Goal: Information Seeking & Learning: Learn about a topic

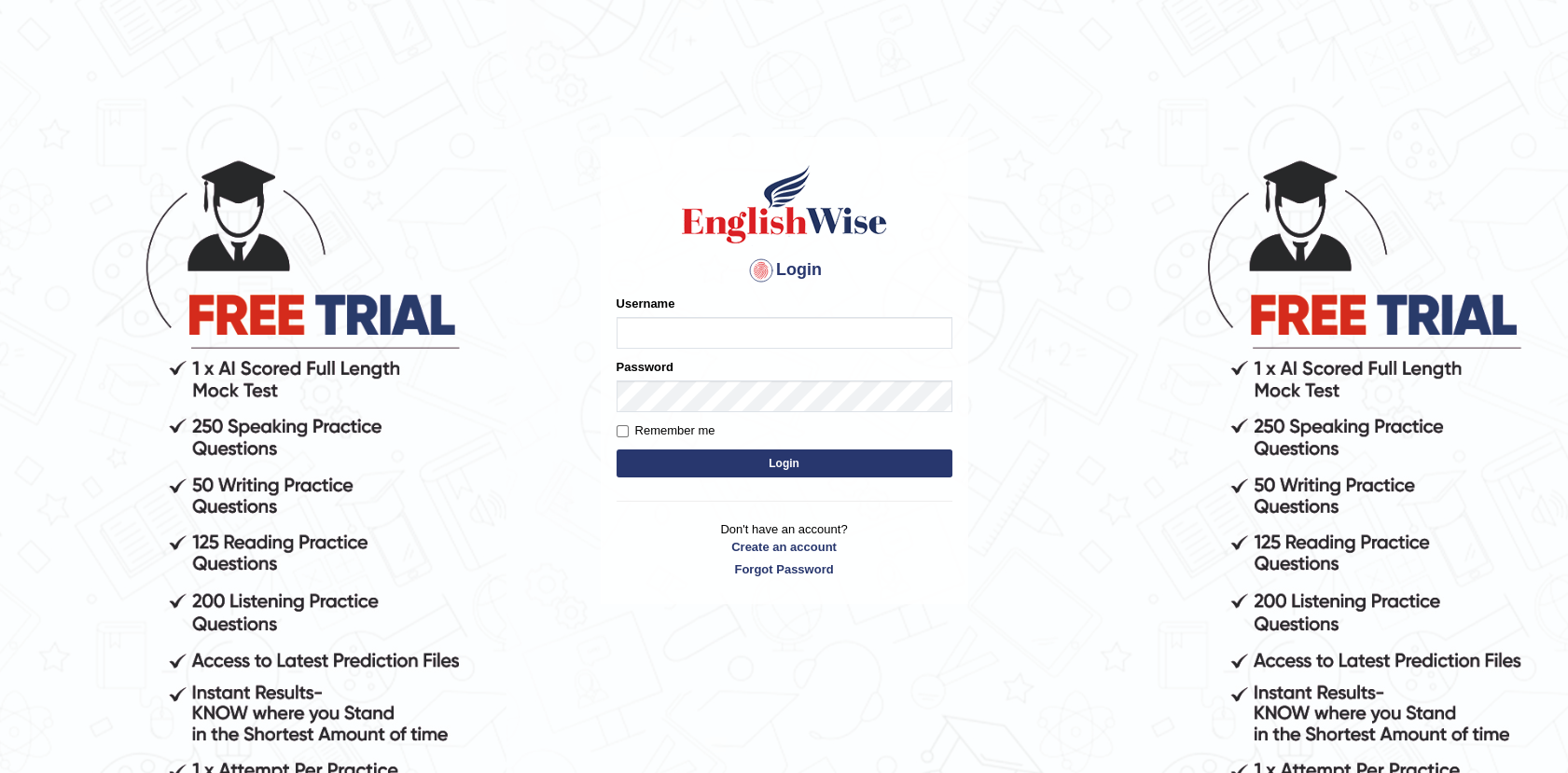
type input "Afreen11"
click at [776, 466] on button "Login" at bounding box center [784, 462] width 336 height 28
type input "Afreen11"
click at [783, 457] on button "Login" at bounding box center [784, 462] width 336 height 28
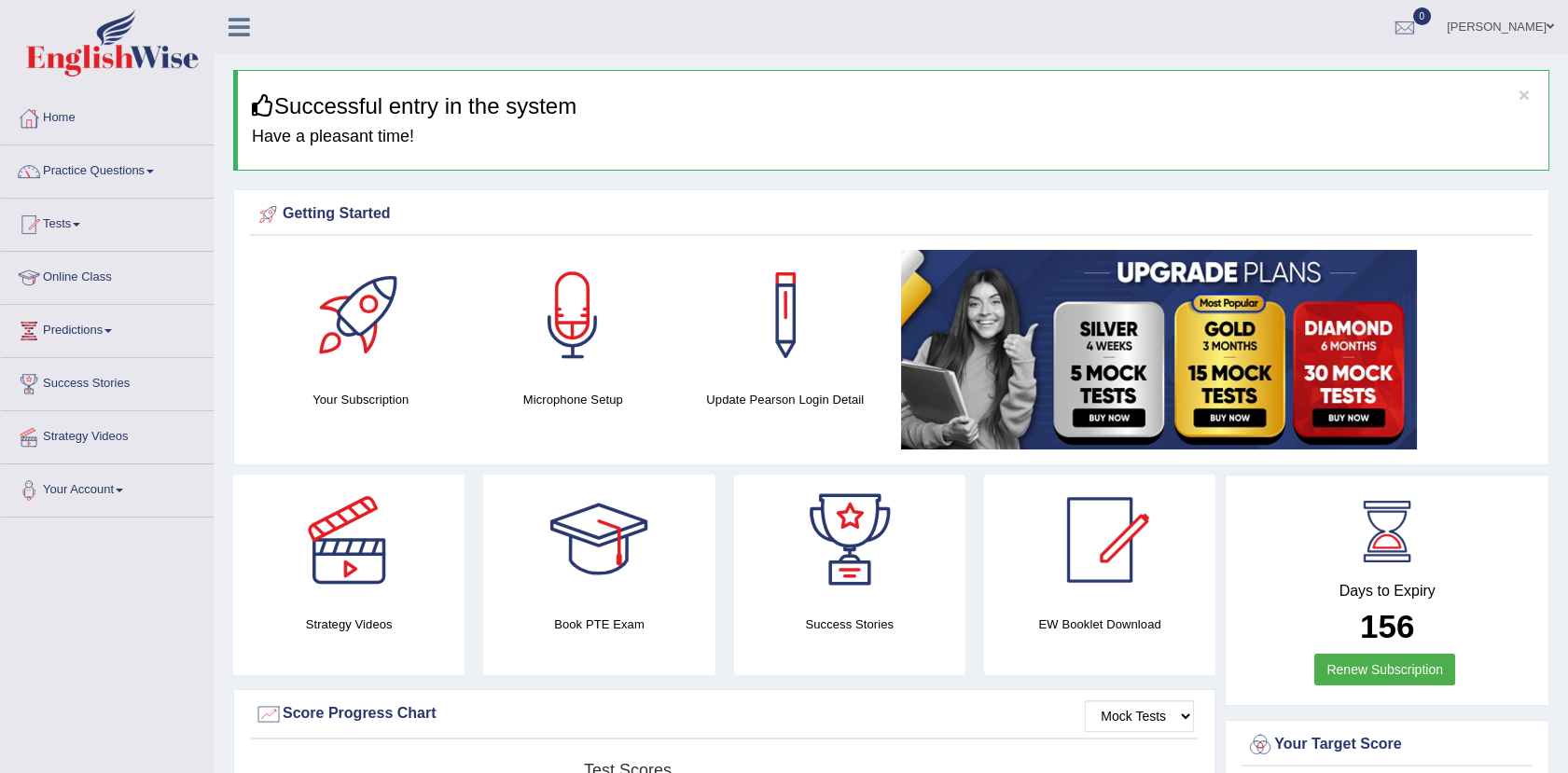
click at [125, 175] on link "Practice Questions" at bounding box center [107, 168] width 213 height 46
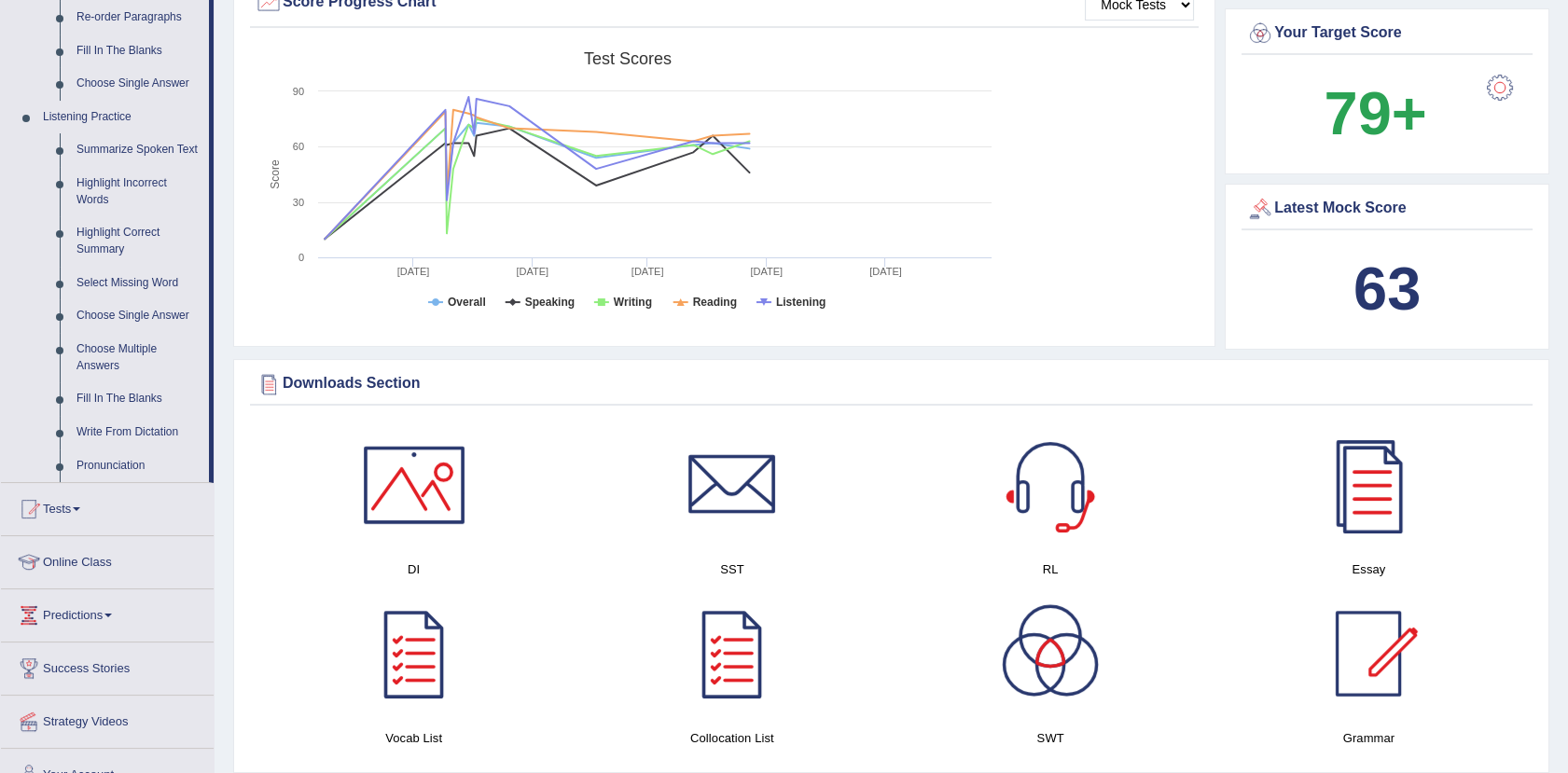
scroll to position [726, 0]
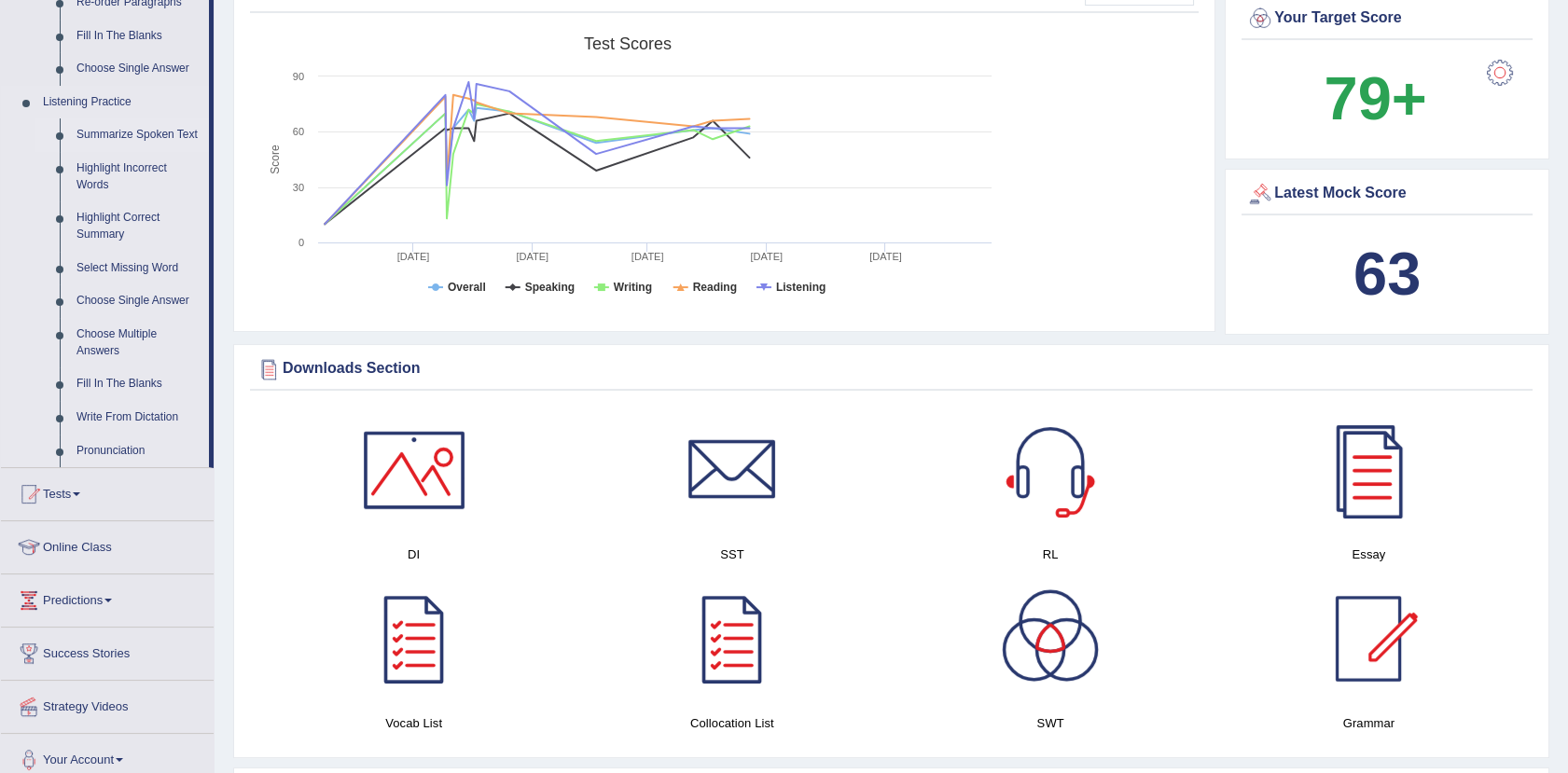
click at [146, 131] on link "Summarize Spoken Text" at bounding box center [139, 135] width 140 height 34
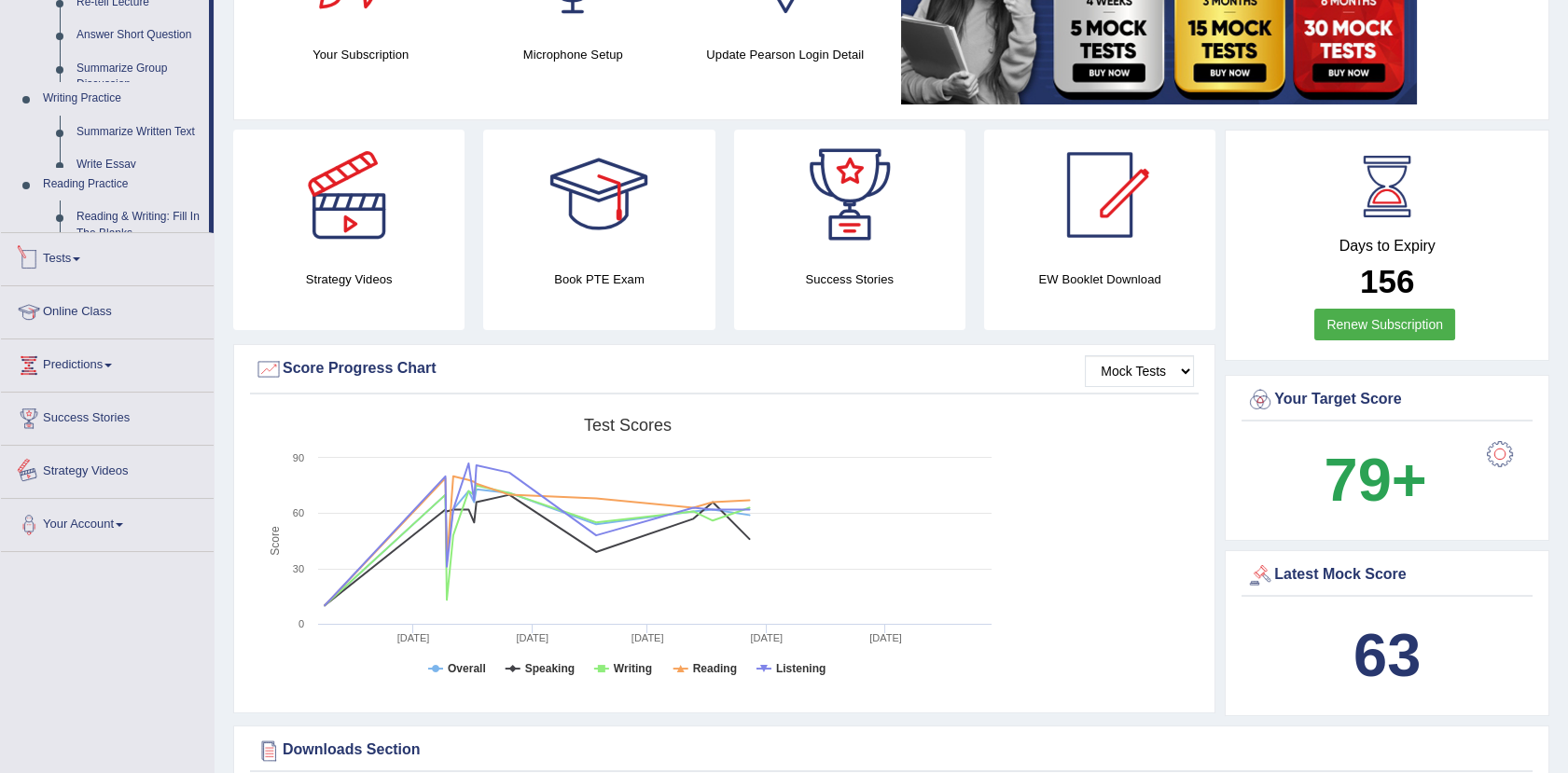
scroll to position [732, 0]
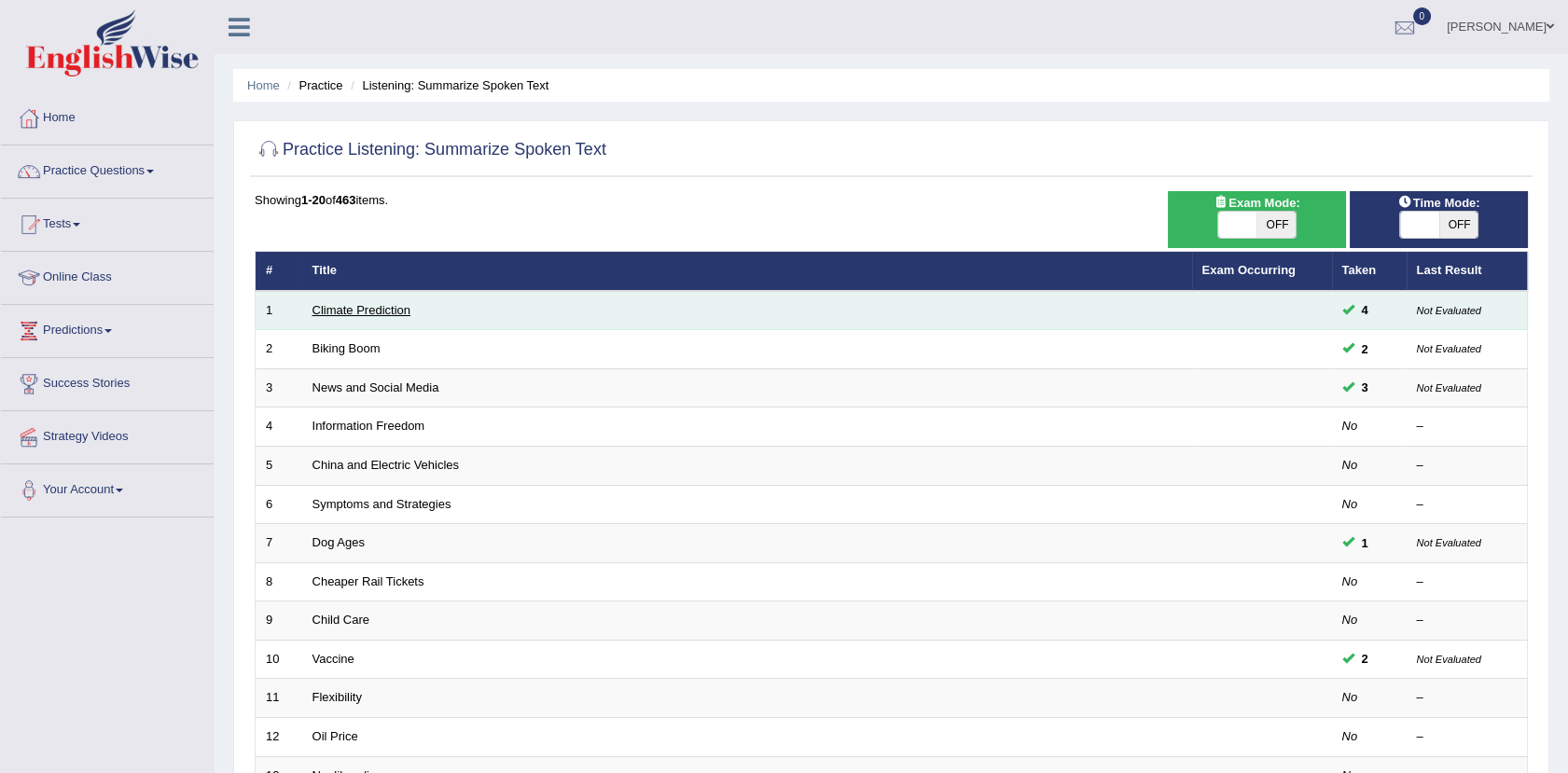
click at [350, 311] on link "Climate Prediction" at bounding box center [362, 310] width 99 height 14
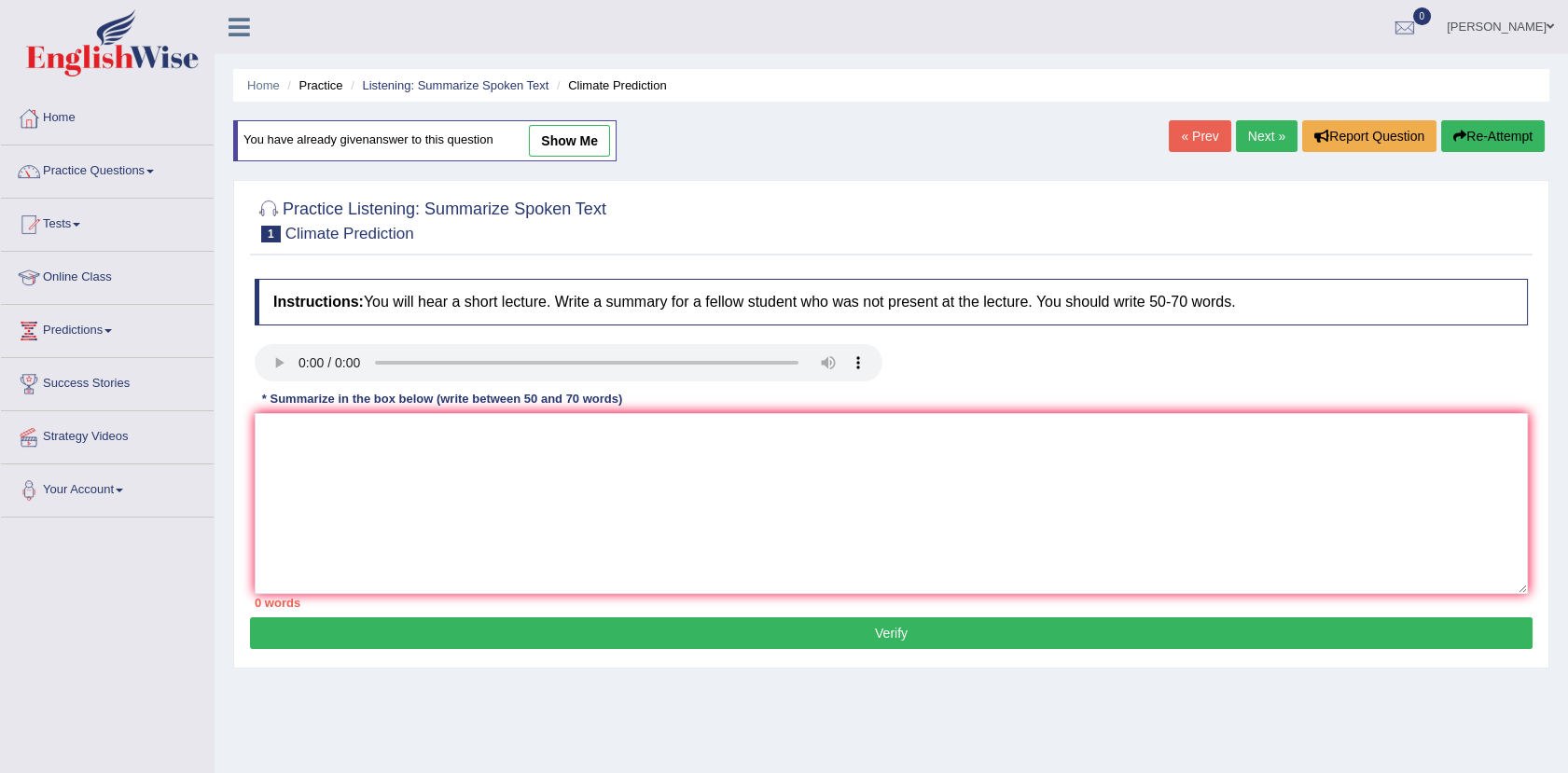
click at [559, 139] on link "show me" at bounding box center [569, 140] width 81 height 32
type textarea "The speaker provided a comprehensive overview of Global Warming, highlighting s…"
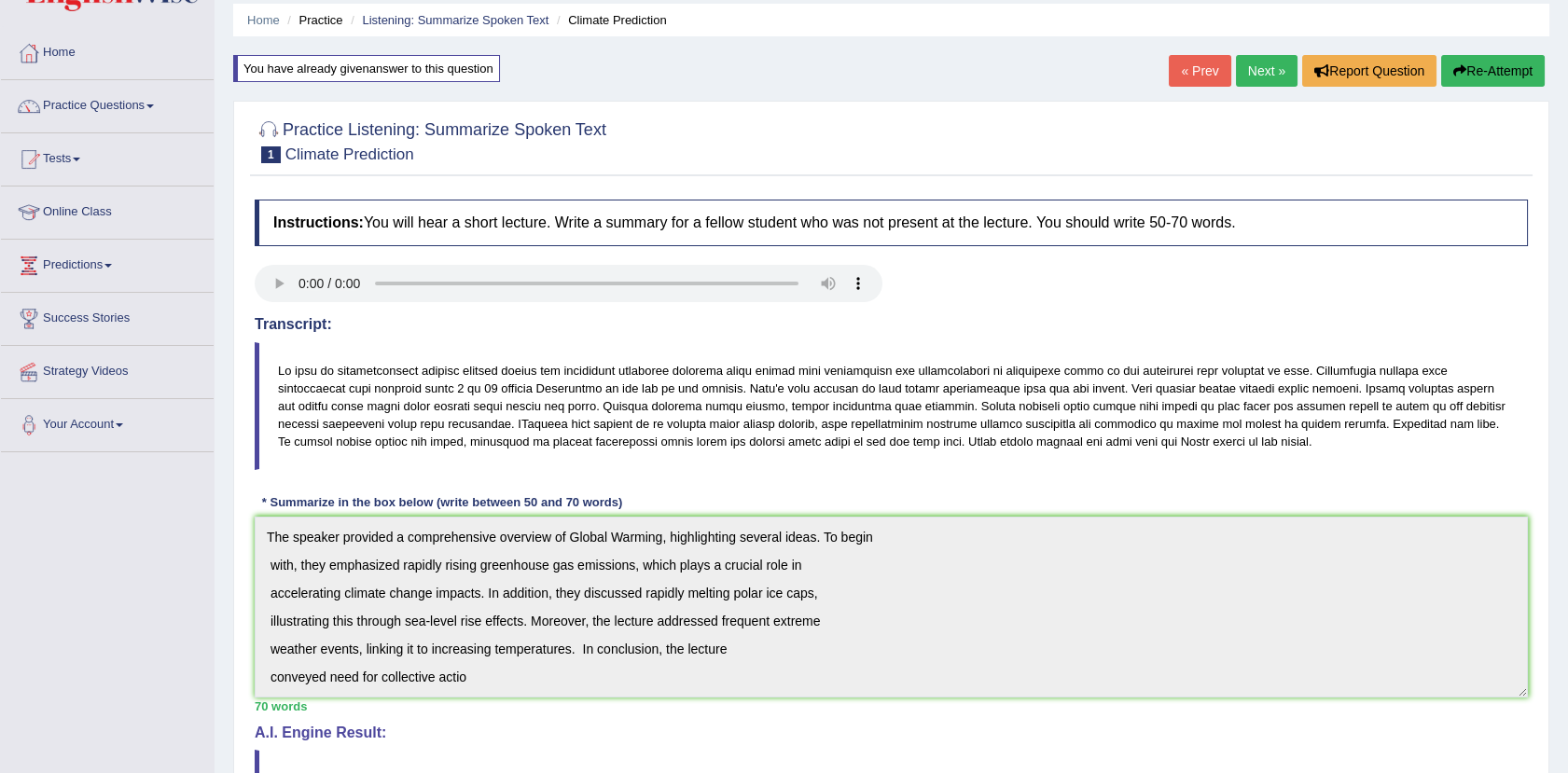
scroll to position [22, 0]
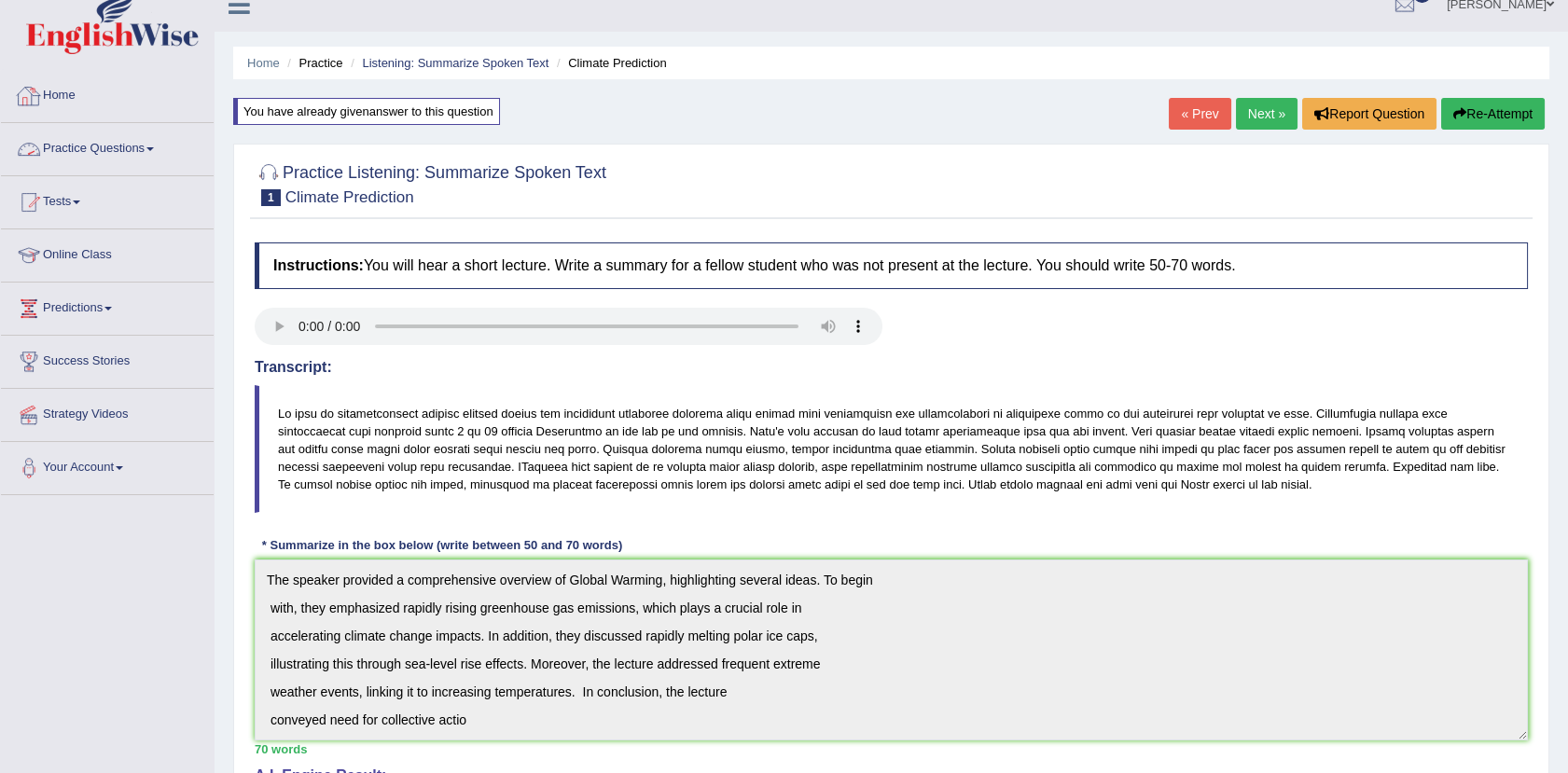
click at [119, 155] on link "Practice Questions" at bounding box center [107, 146] width 213 height 46
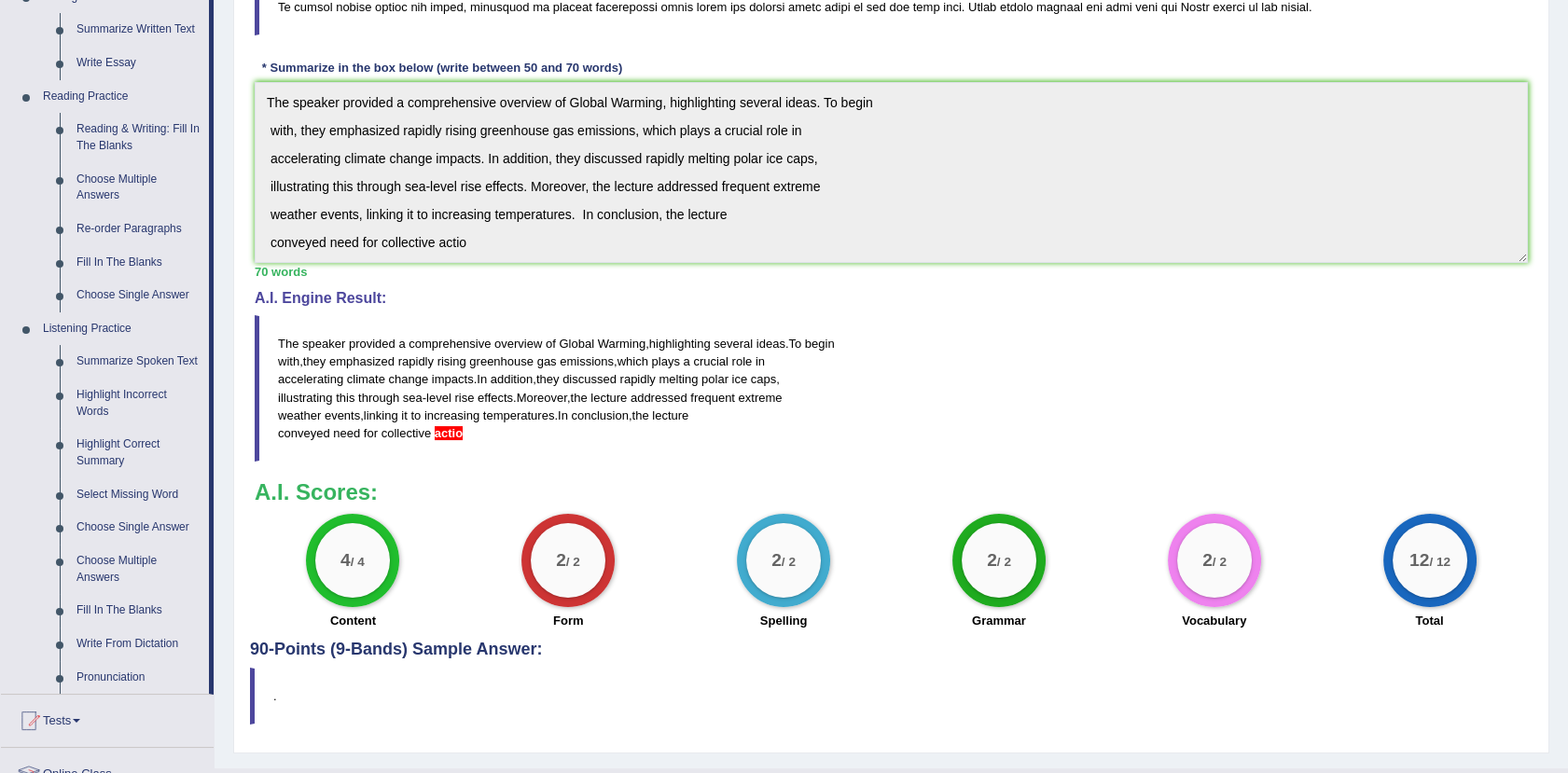
scroll to position [511, 0]
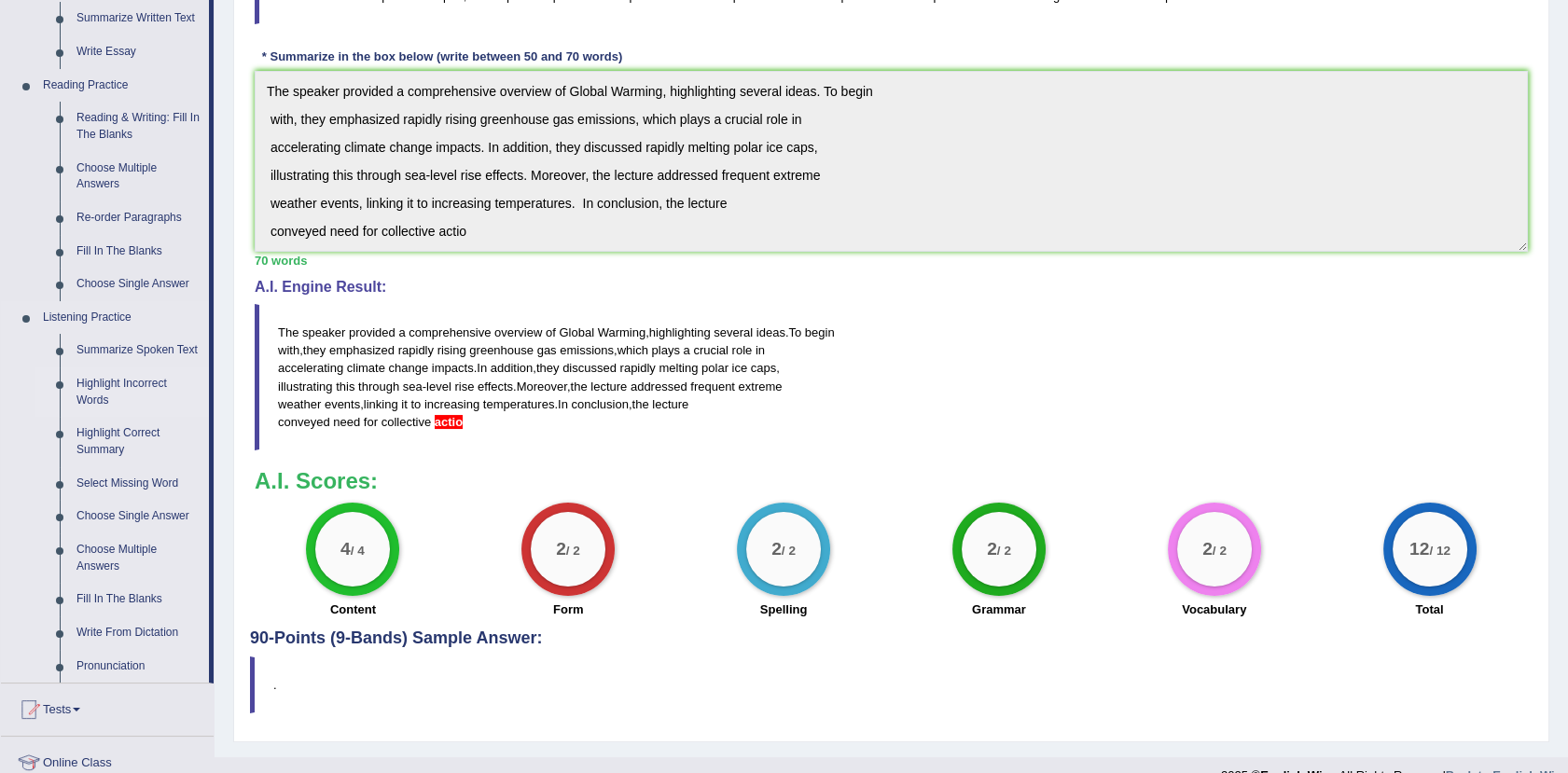
click at [98, 389] on link "Highlight Incorrect Words" at bounding box center [139, 391] width 140 height 49
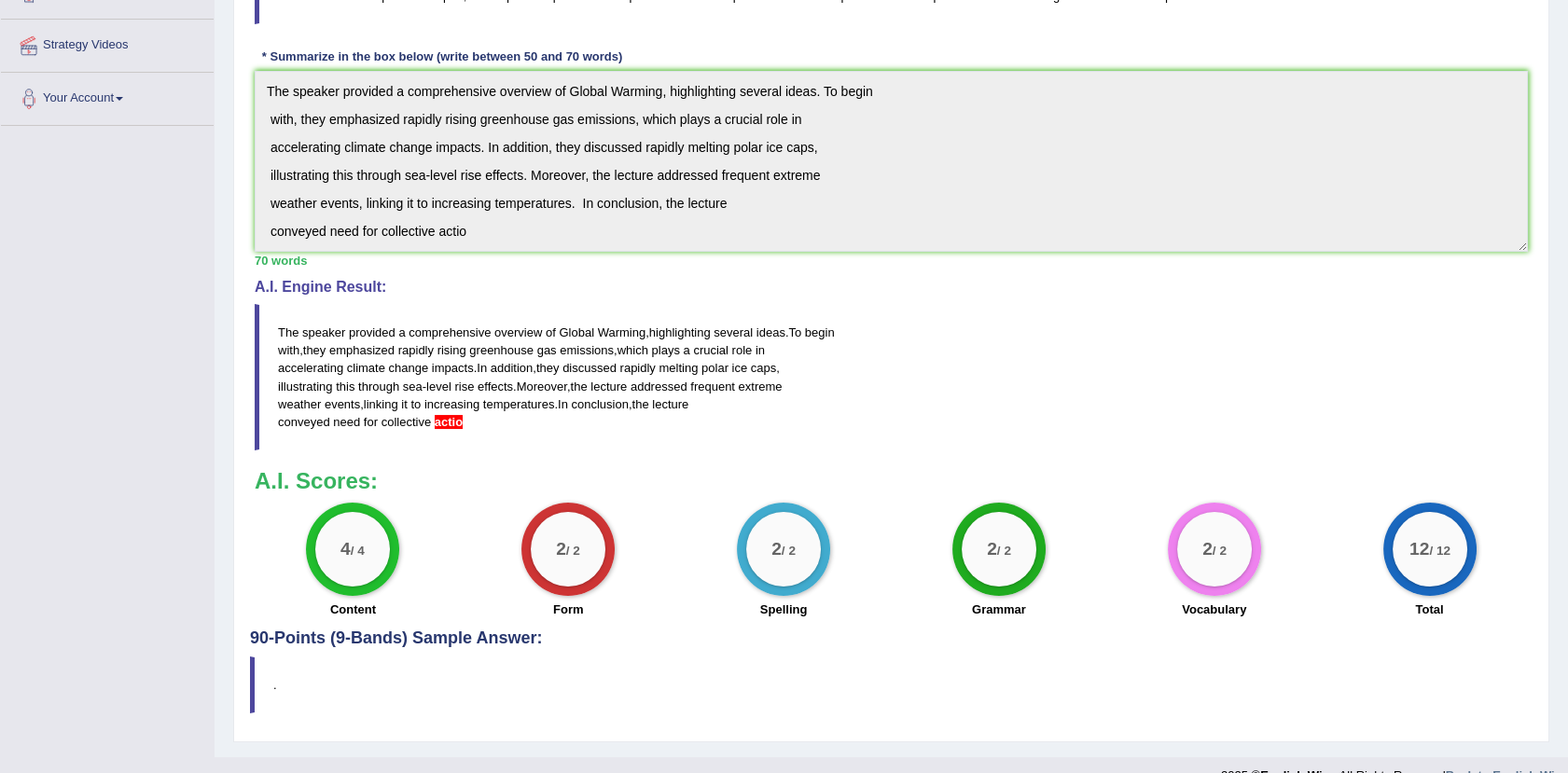
scroll to position [296, 0]
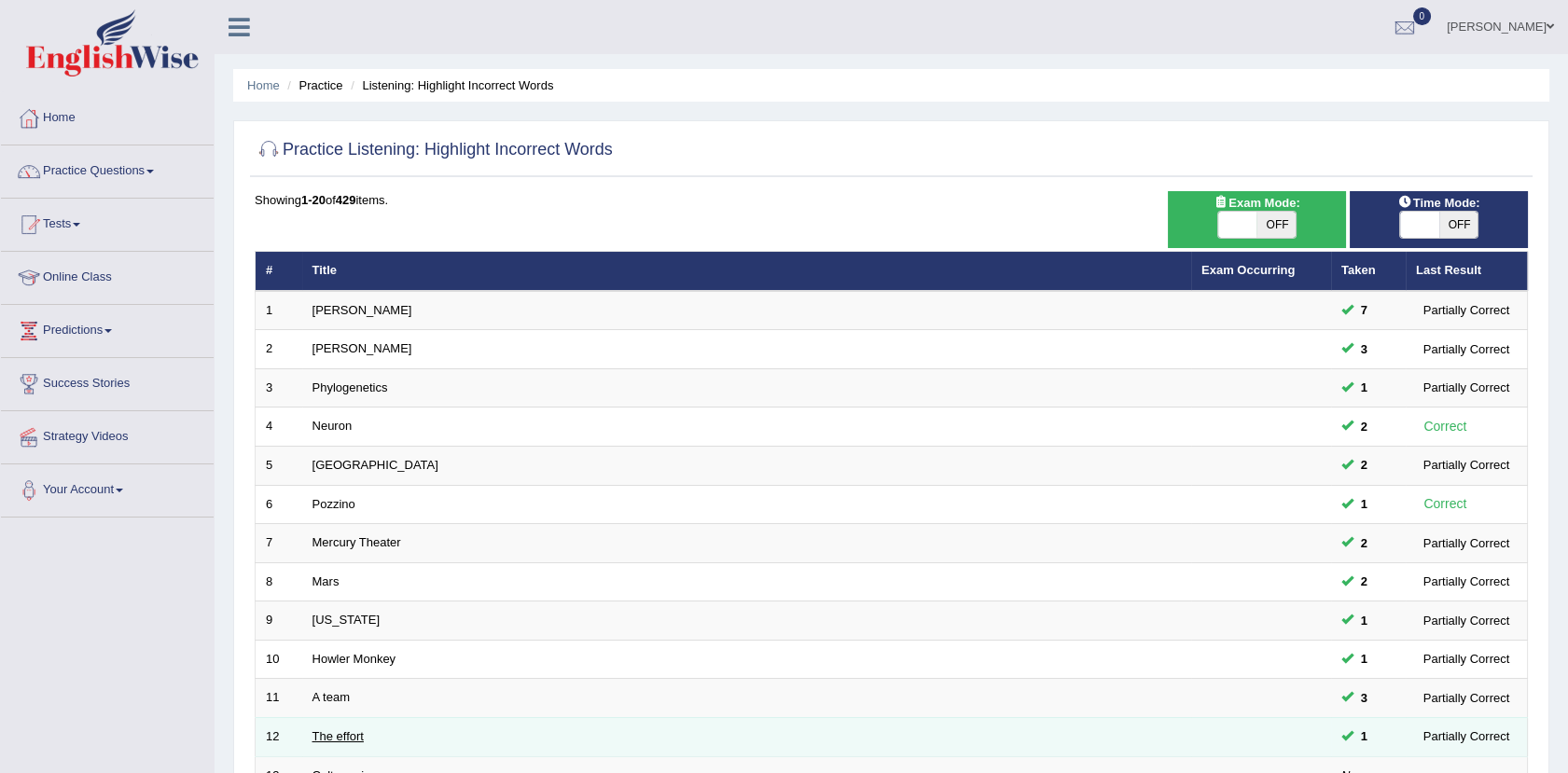
click at [346, 737] on link "The effort" at bounding box center [338, 736] width 51 height 14
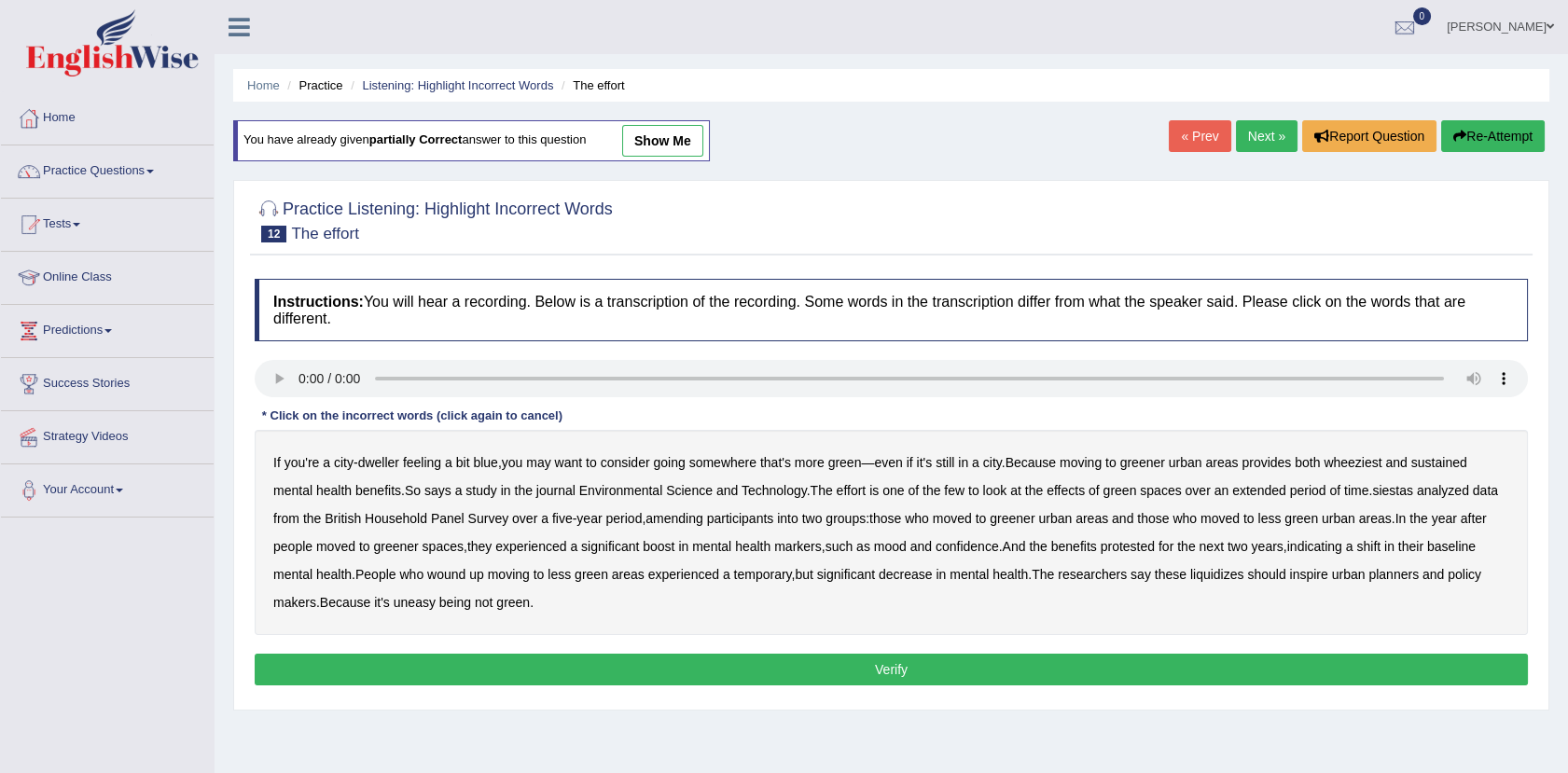
click at [621, 458] on b "consider" at bounding box center [624, 462] width 49 height 15
click at [628, 455] on b "consider" at bounding box center [624, 462] width 49 height 15
click at [1359, 457] on b "wheeziest" at bounding box center [1353, 462] width 58 height 15
click at [983, 490] on b "look" at bounding box center [995, 490] width 24 height 15
click at [944, 489] on b "few" at bounding box center [953, 490] width 20 height 15
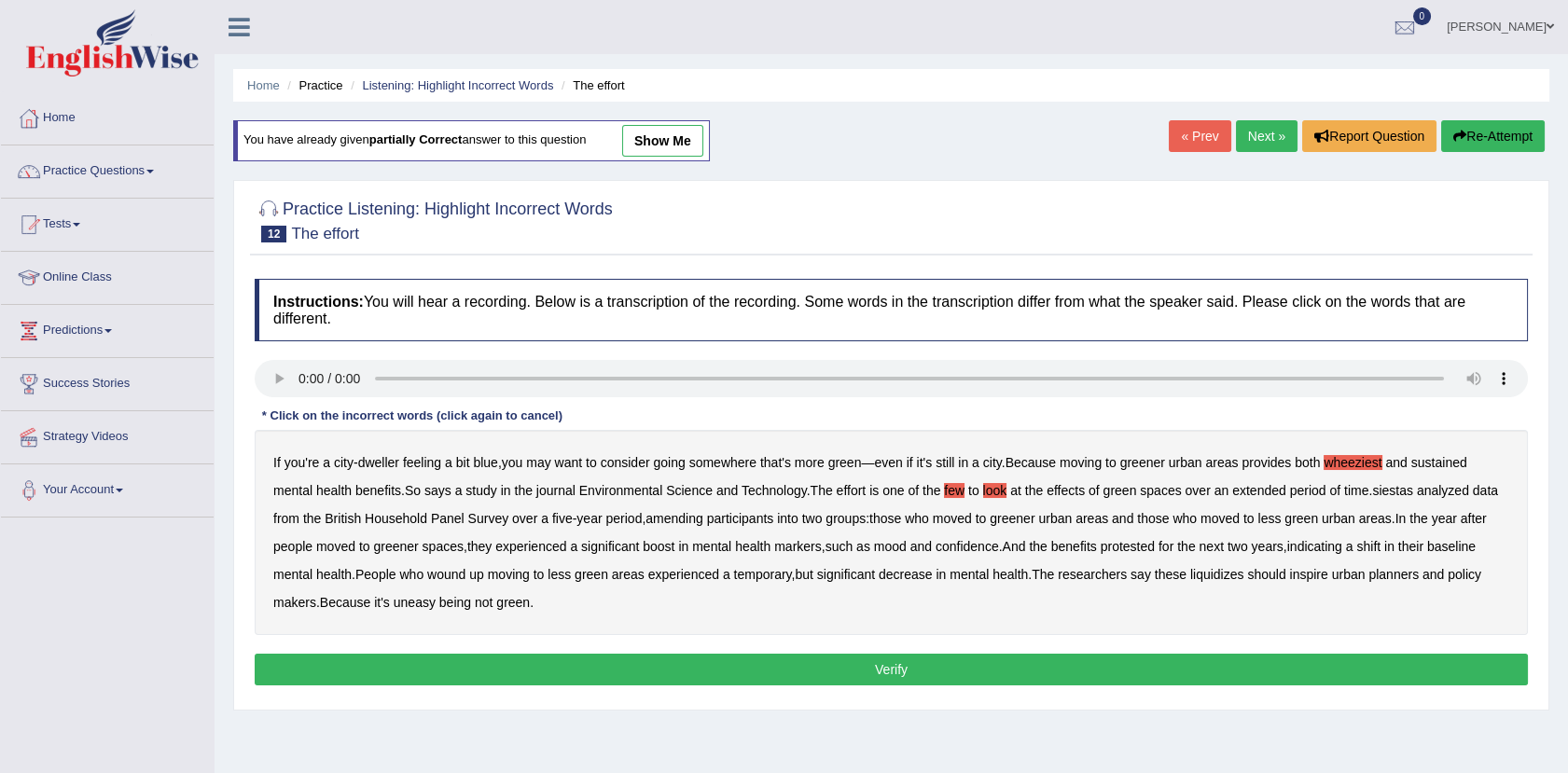
click at [983, 486] on b "look" at bounding box center [995, 490] width 24 height 15
click at [1372, 483] on b "siestas" at bounding box center [1392, 490] width 41 height 15
click at [1100, 545] on b "protested" at bounding box center [1127, 546] width 54 height 15
drag, startPoint x: 1251, startPoint y: 540, endPoint x: 1322, endPoint y: 550, distance: 71.7
click at [1322, 550] on div "If you're a city - dweller feeling a bit blue , you may want to consider going …" at bounding box center [891, 532] width 1273 height 205
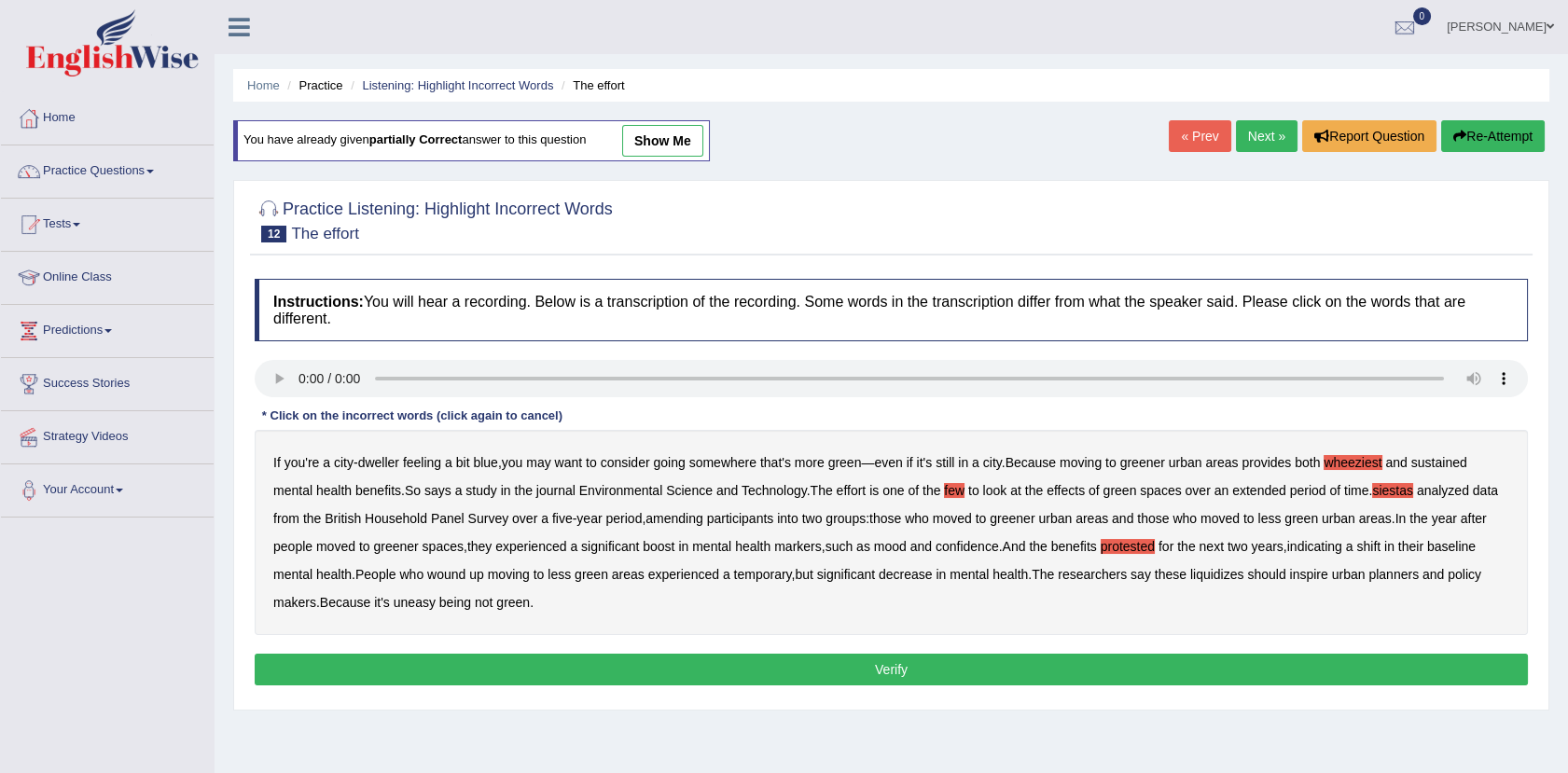
click at [1190, 573] on b "liquidizes" at bounding box center [1217, 574] width 54 height 15
click at [722, 666] on button "Verify" at bounding box center [891, 669] width 1273 height 32
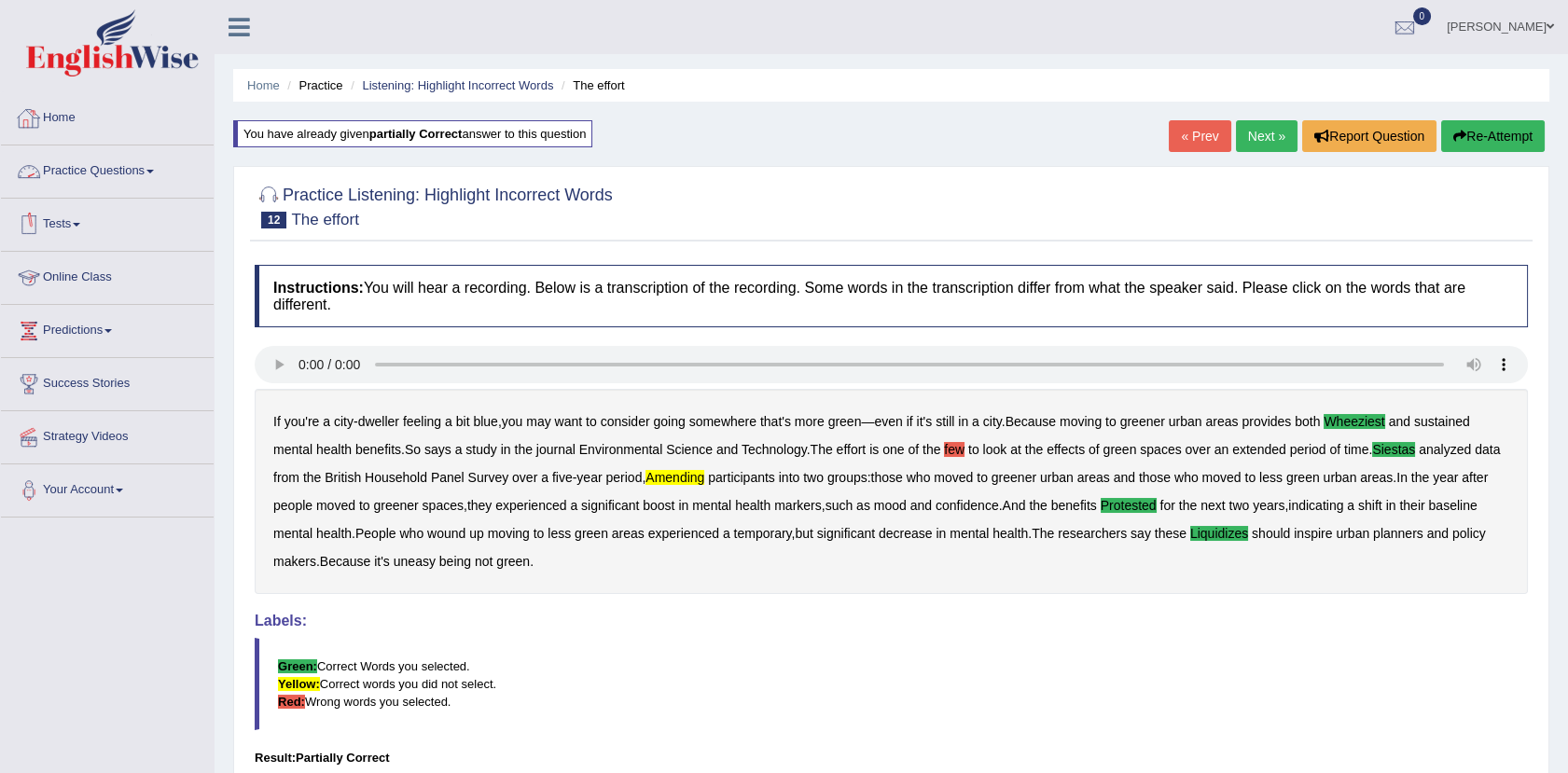
click at [108, 163] on link "Practice Questions" at bounding box center [107, 168] width 213 height 46
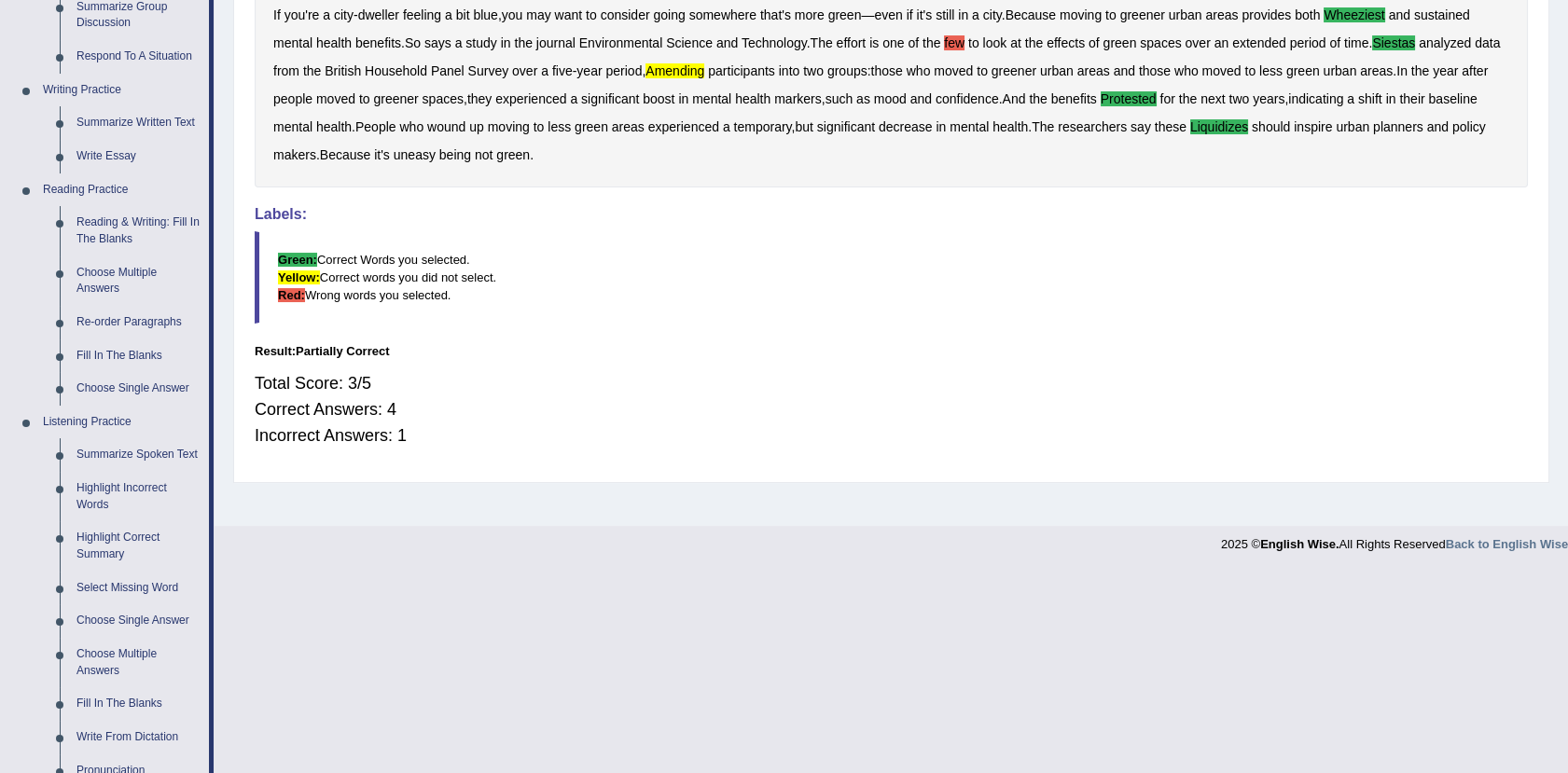
scroll to position [443, 0]
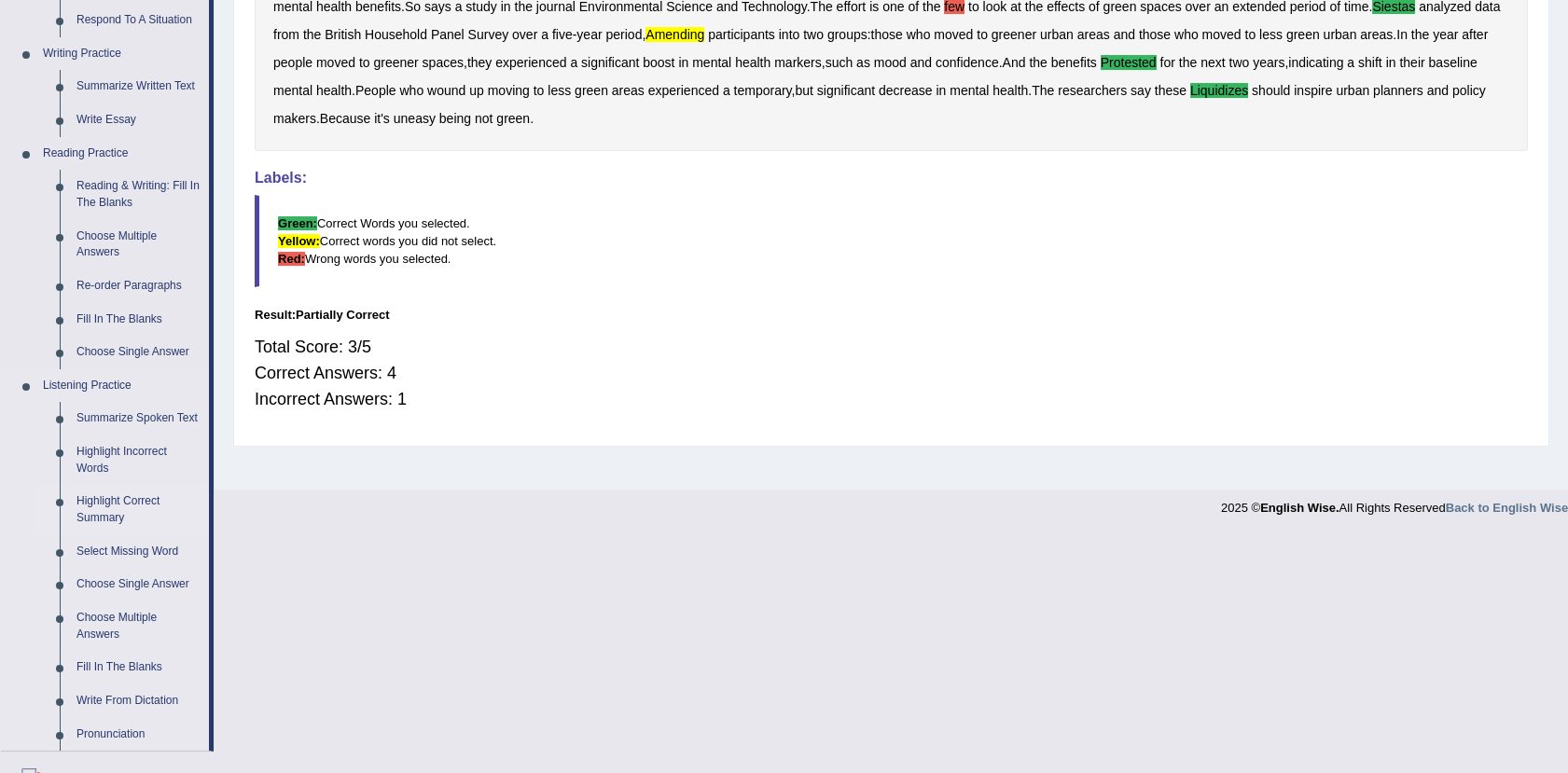
click at [95, 503] on link "Highlight Correct Summary" at bounding box center [139, 509] width 140 height 49
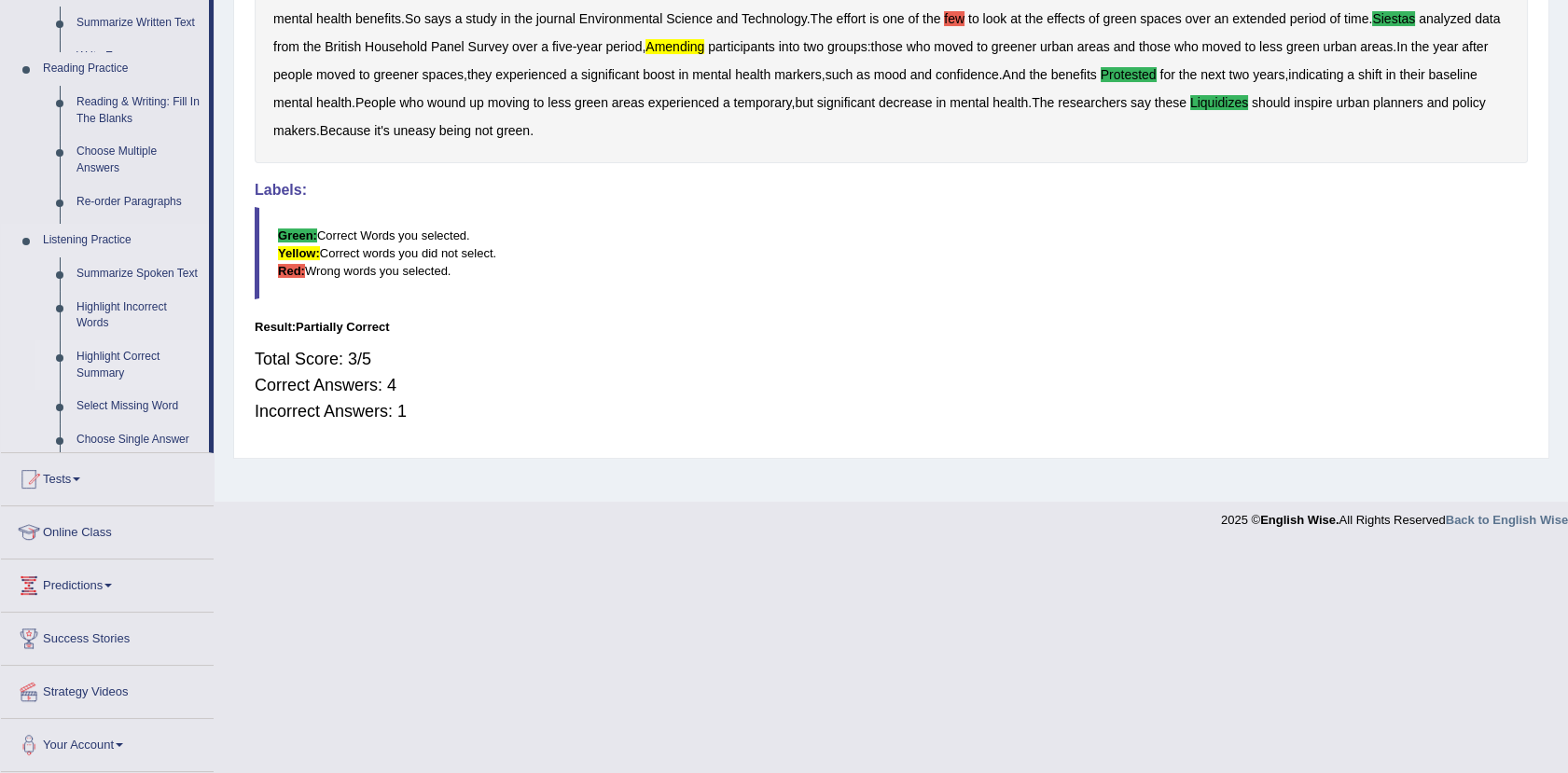
scroll to position [205, 0]
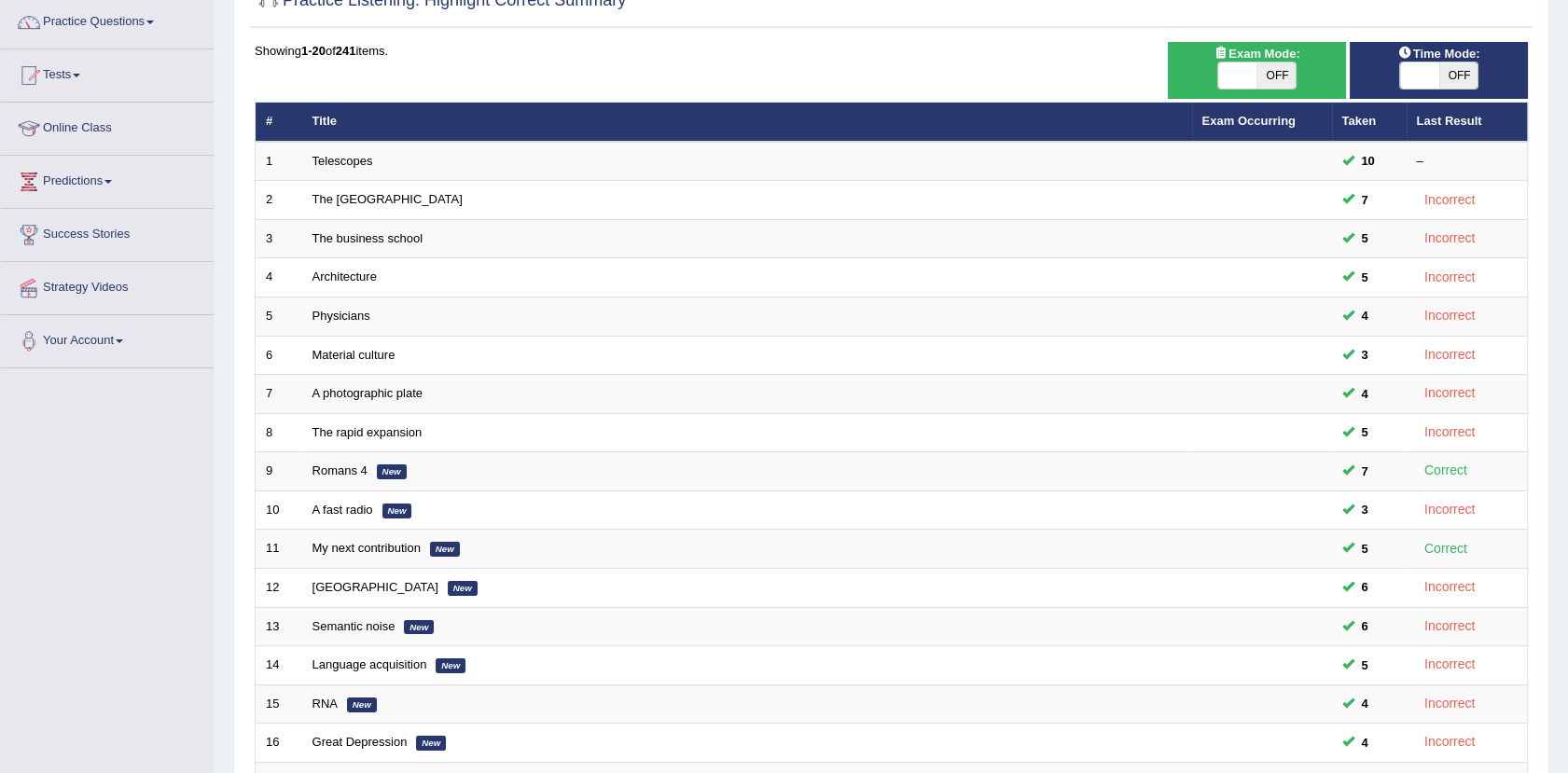
scroll to position [459, 0]
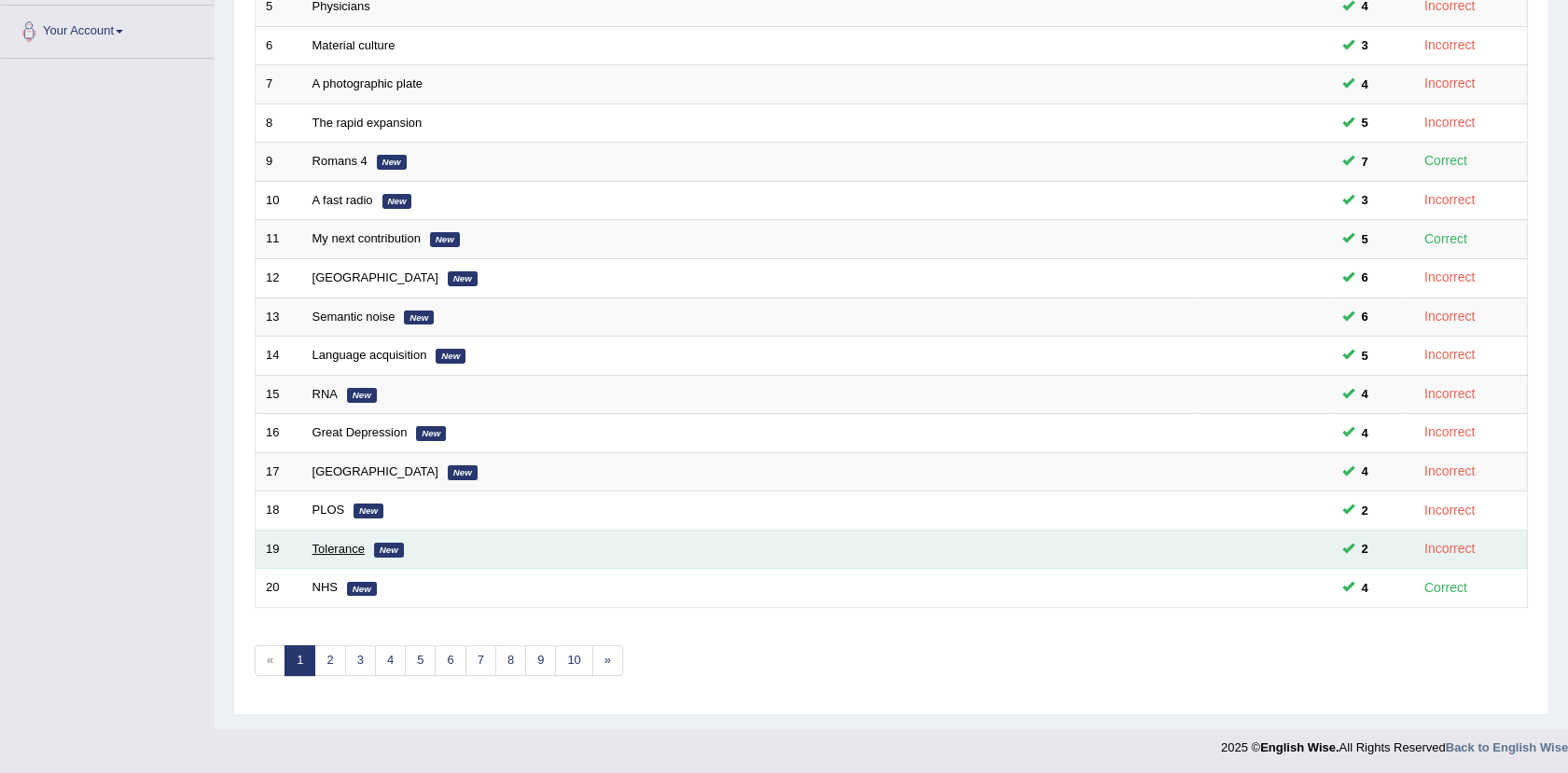
click at [329, 549] on link "Tolerance" at bounding box center [339, 548] width 52 height 14
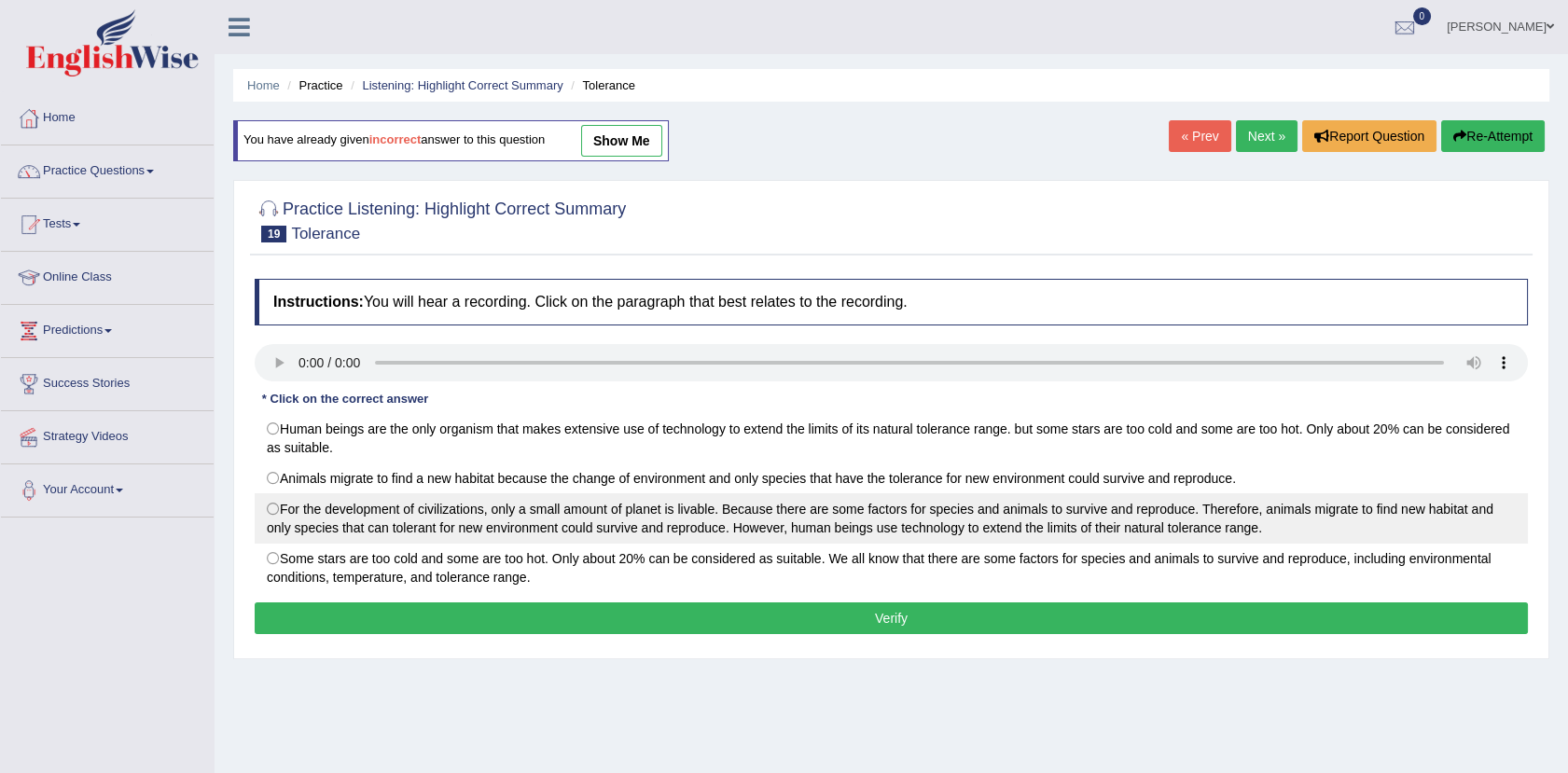
click at [525, 523] on label "For the development of civilizations, only a small amount of planet is livable.…" at bounding box center [891, 518] width 1273 height 50
radio input "true"
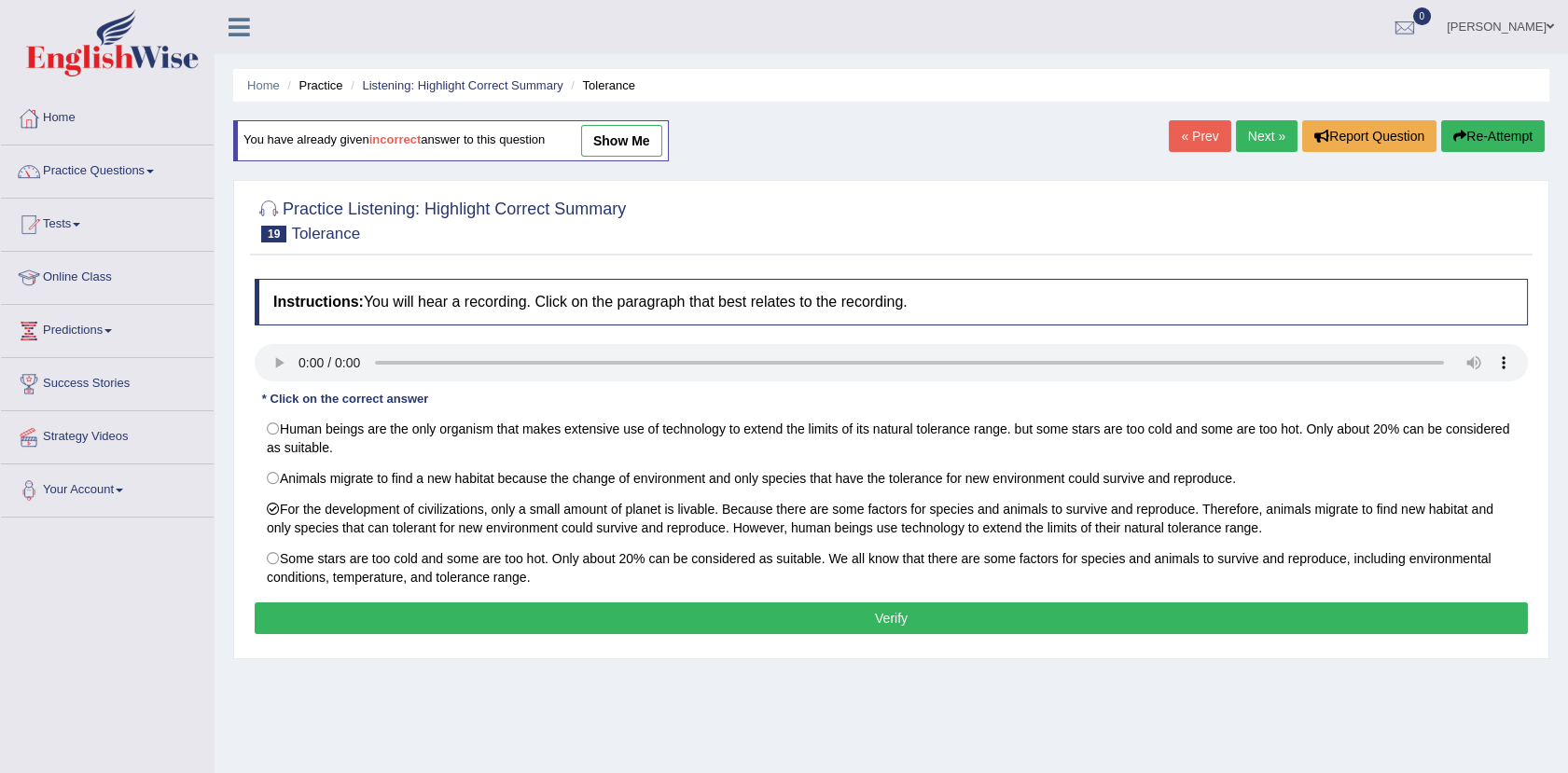
click at [669, 634] on button "Verify" at bounding box center [891, 617] width 1273 height 32
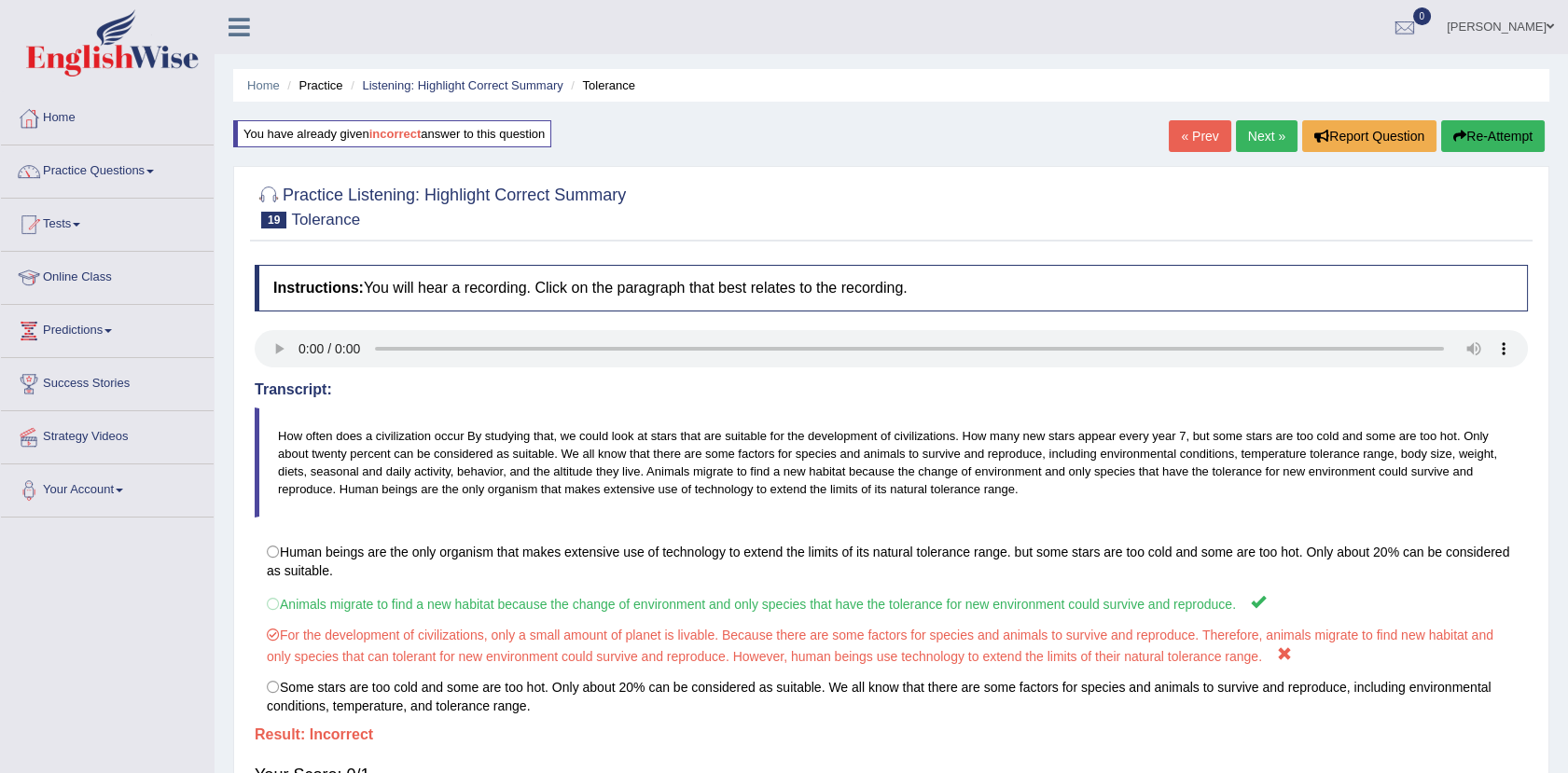
click at [1256, 130] on link "Next »" at bounding box center [1267, 136] width 62 height 32
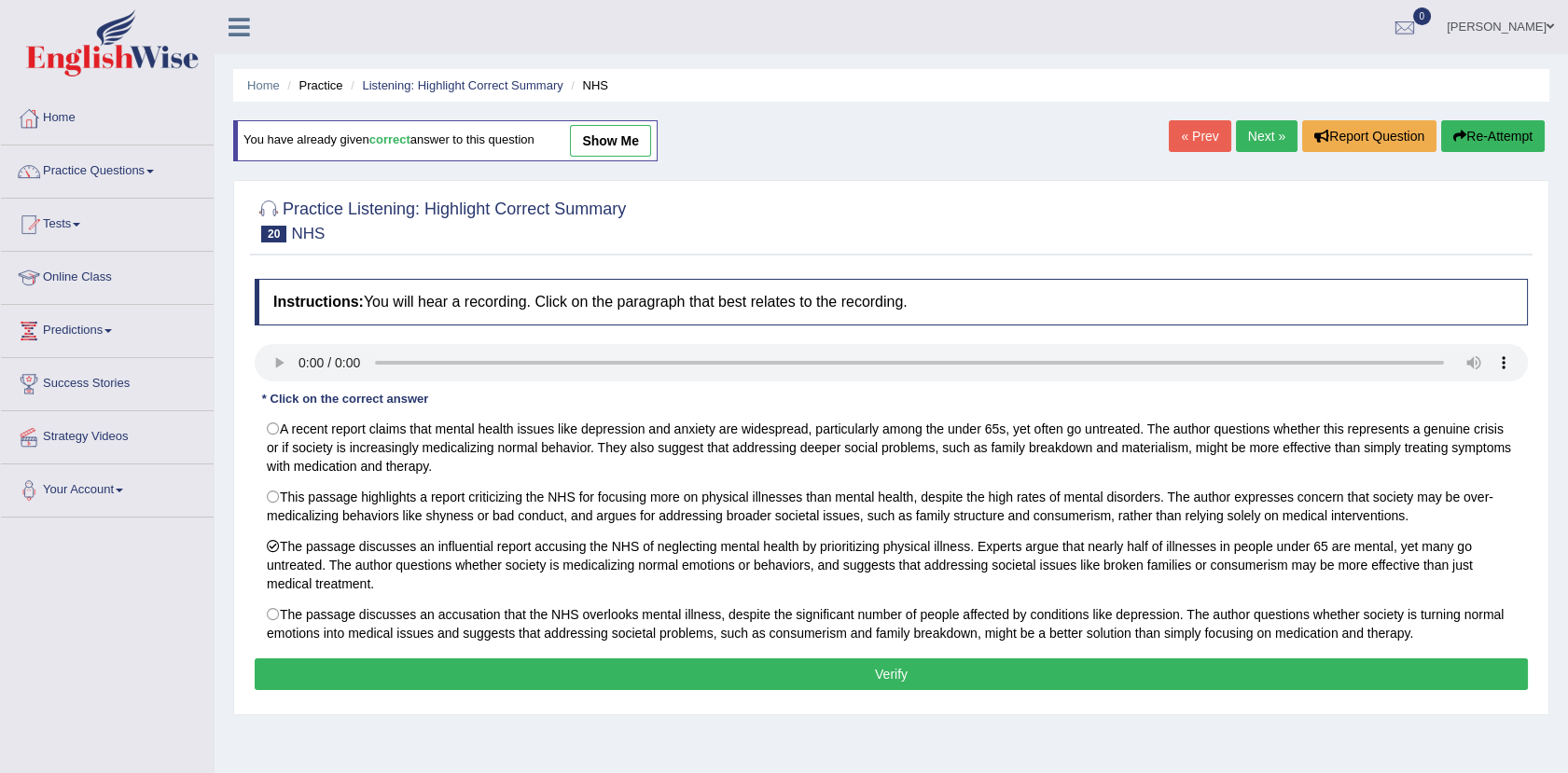
click at [437, 689] on button "Verify" at bounding box center [891, 673] width 1273 height 32
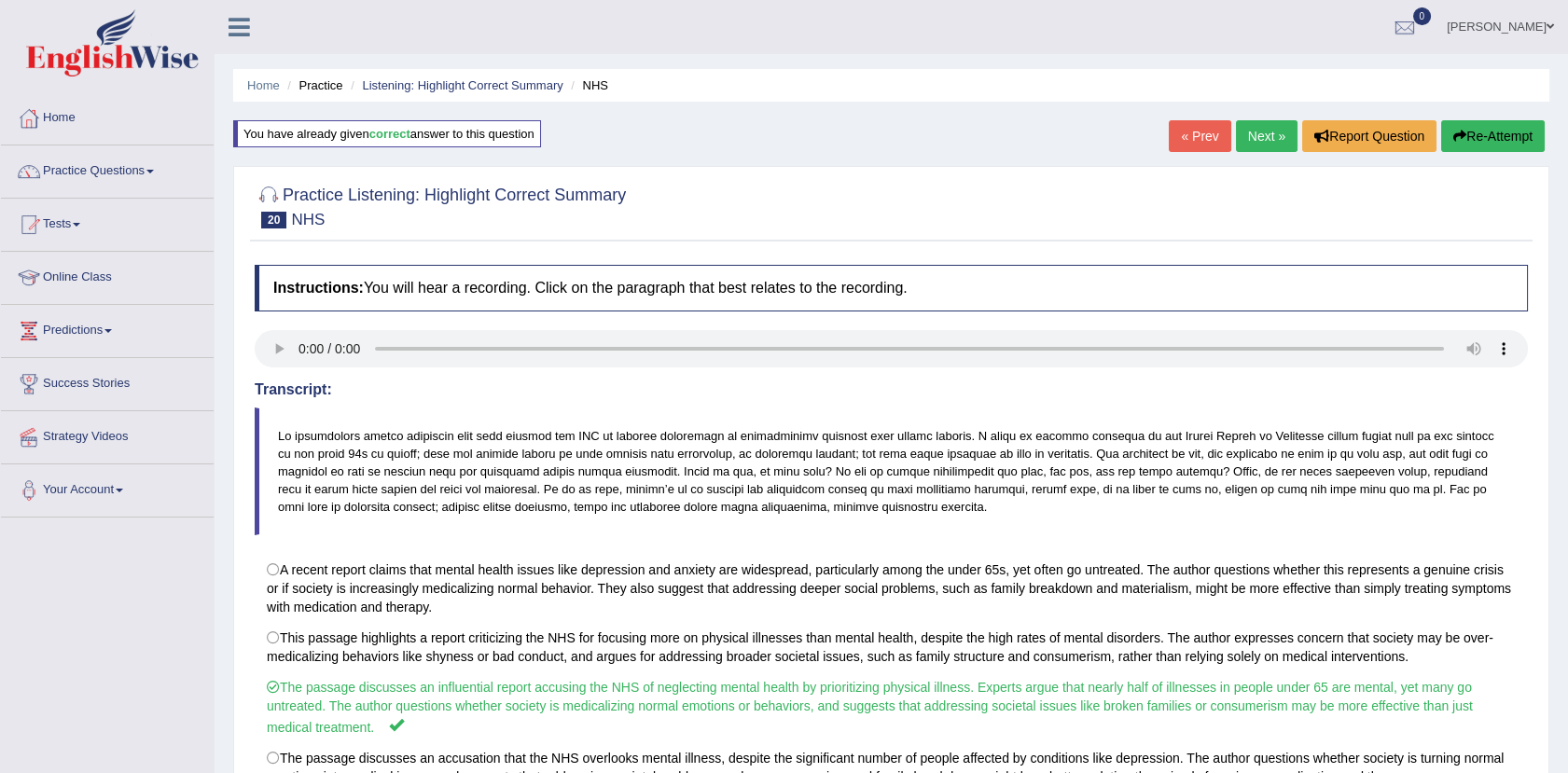
click at [1252, 146] on link "Next »" at bounding box center [1267, 136] width 62 height 32
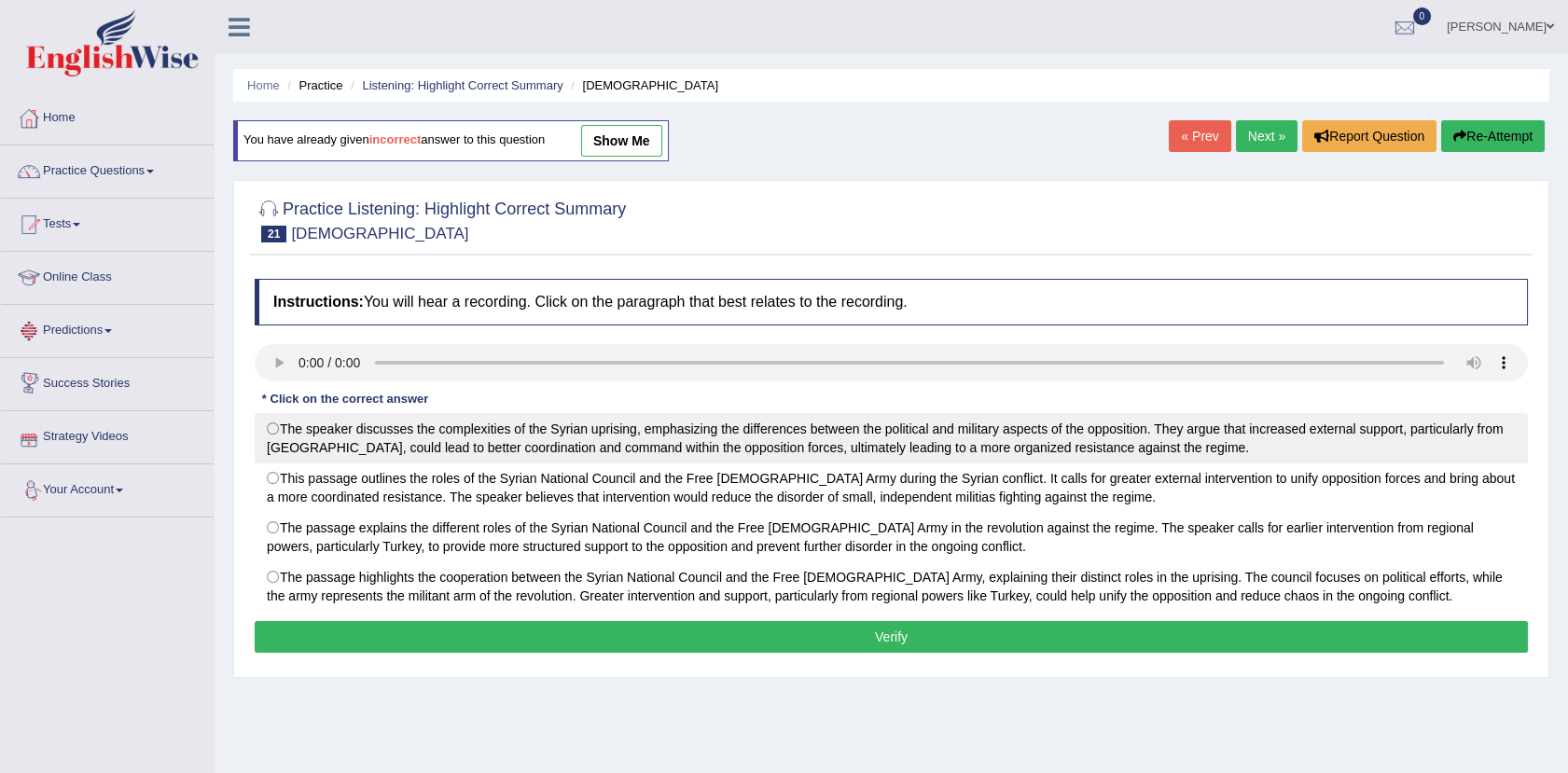
click at [278, 429] on label "The speaker discusses the complexities of the Syrian uprising, emphasizing the …" at bounding box center [891, 437] width 1273 height 50
radio input "true"
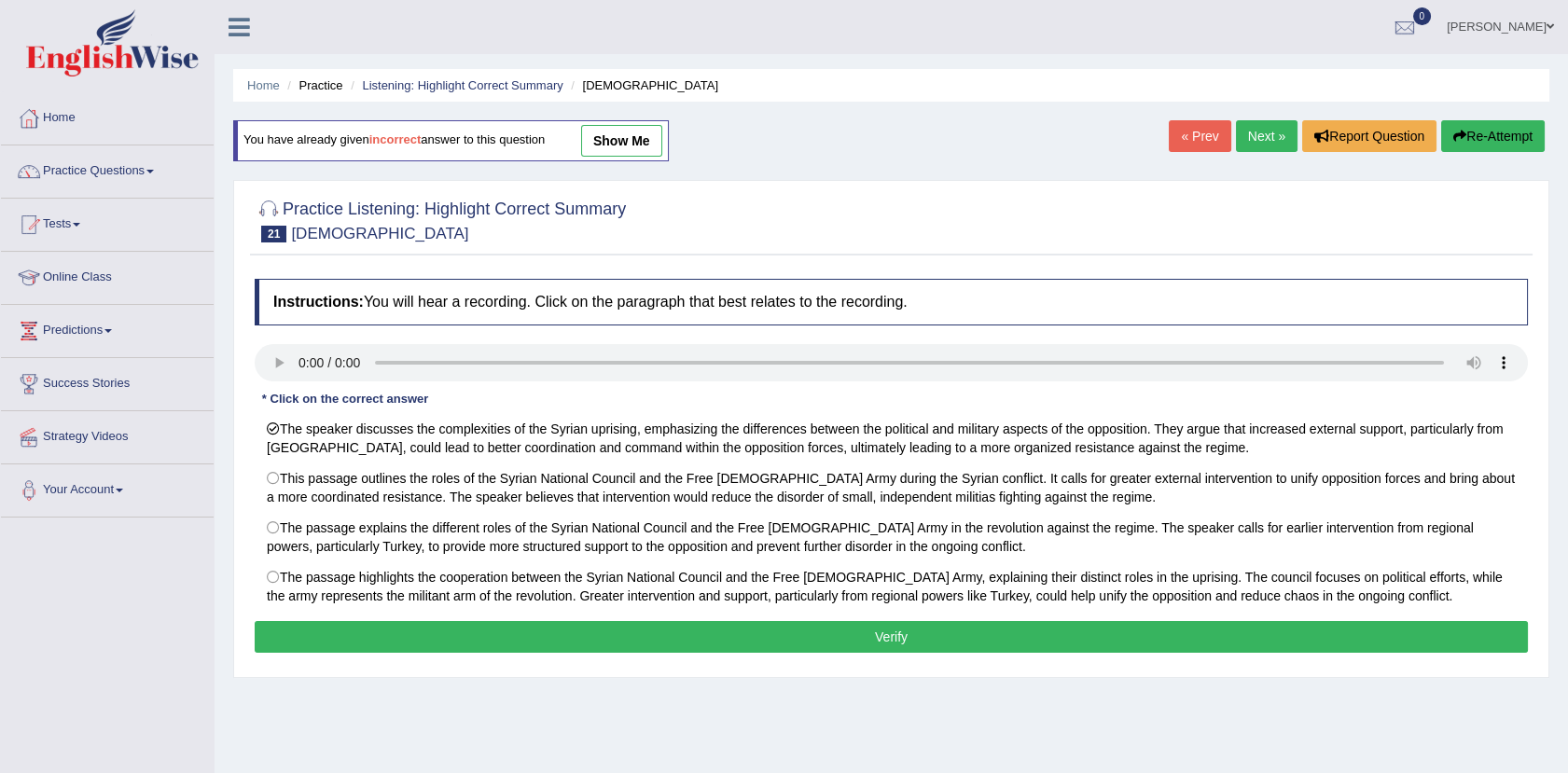
click at [896, 627] on button "Verify" at bounding box center [891, 636] width 1273 height 32
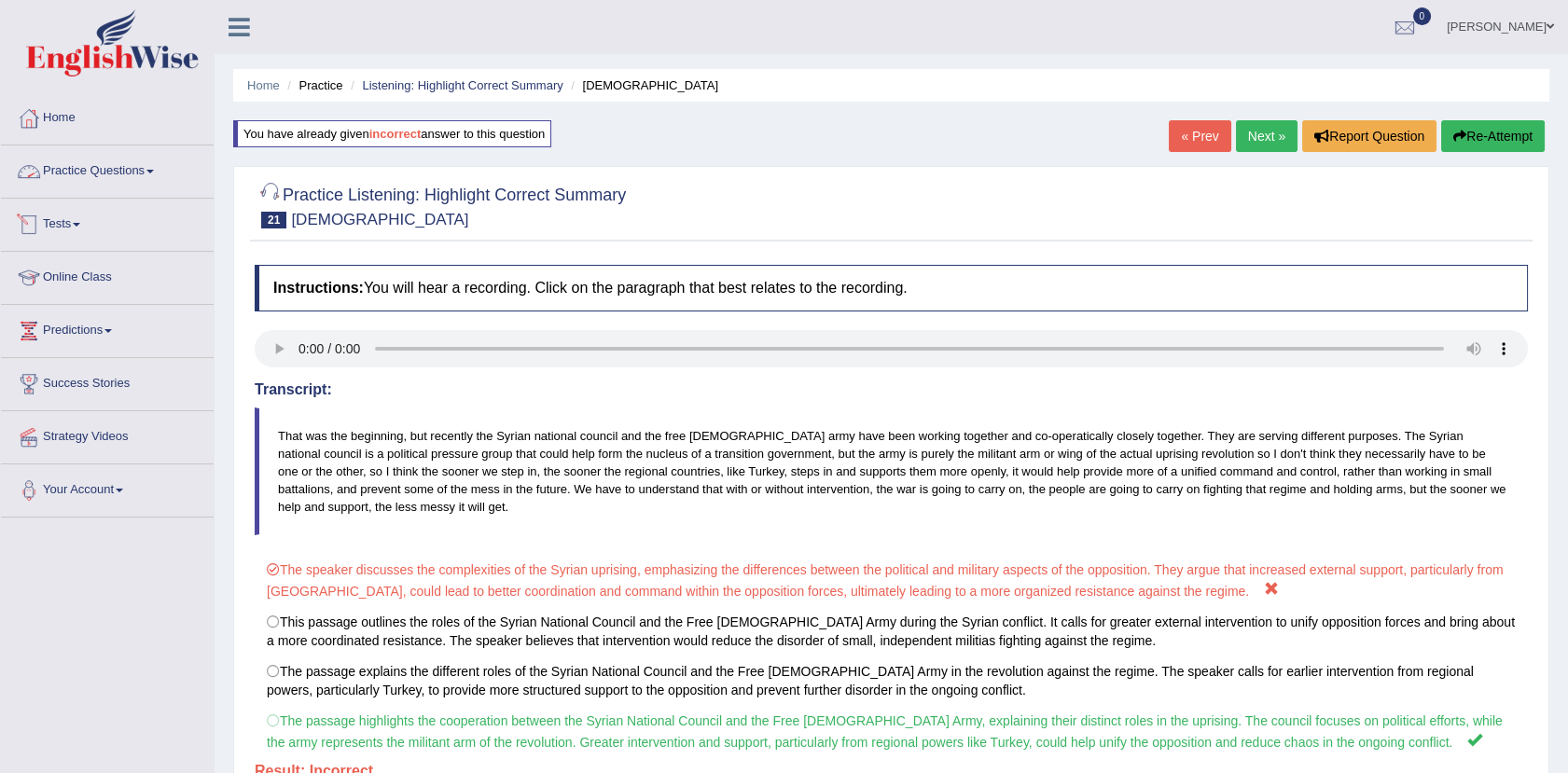
click at [134, 180] on link "Practice Questions" at bounding box center [107, 168] width 213 height 46
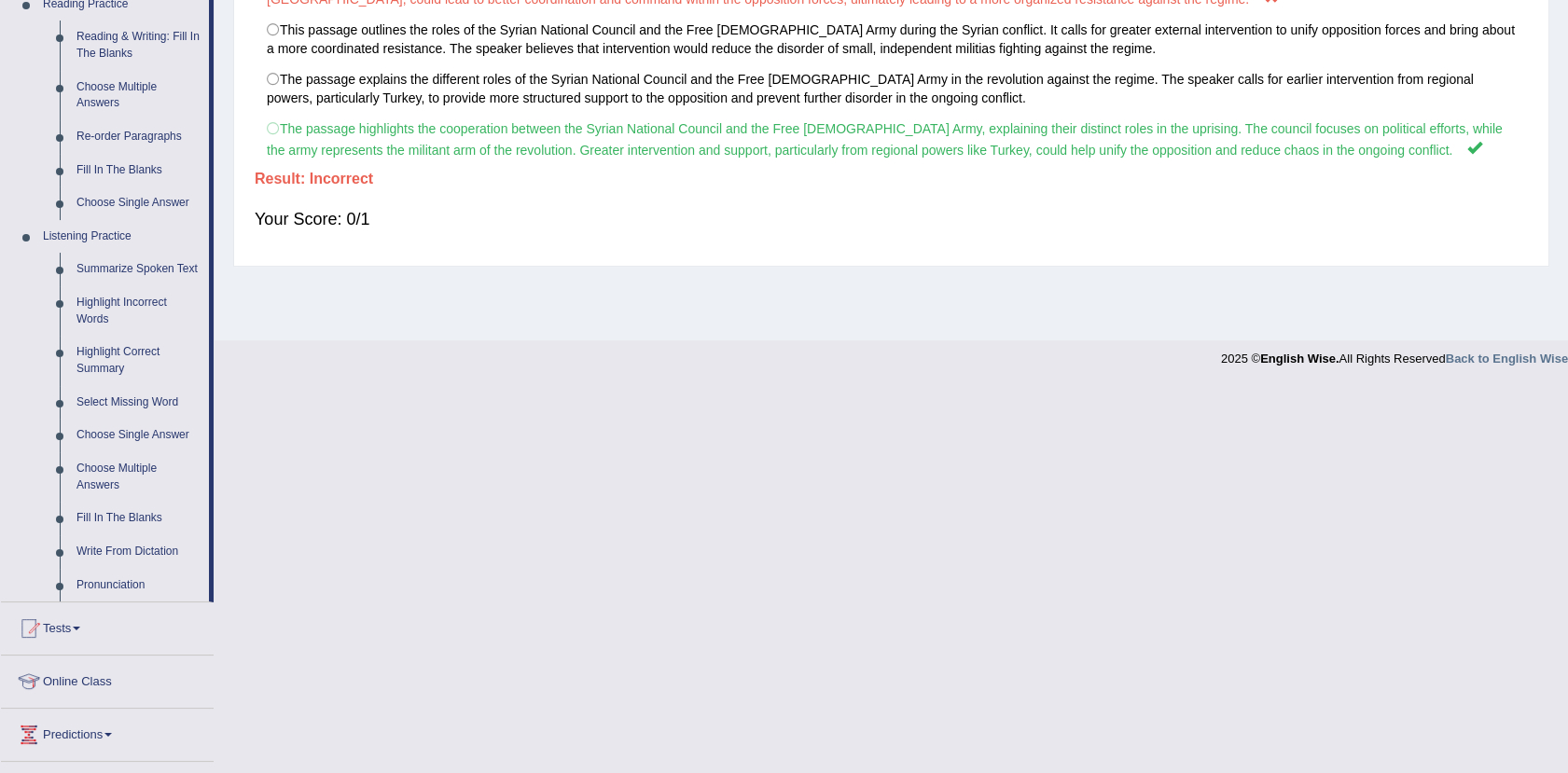
scroll to position [634, 0]
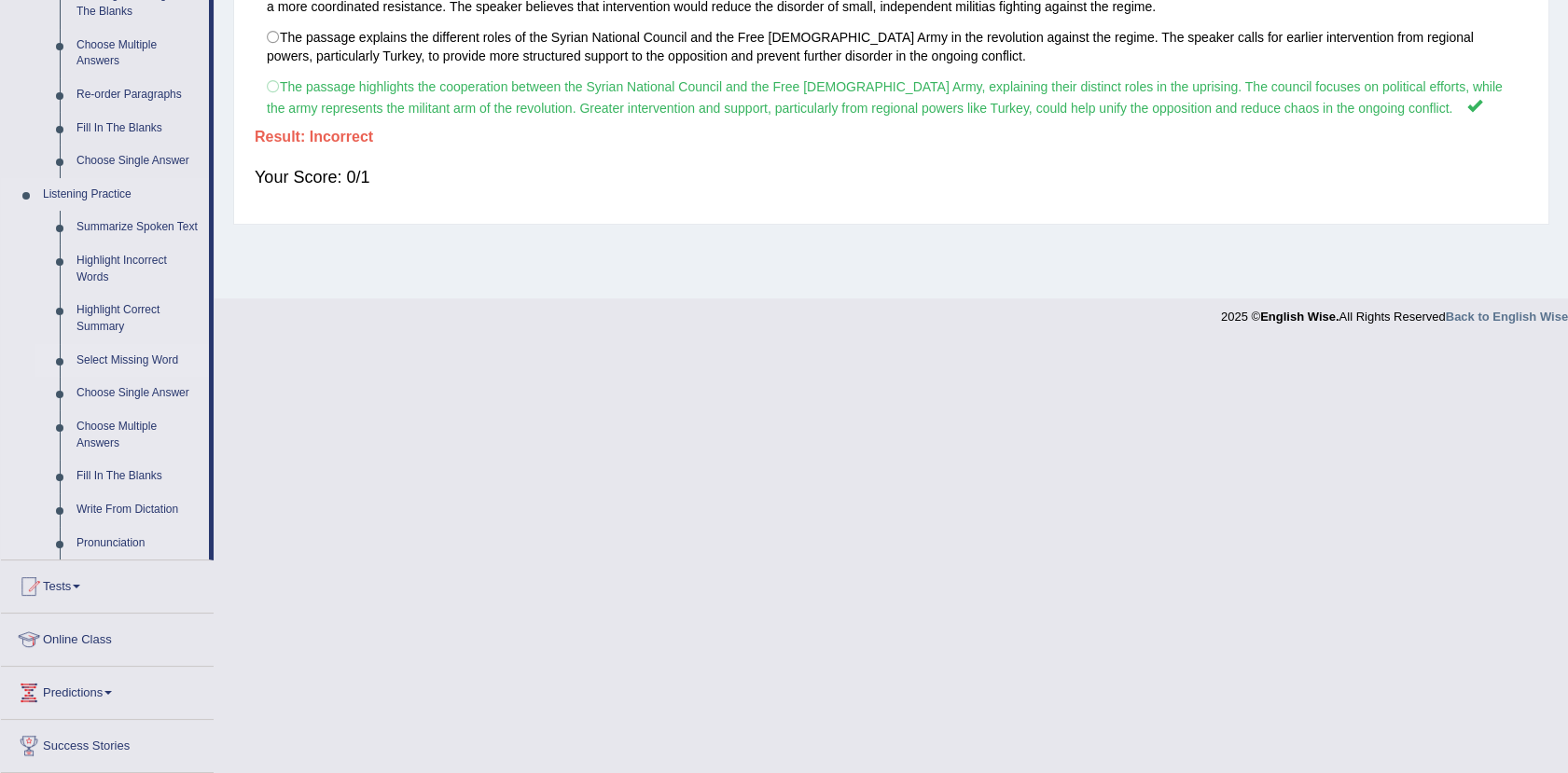
click at [144, 359] on link "Select Missing Word" at bounding box center [139, 361] width 140 height 34
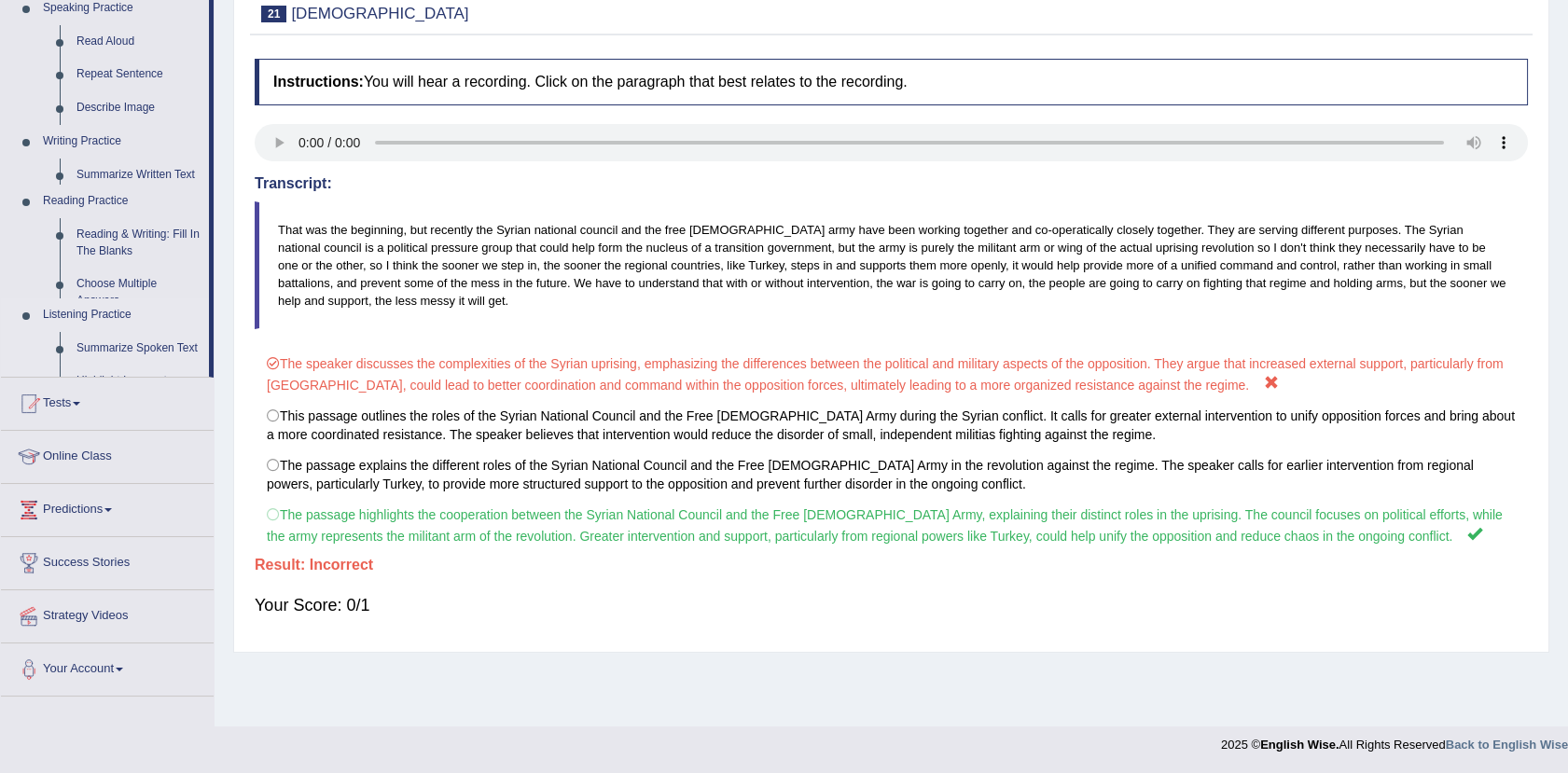
scroll to position [205, 0]
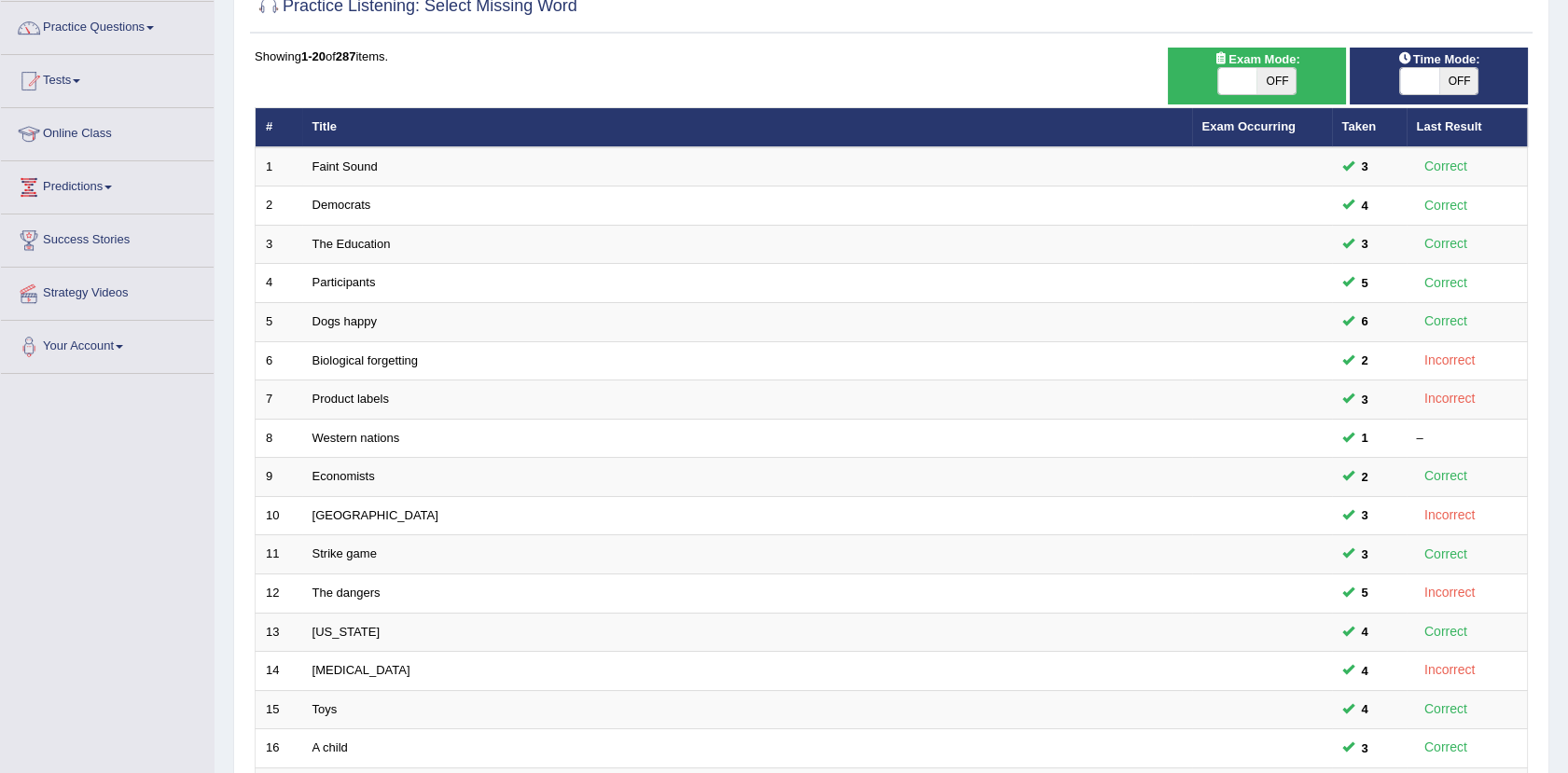
scroll to position [459, 0]
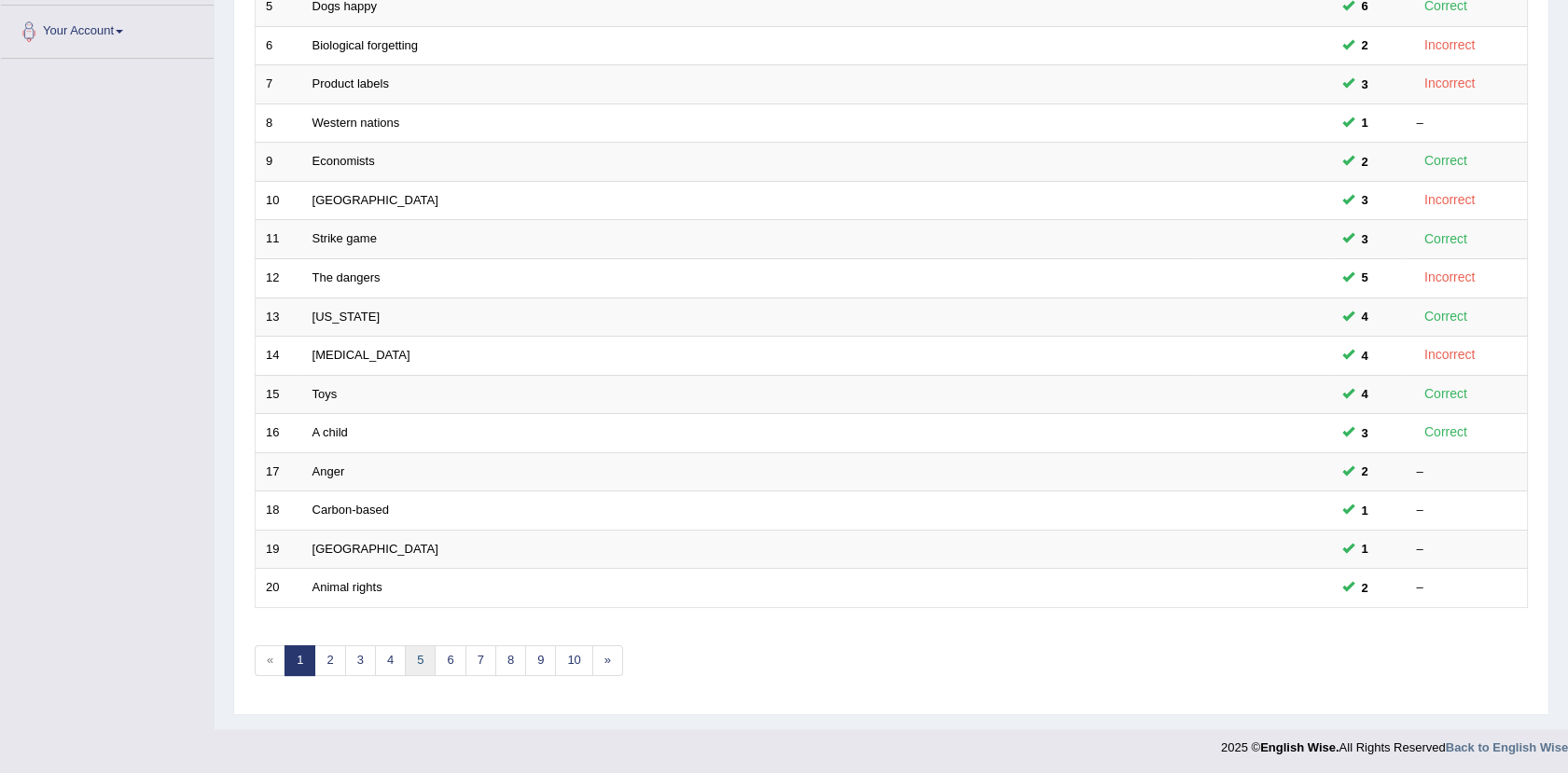
click at [405, 656] on link "5" at bounding box center [420, 661] width 31 height 31
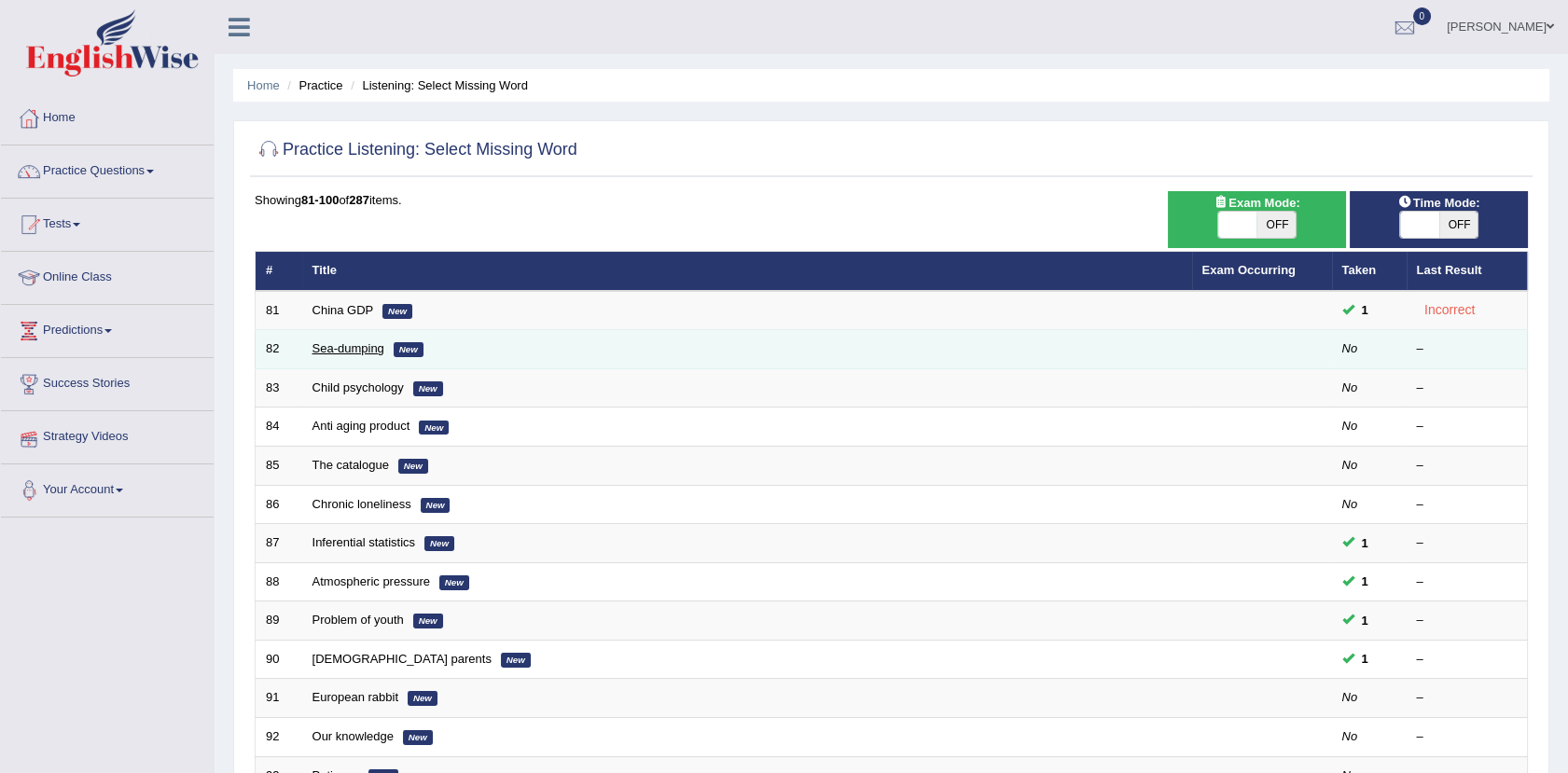
click at [327, 352] on link "Sea-dumping" at bounding box center [348, 348] width 72 height 14
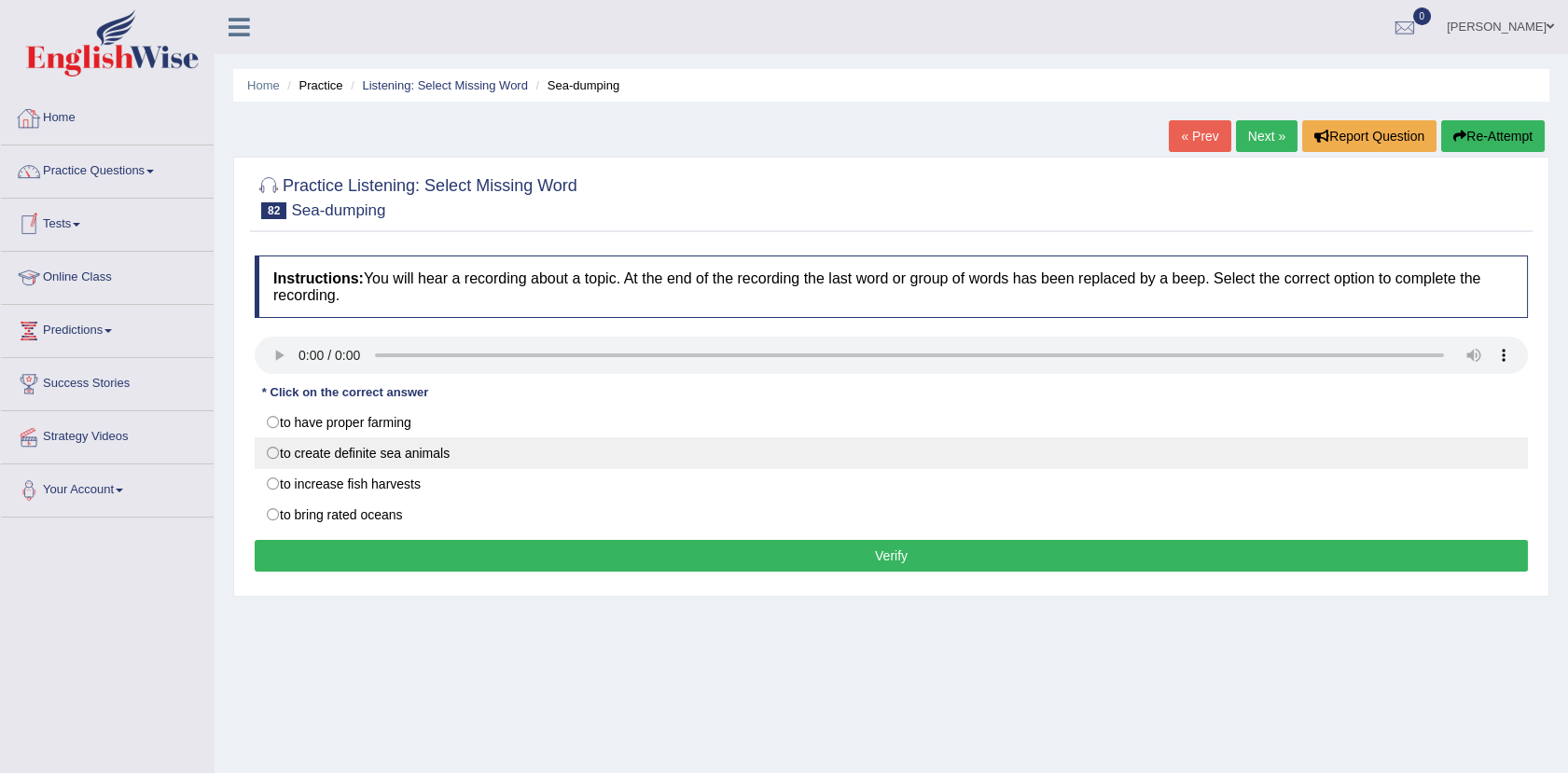
click at [493, 454] on label "to create definite sea animals" at bounding box center [891, 453] width 1273 height 32
radio input "true"
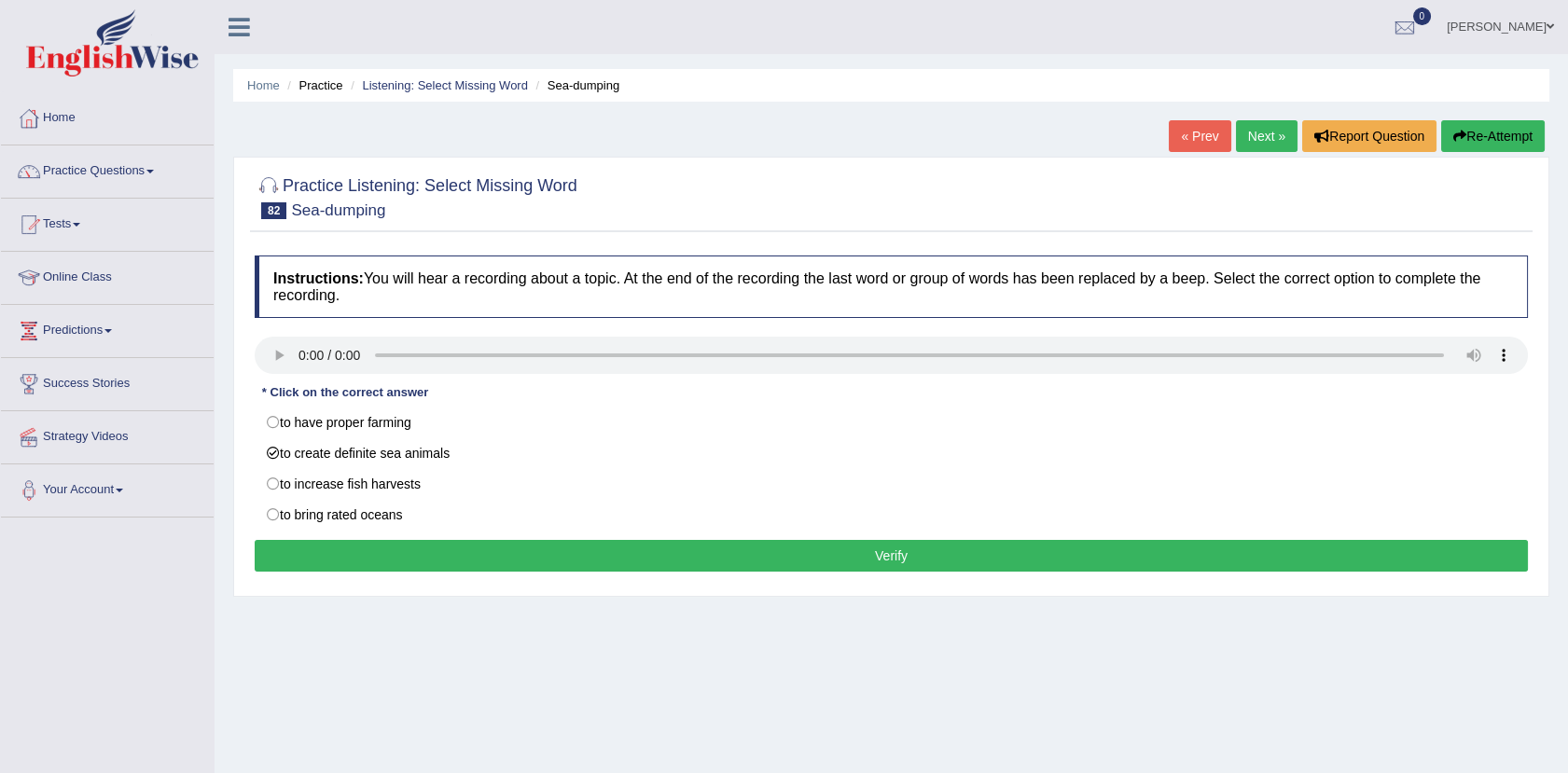
click at [671, 570] on button "Verify" at bounding box center [891, 555] width 1273 height 32
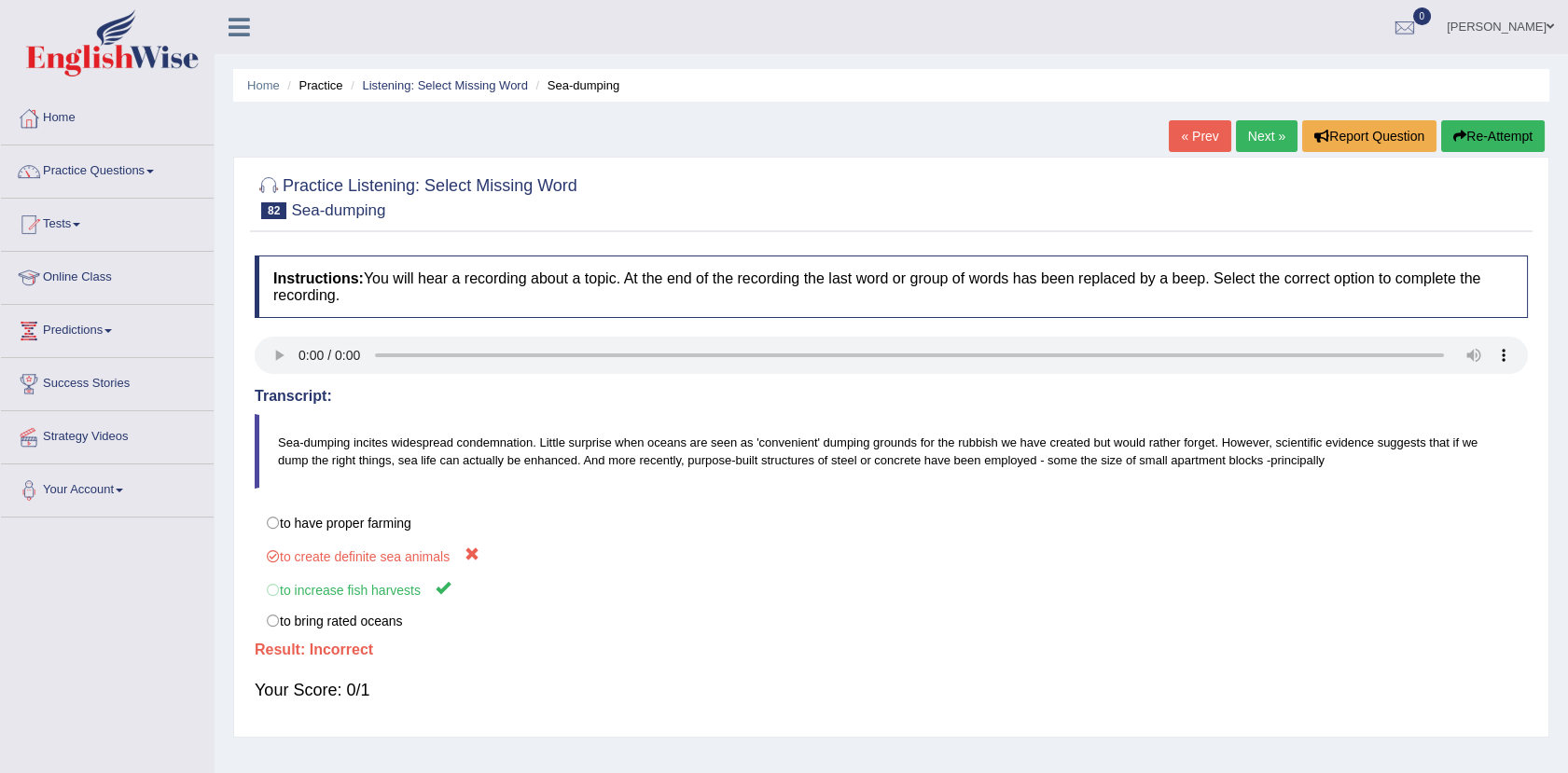
click at [1264, 129] on link "Next »" at bounding box center [1267, 136] width 62 height 32
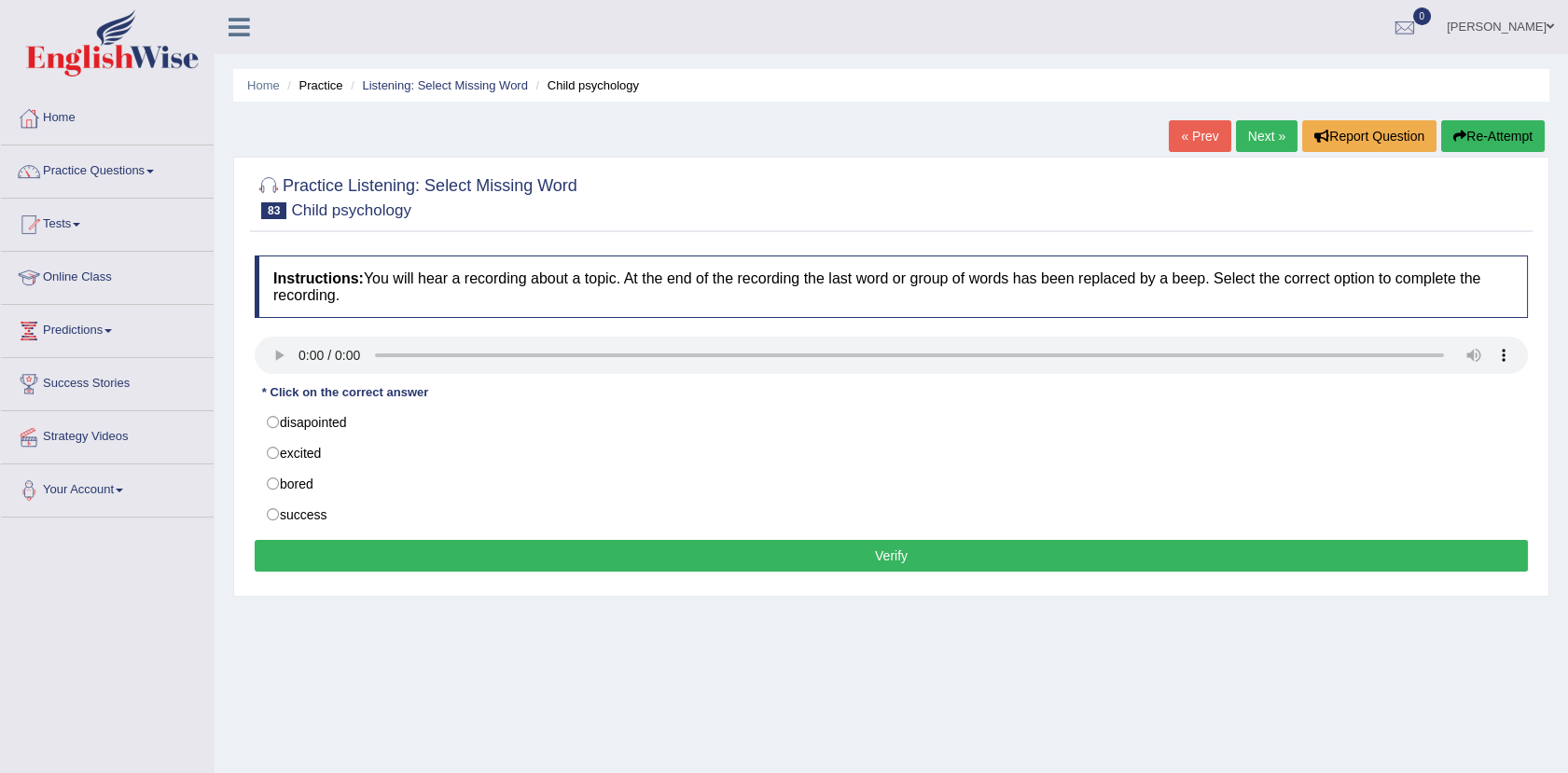
click at [1260, 143] on link "Next »" at bounding box center [1267, 136] width 62 height 32
click at [1267, 138] on link "Next »" at bounding box center [1267, 136] width 62 height 32
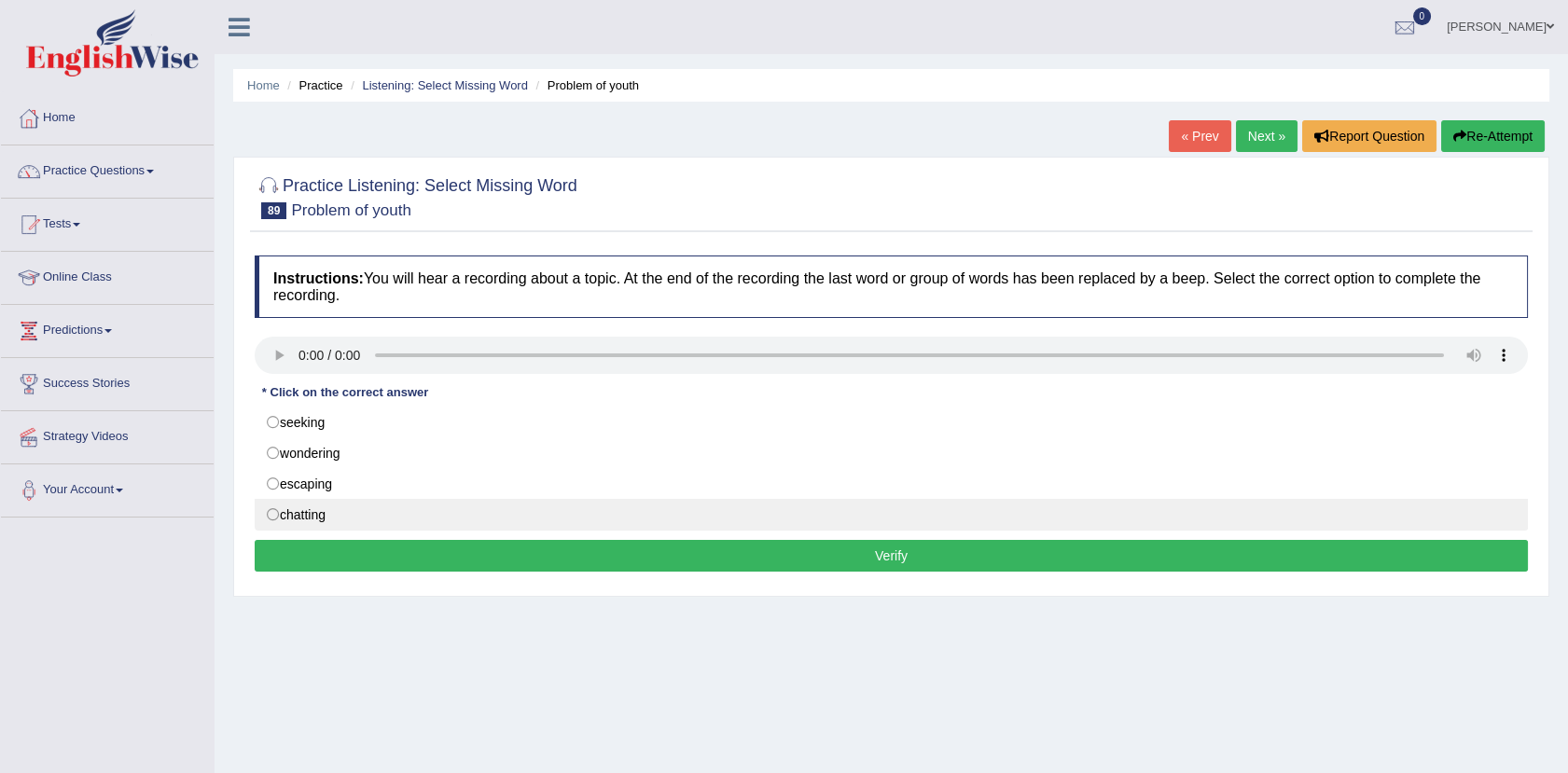
click at [306, 523] on label "chatting" at bounding box center [891, 514] width 1273 height 32
radio input "true"
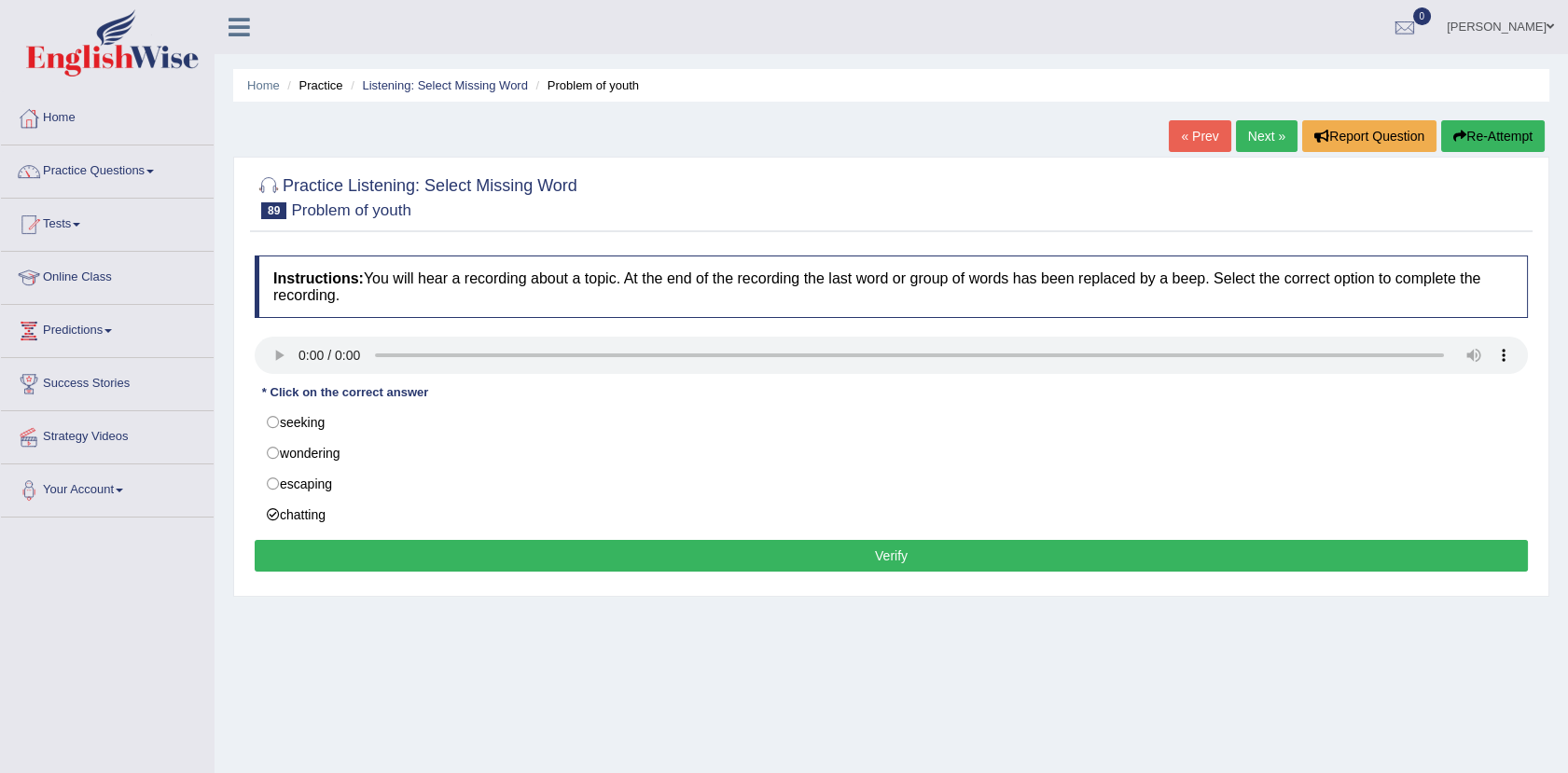
click at [351, 561] on button "Verify" at bounding box center [891, 555] width 1273 height 32
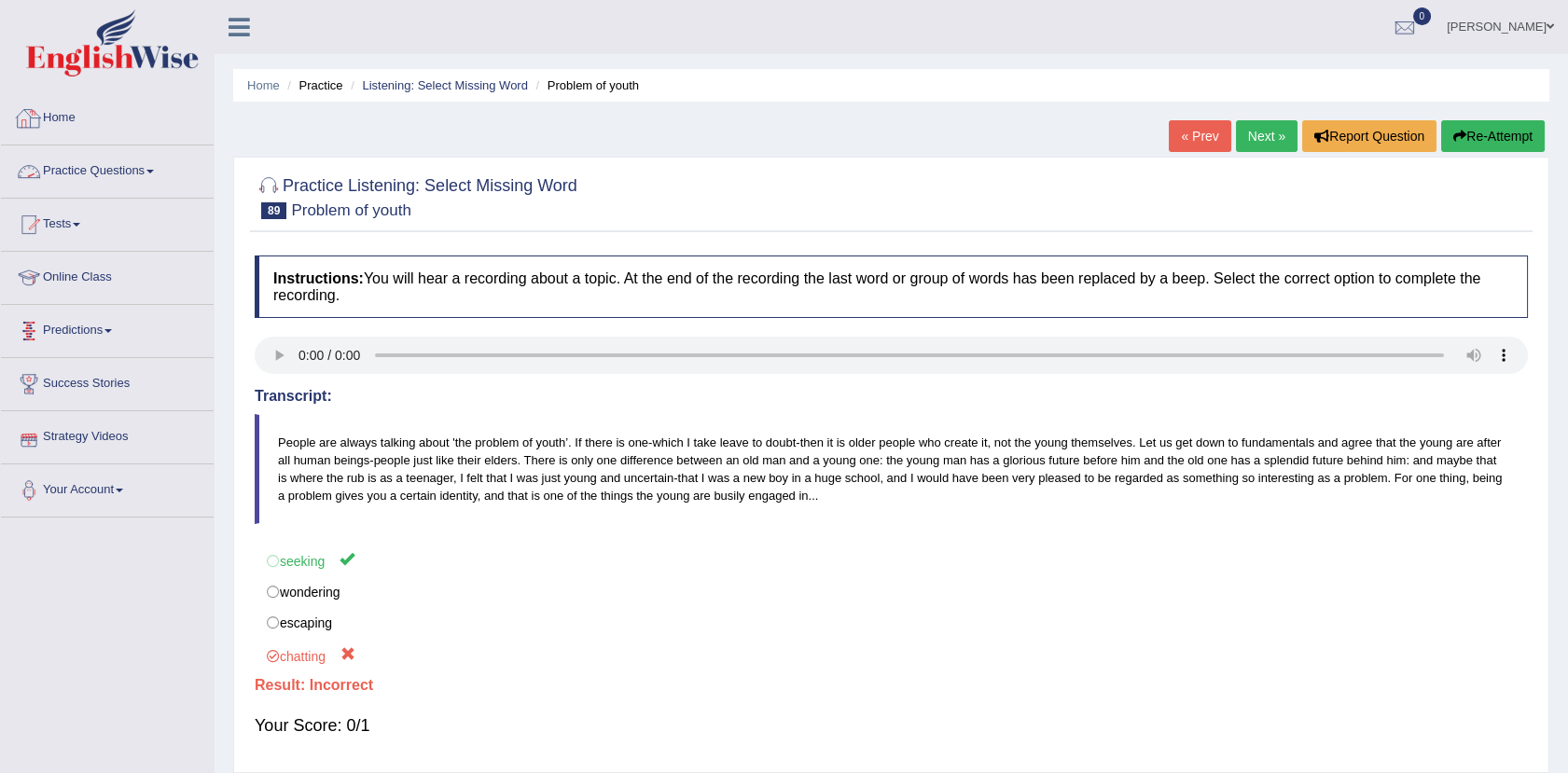
click at [127, 169] on link "Practice Questions" at bounding box center [107, 168] width 213 height 46
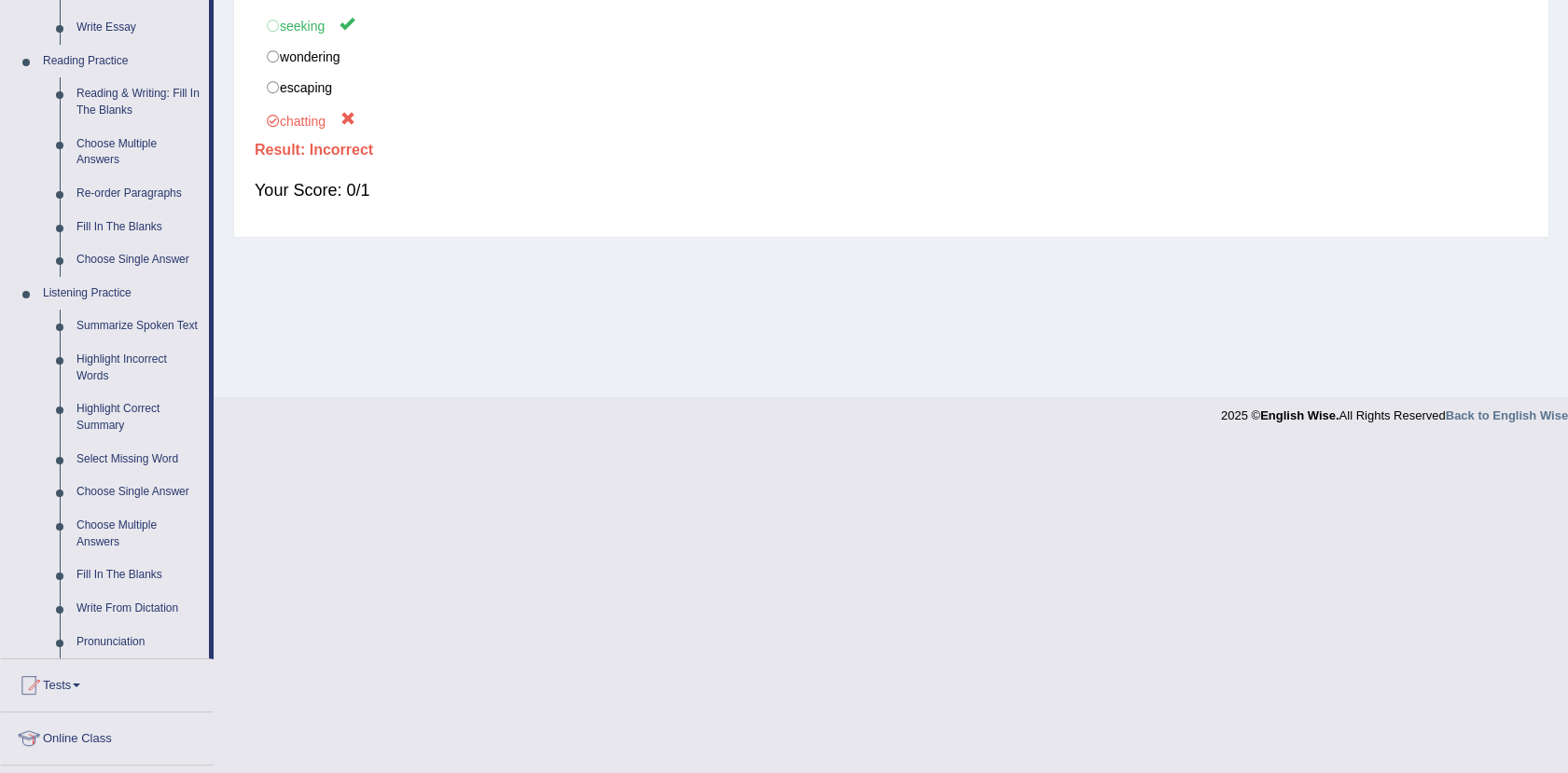
scroll to position [539, 0]
click at [104, 532] on link "Choose Multiple Answers" at bounding box center [139, 529] width 140 height 49
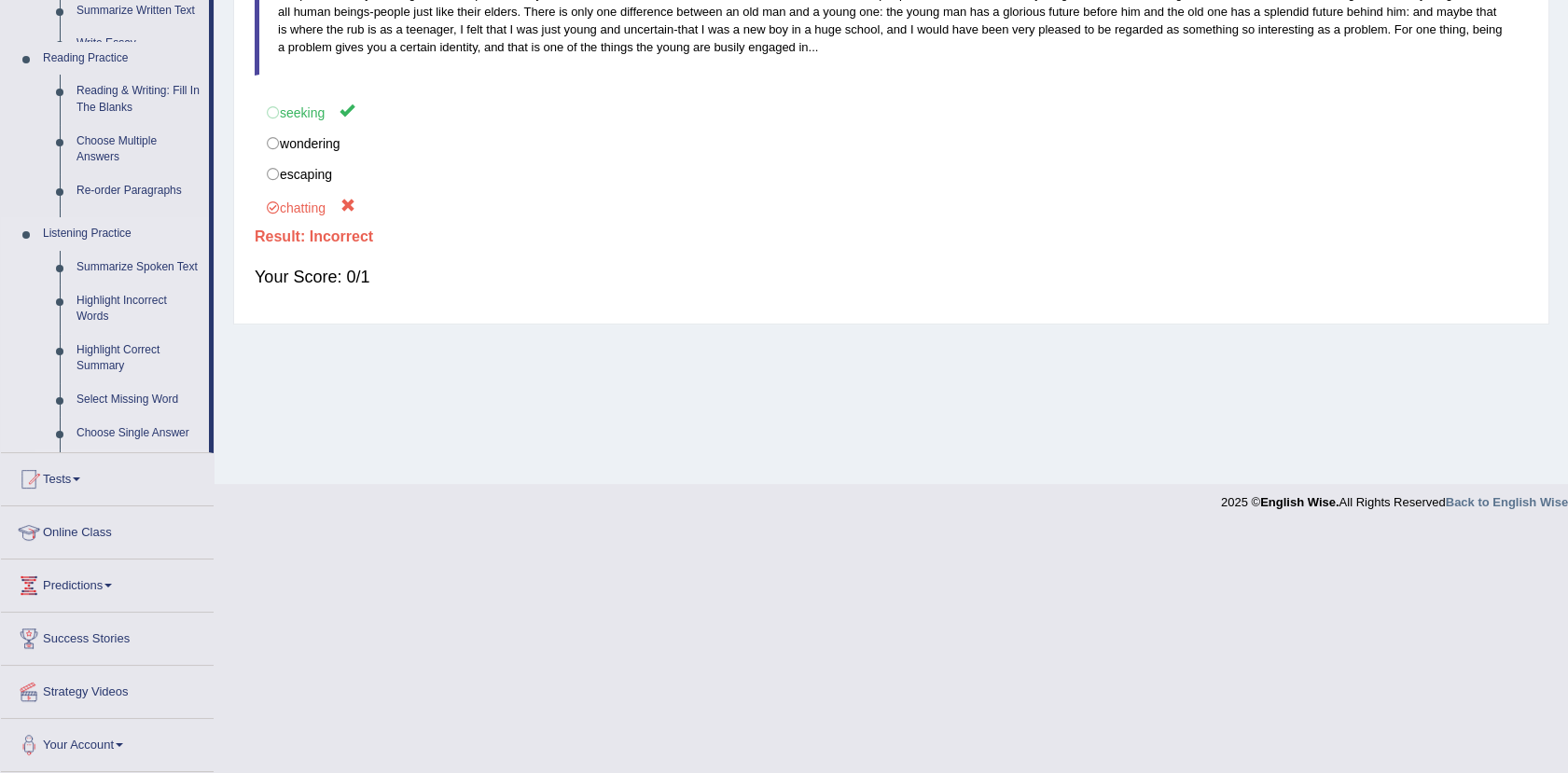
scroll to position [205, 0]
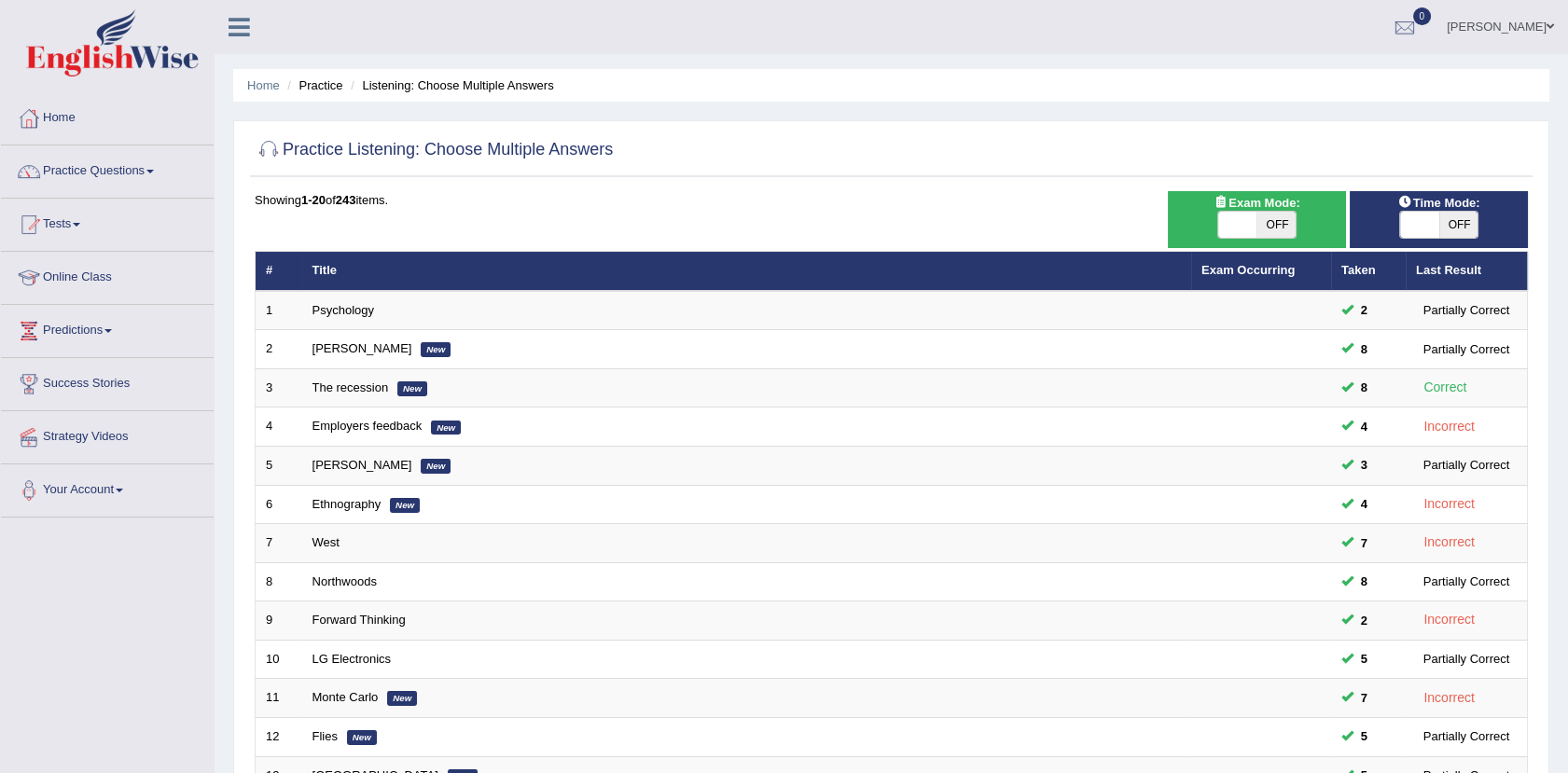
scroll to position [459, 0]
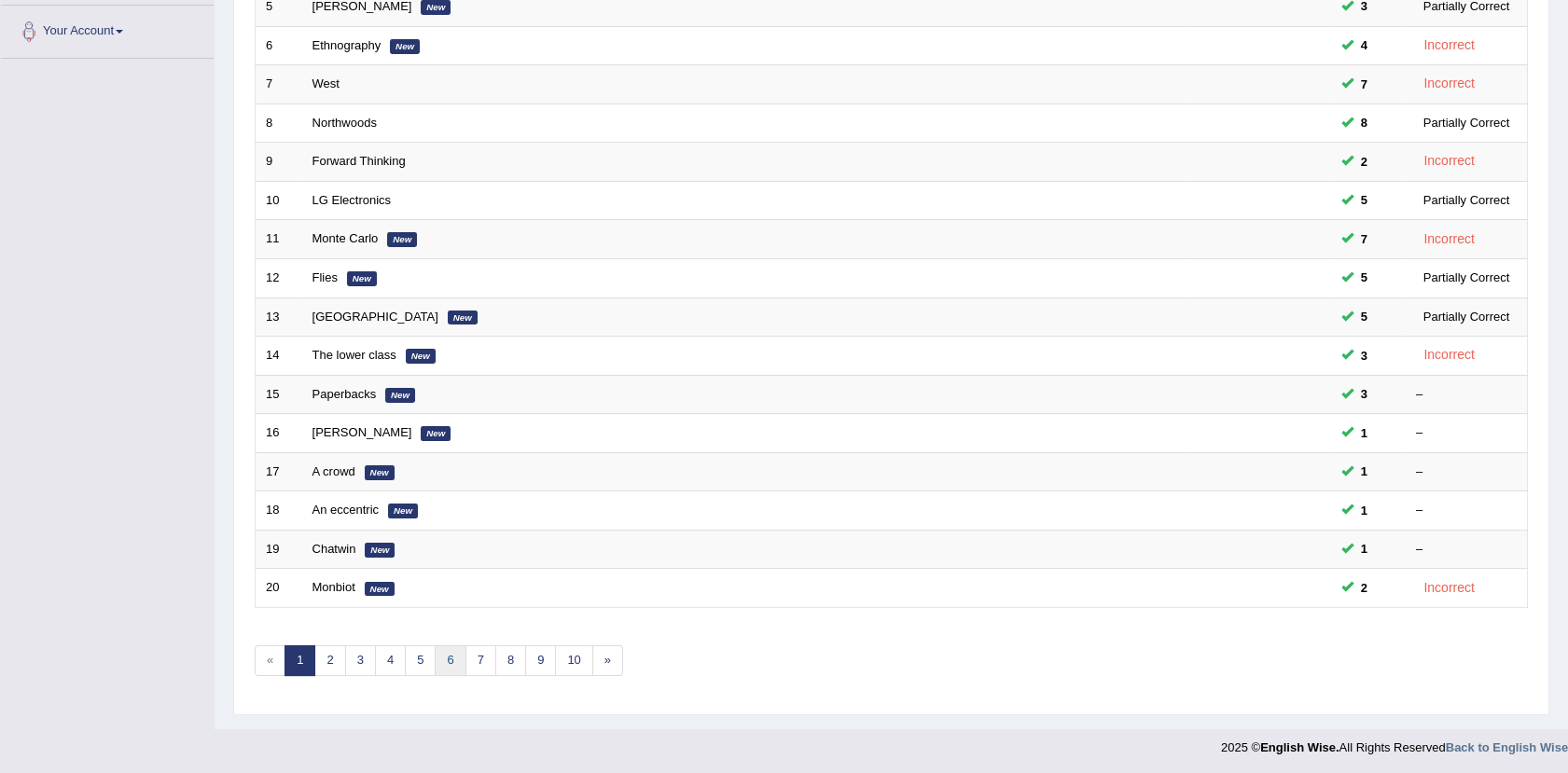
click at [441, 657] on link "6" at bounding box center [450, 661] width 31 height 31
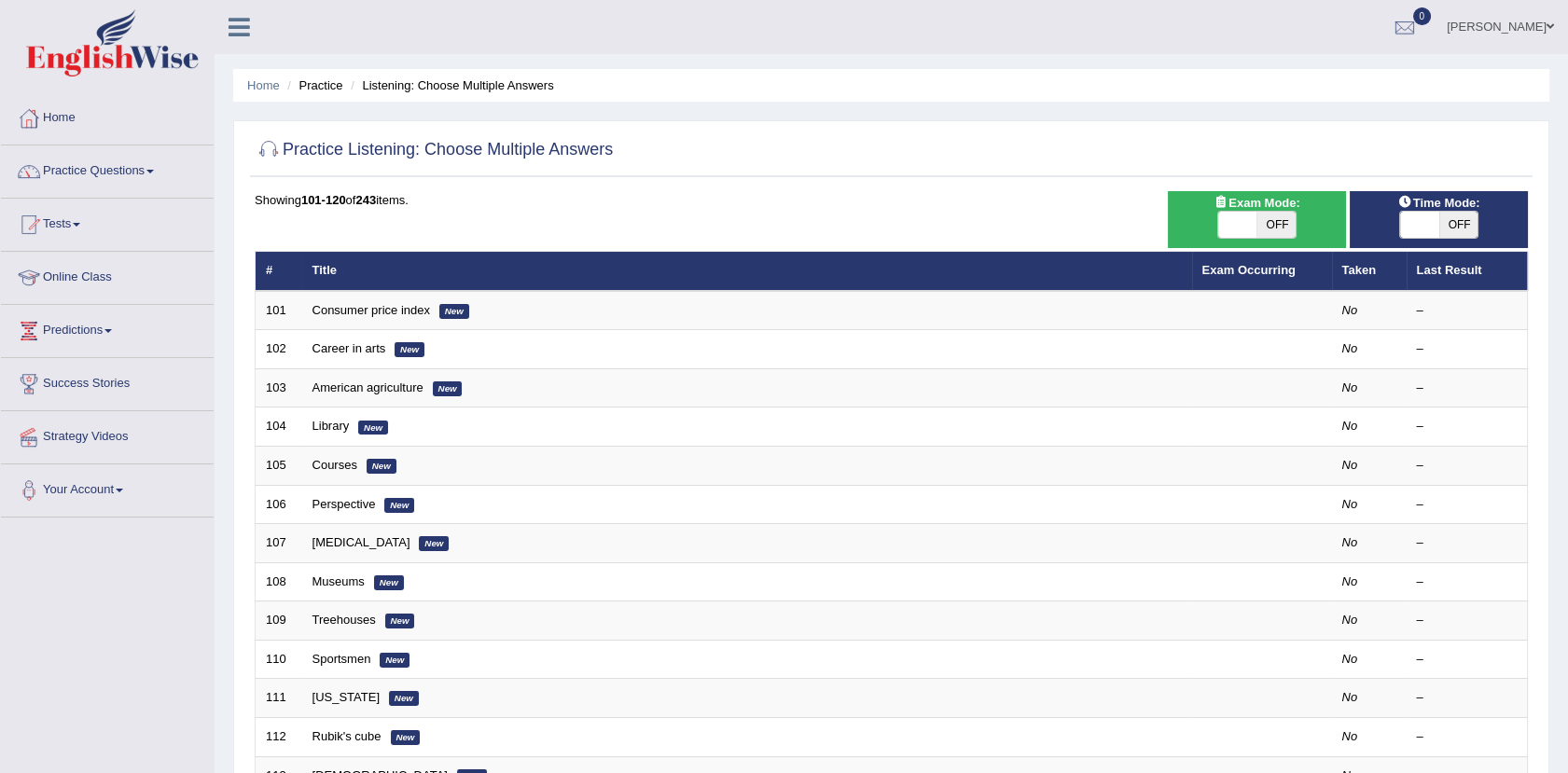
click at [373, 309] on link "Consumer price index" at bounding box center [371, 310] width 117 height 14
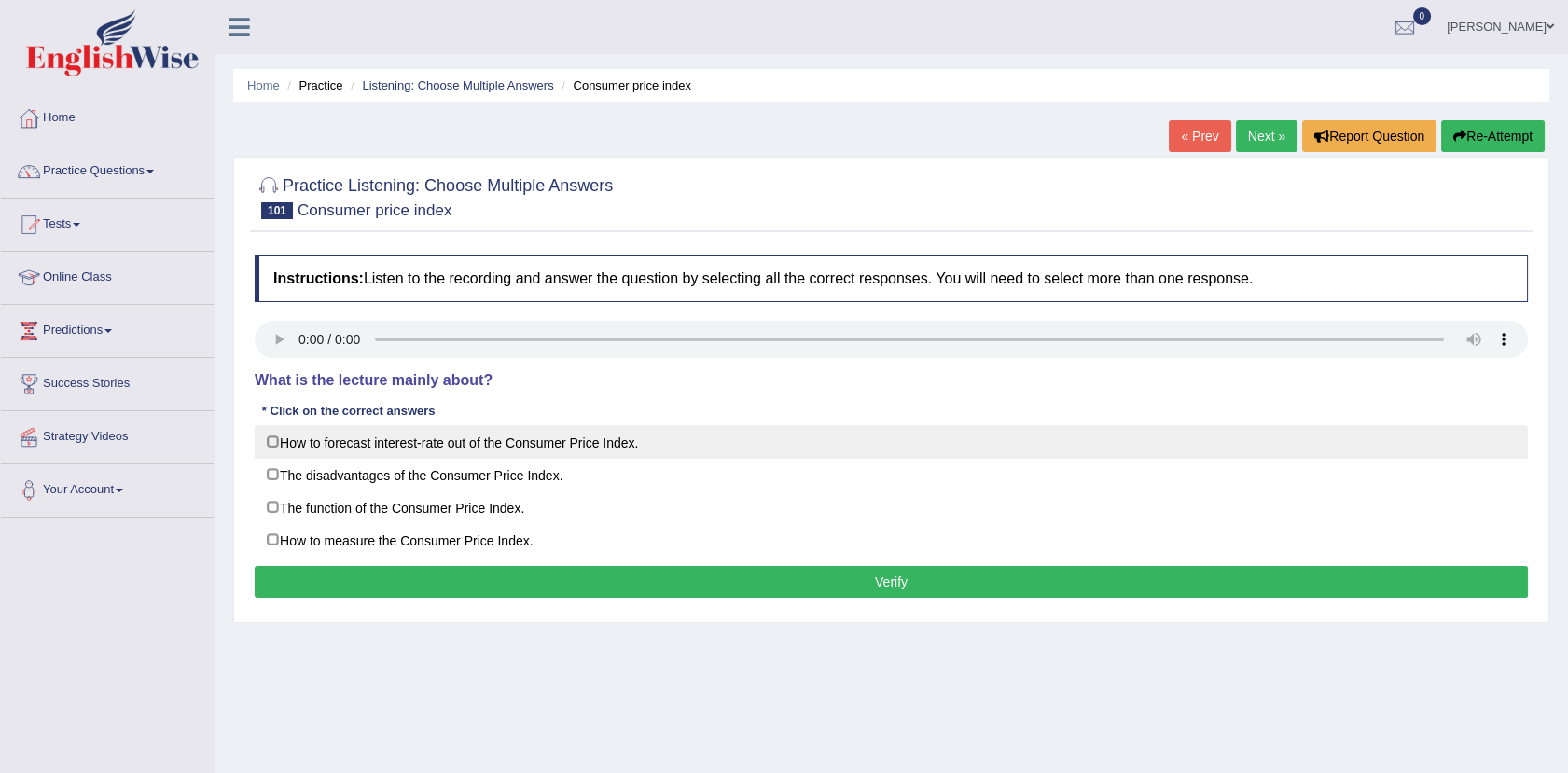
click at [383, 428] on label "How to forecast interest-rate out of the Consumer Price Index." at bounding box center [891, 441] width 1273 height 34
click at [273, 433] on label "How to forecast interest-rate out of the Consumer Price Index." at bounding box center [891, 441] width 1273 height 34
checkbox input "false"
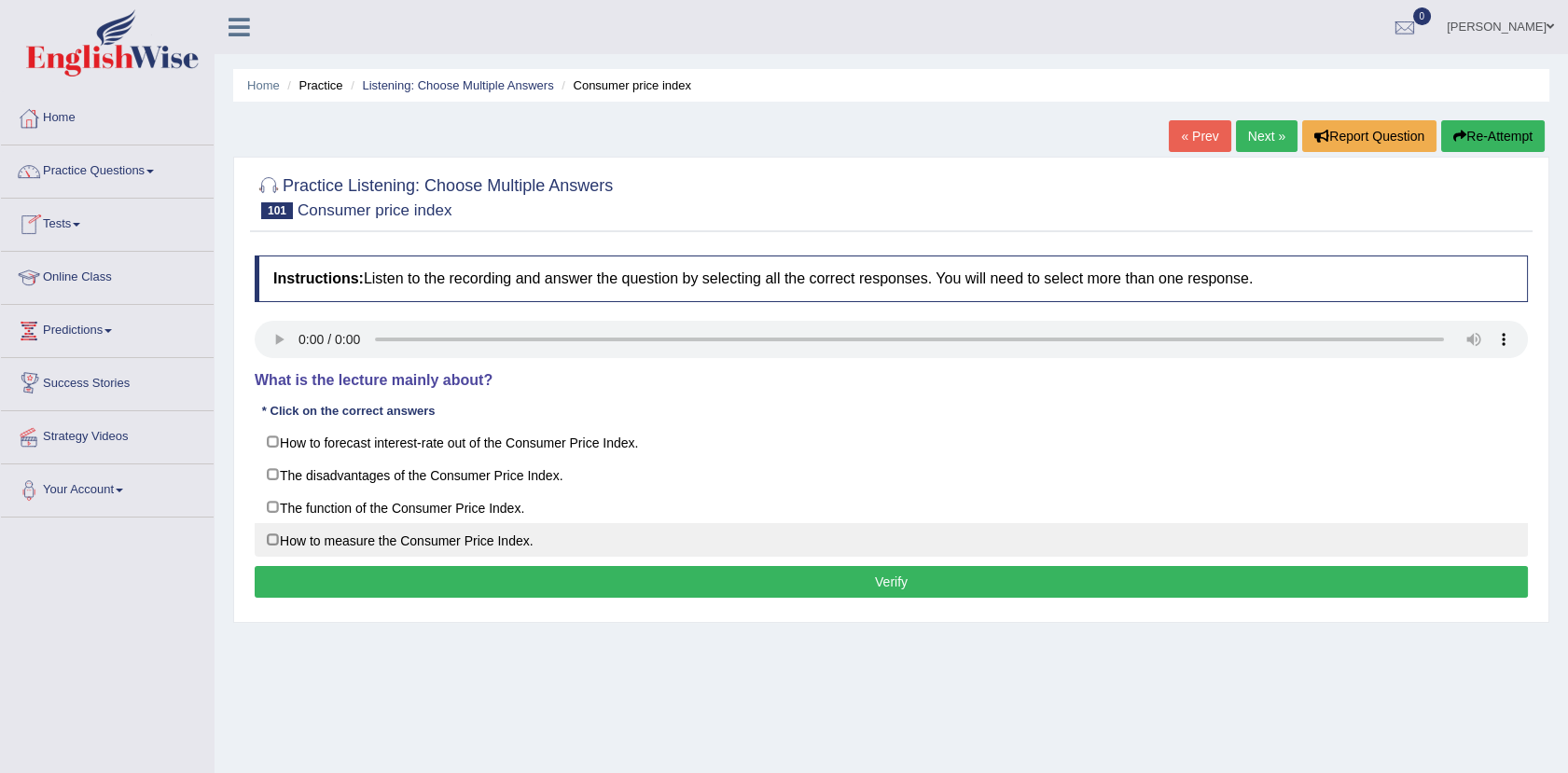
click at [335, 533] on label "How to measure the Consumer Price Index." at bounding box center [891, 539] width 1273 height 34
checkbox input "true"
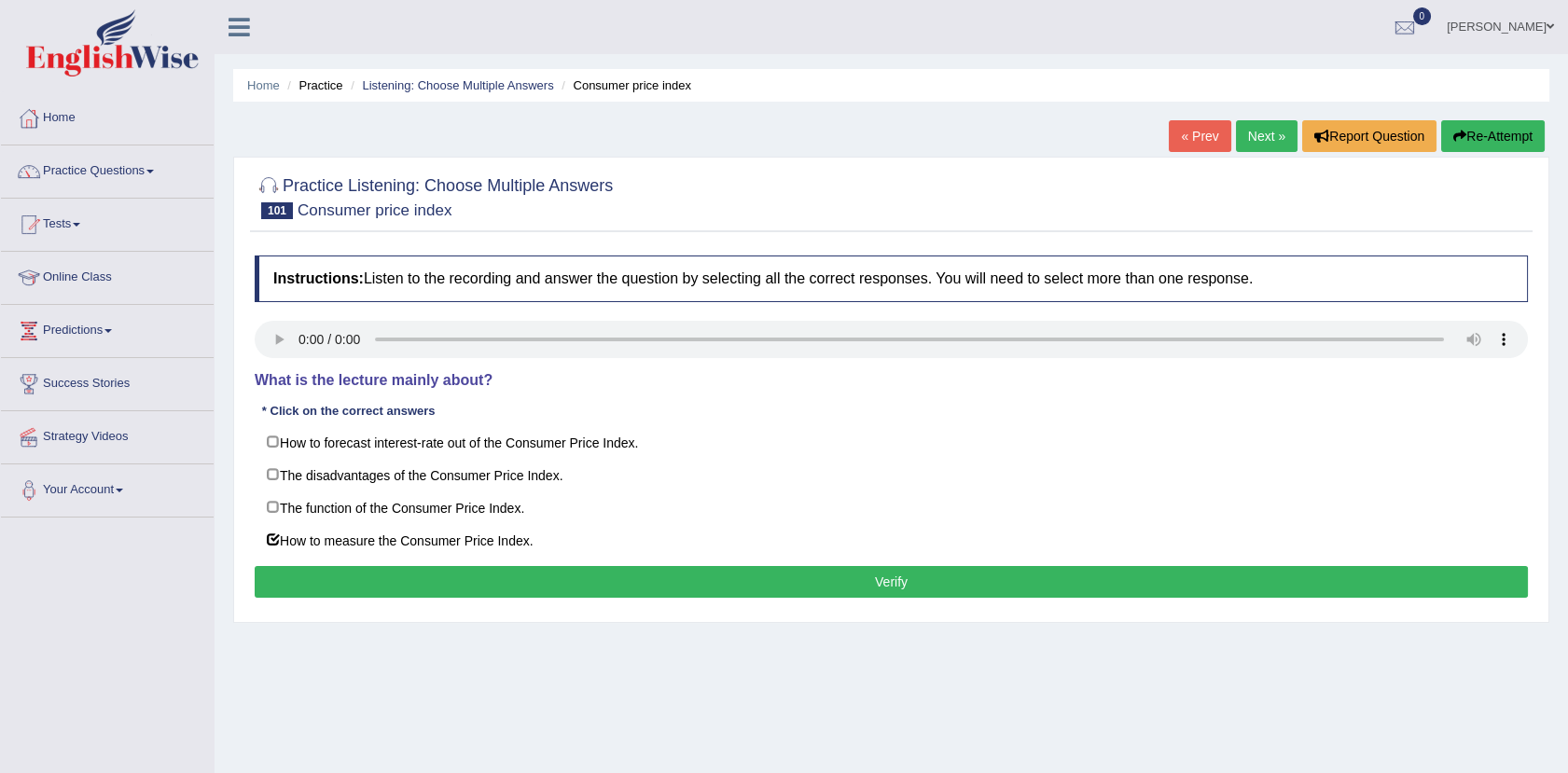
click at [601, 585] on button "Verify" at bounding box center [891, 581] width 1273 height 32
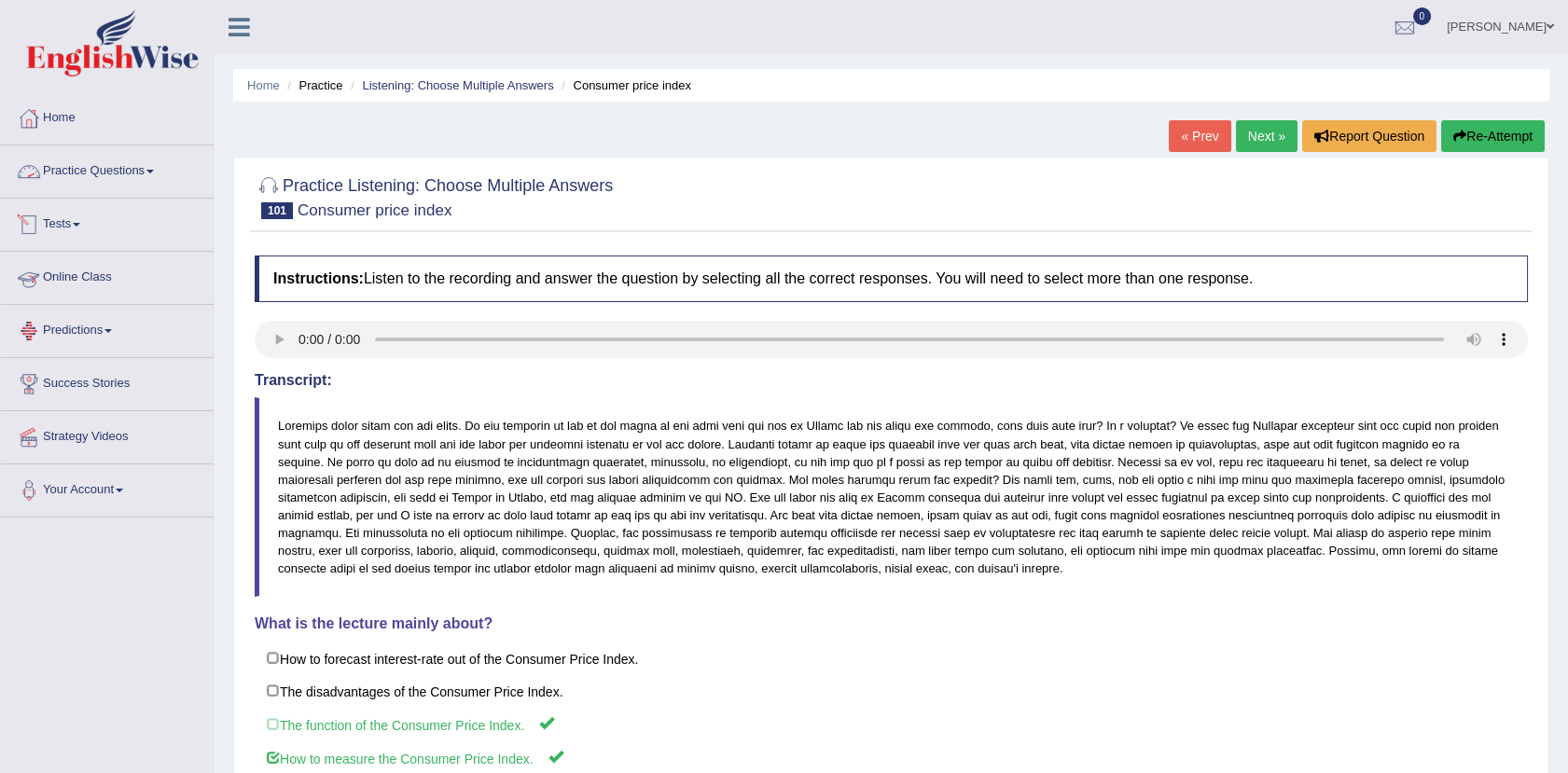
click at [114, 166] on link "Practice Questions" at bounding box center [107, 168] width 213 height 46
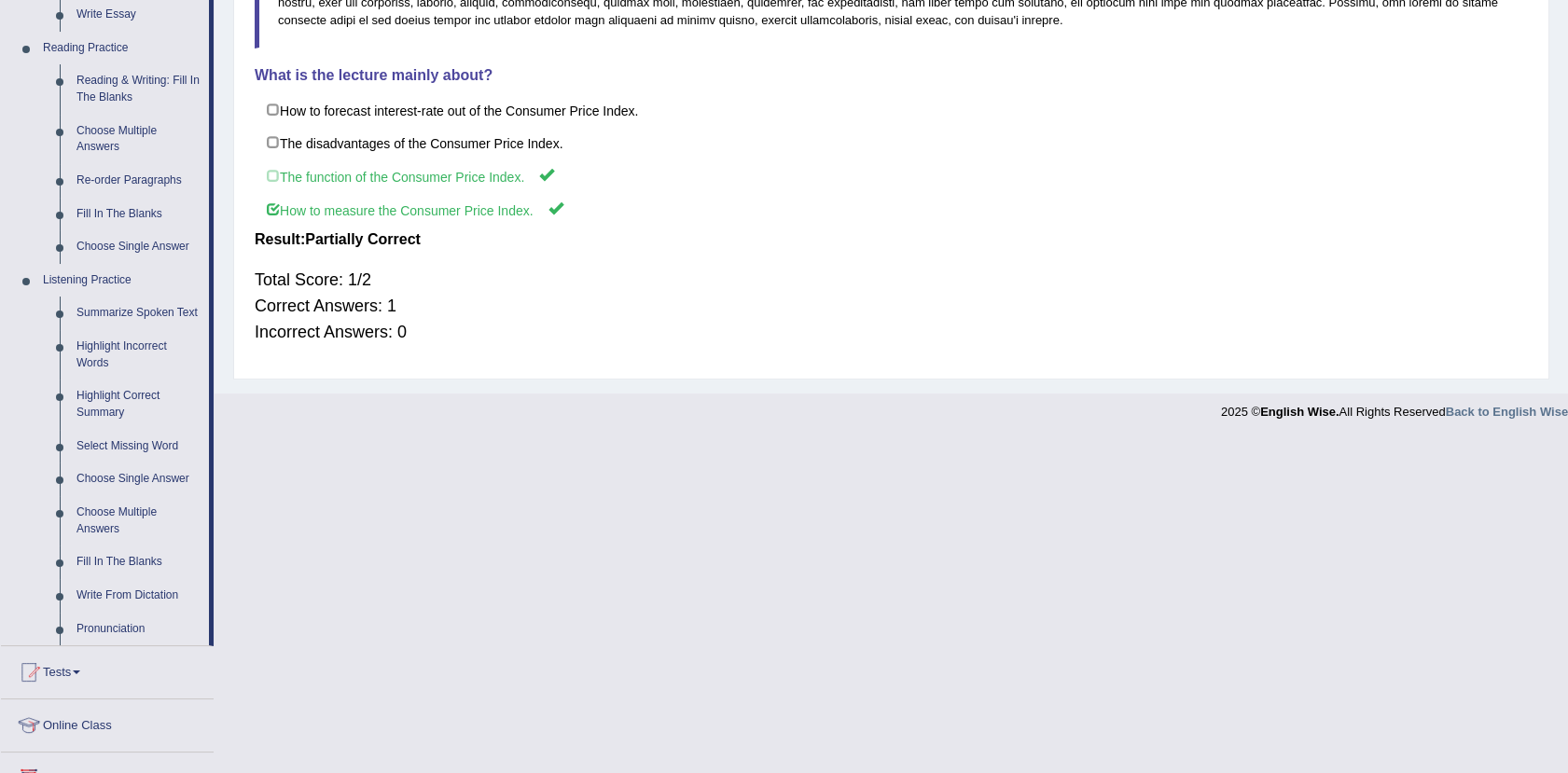
scroll to position [690, 0]
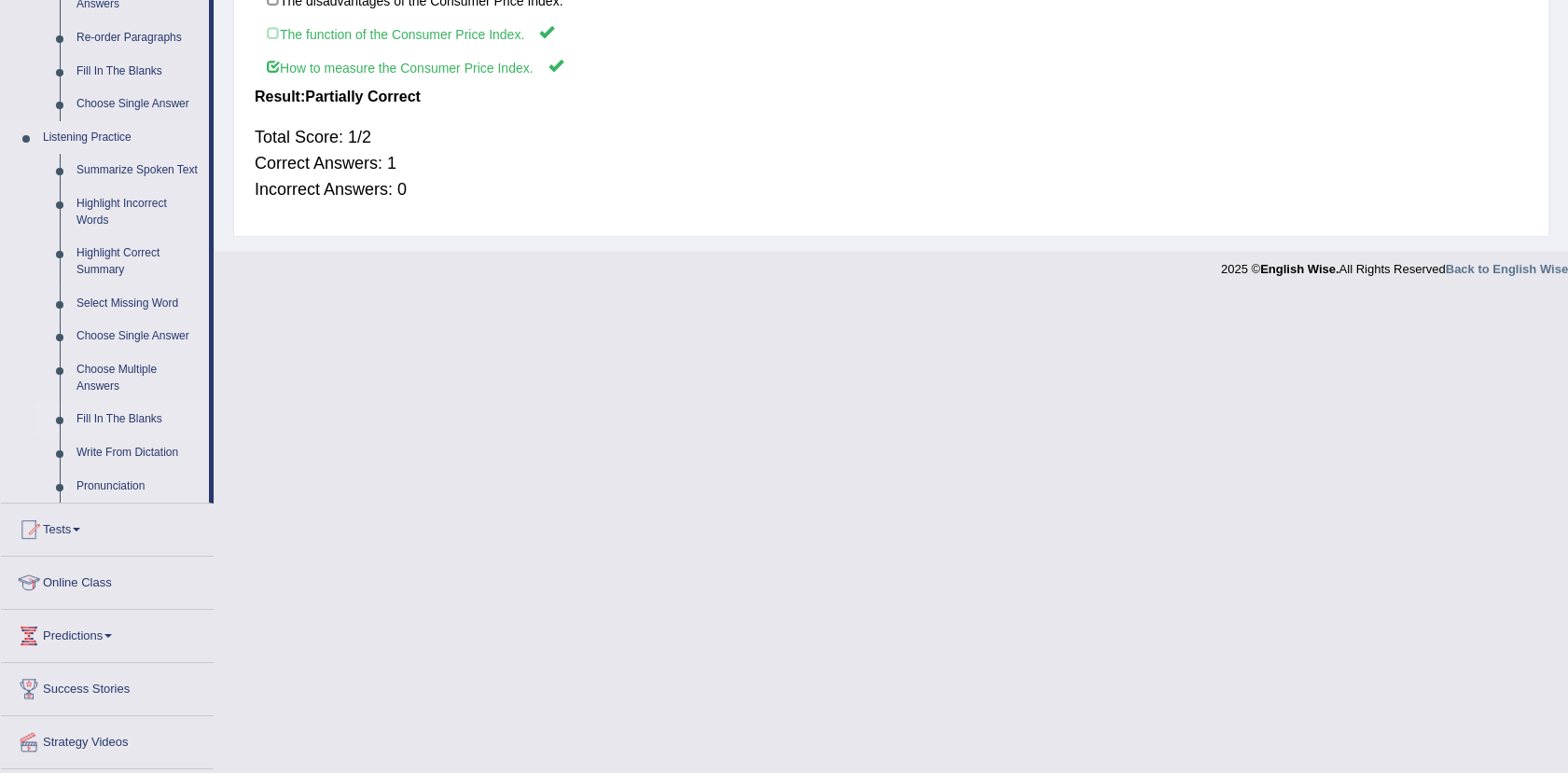
click at [135, 411] on link "Fill In The Blanks" at bounding box center [139, 419] width 140 height 34
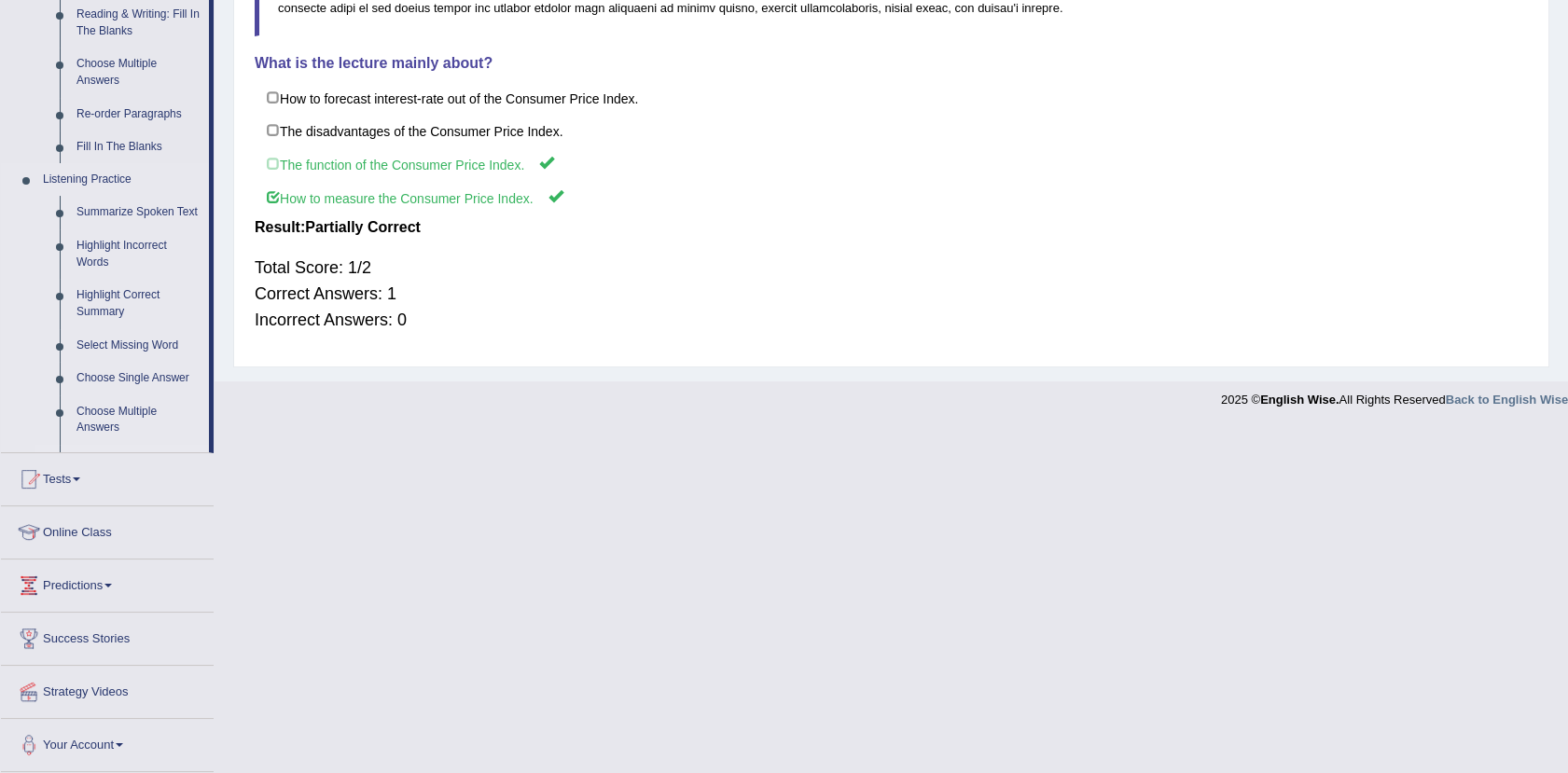
scroll to position [217, 0]
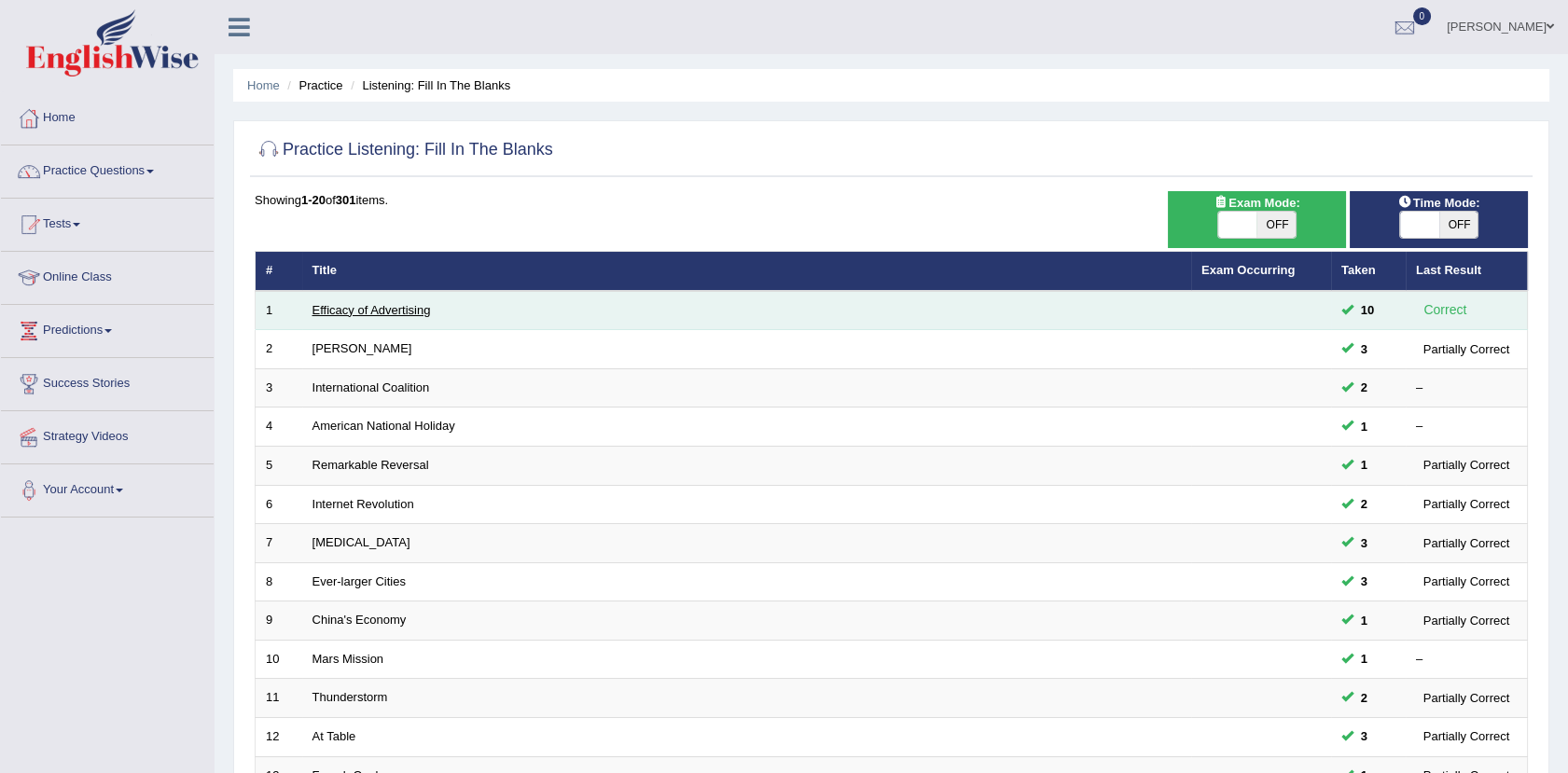
click at [354, 307] on link "Efficacy of Advertising" at bounding box center [371, 310] width 118 height 14
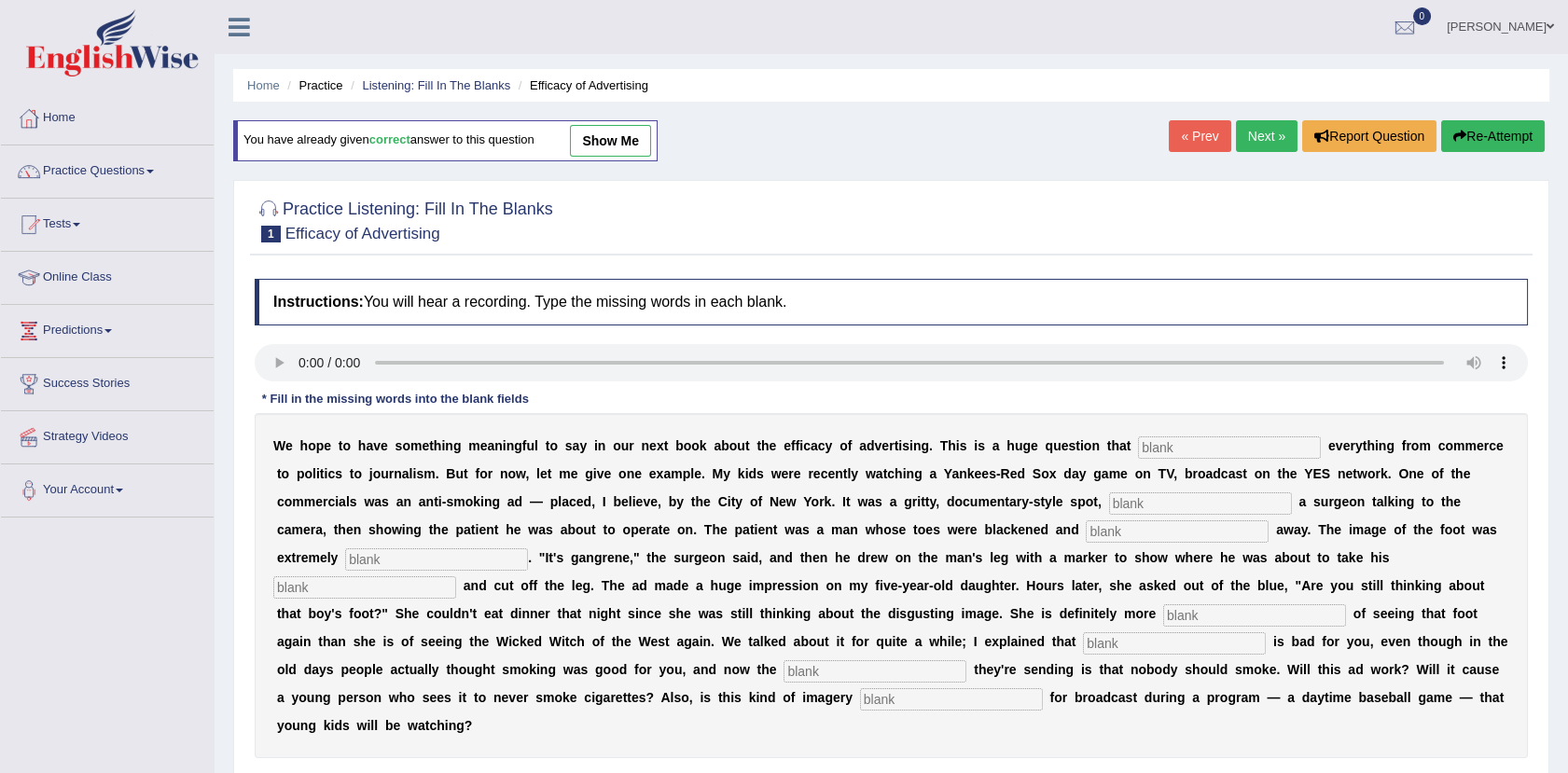
click at [1140, 456] on input "text" at bounding box center [1229, 447] width 183 height 22
type input "impacts"
click at [1109, 504] on input "text" at bounding box center [1201, 503] width 183 height 22
type input "featuring"
click at [528, 548] on input "text" at bounding box center [437, 559] width 183 height 22
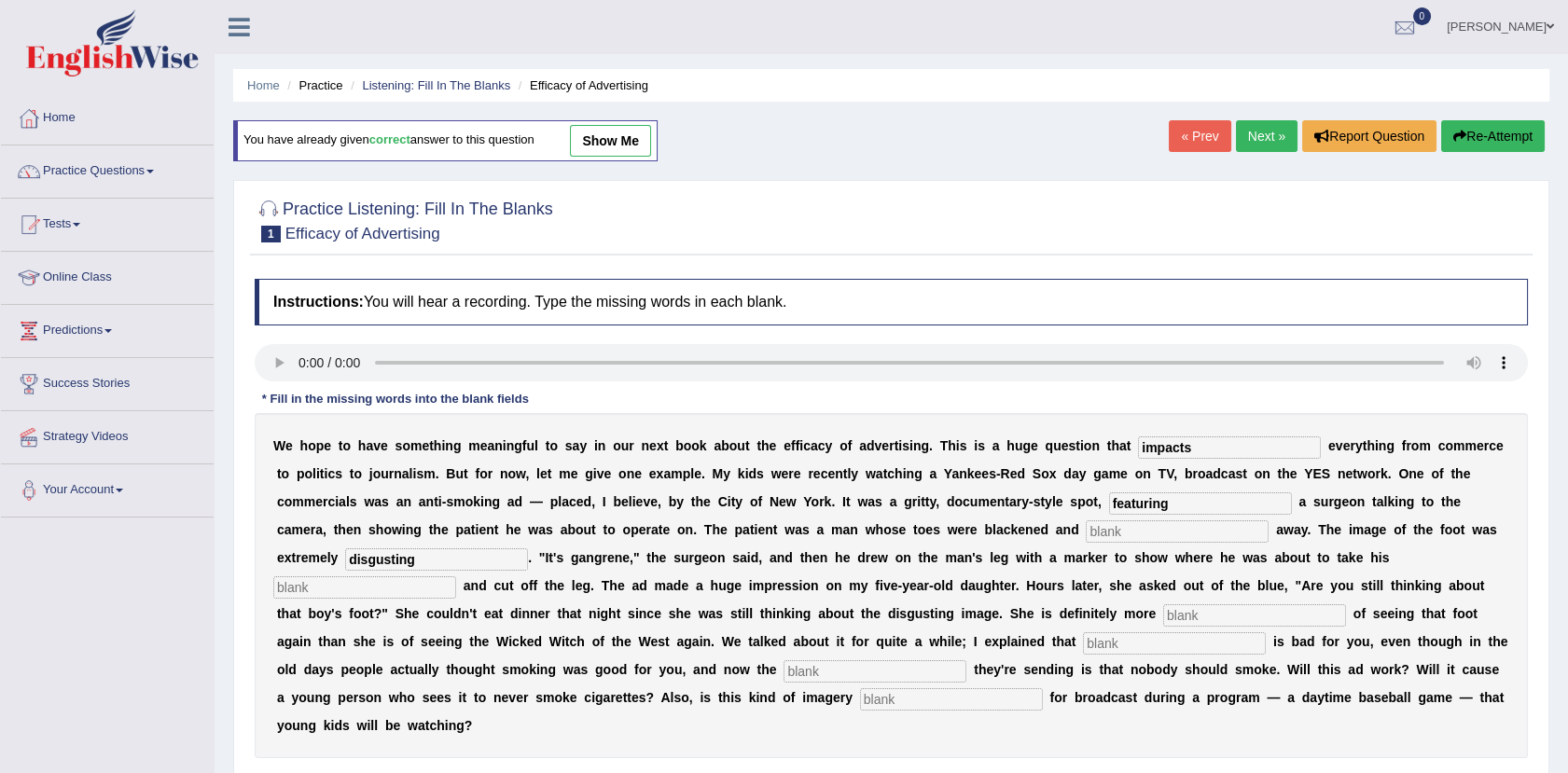
type input "disgusting"
click at [456, 576] on input "text" at bounding box center [365, 586] width 183 height 22
click at [1086, 531] on input "text" at bounding box center [1177, 531] width 183 height 22
type input "rotting"
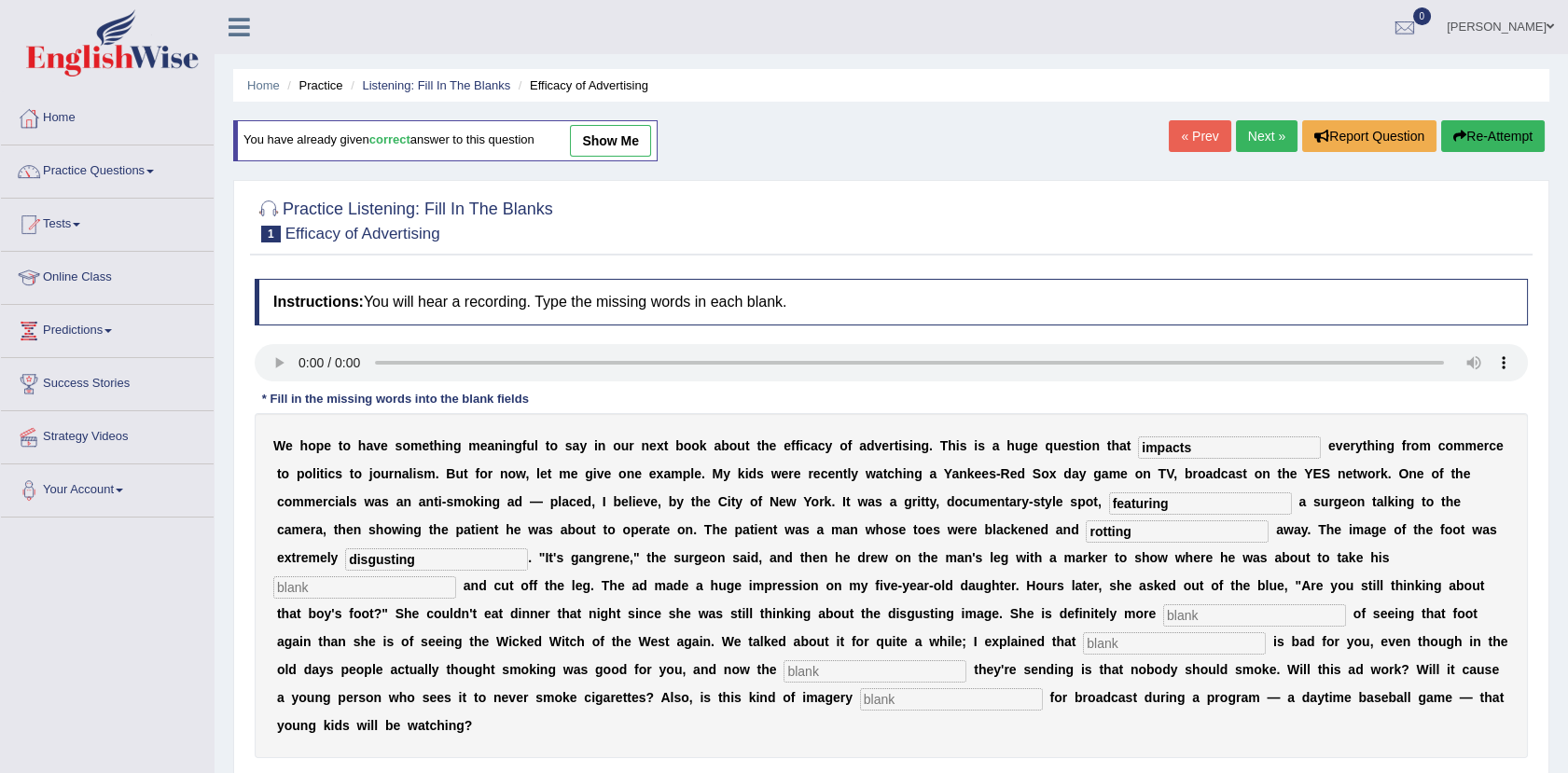
click at [456, 576] on input "text" at bounding box center [365, 586] width 183 height 22
type input "hacksaw"
click at [1163, 621] on input "text" at bounding box center [1254, 614] width 183 height 22
type input "scared"
click at [1083, 643] on input "text" at bounding box center [1175, 642] width 183 height 22
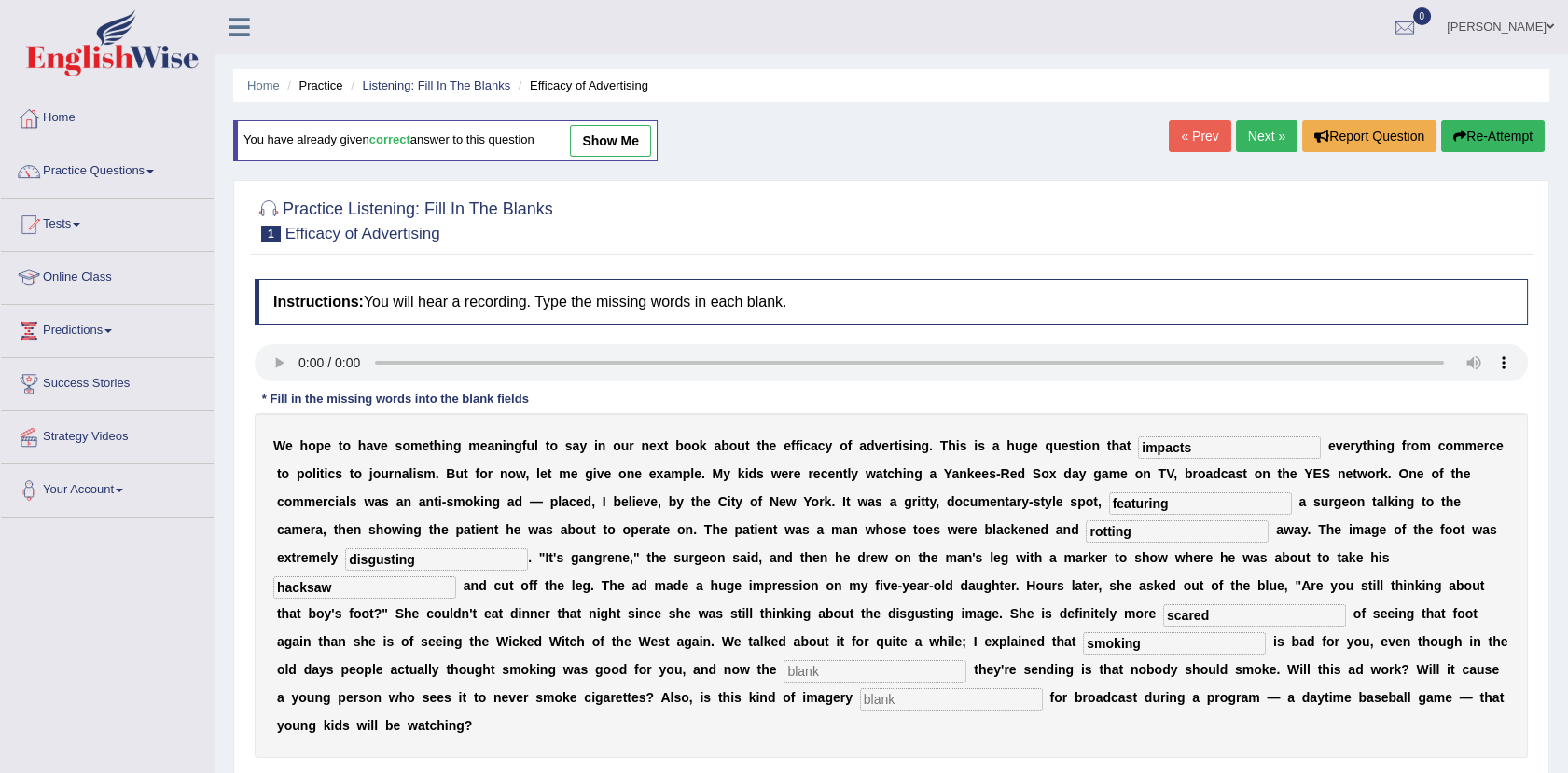
type input "smoking"
click at [966, 660] on input "text" at bounding box center [874, 670] width 183 height 22
type input "message"
click at [1043, 688] on input "text" at bounding box center [951, 699] width 183 height 22
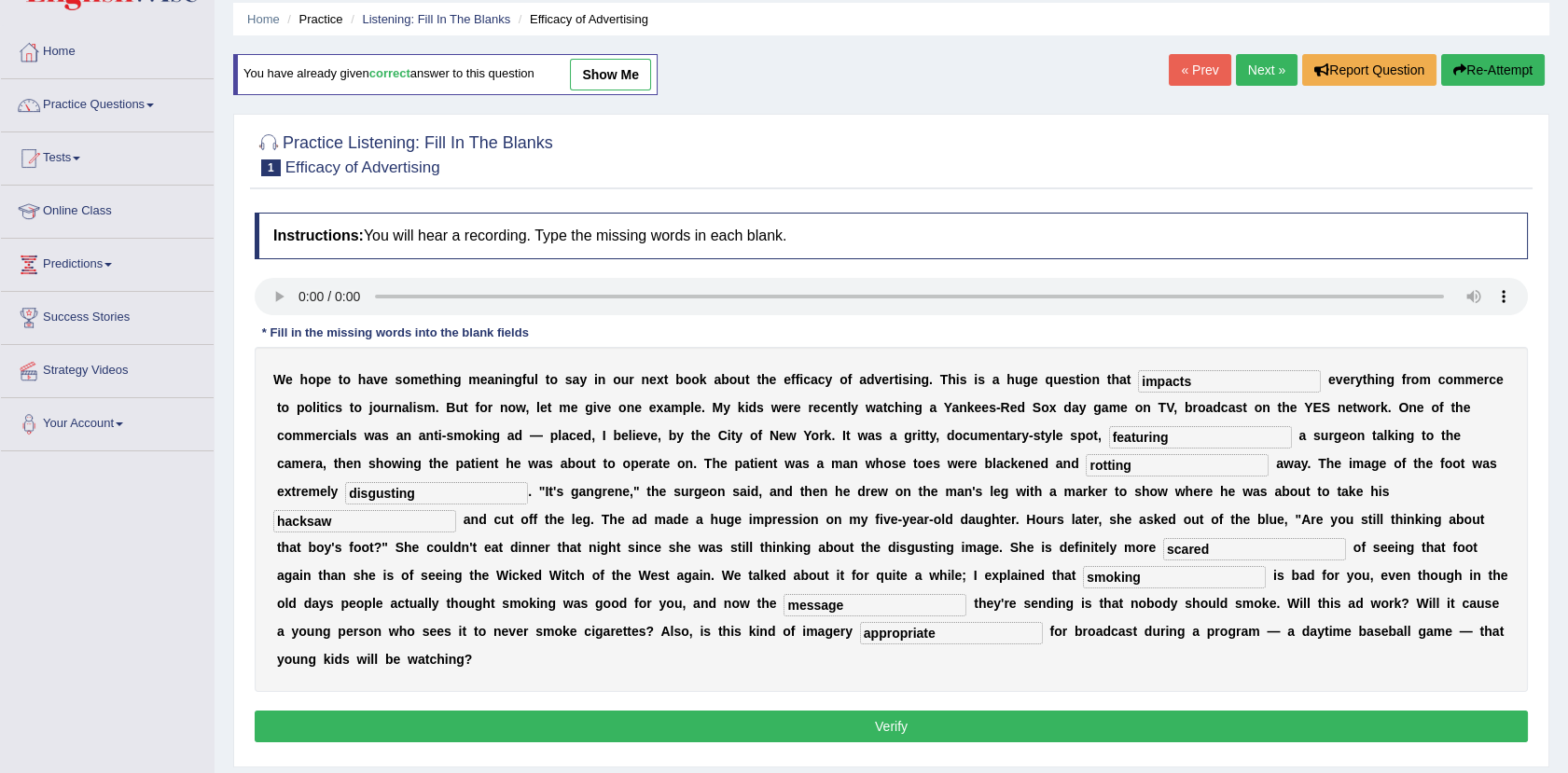
scroll to position [115, 0]
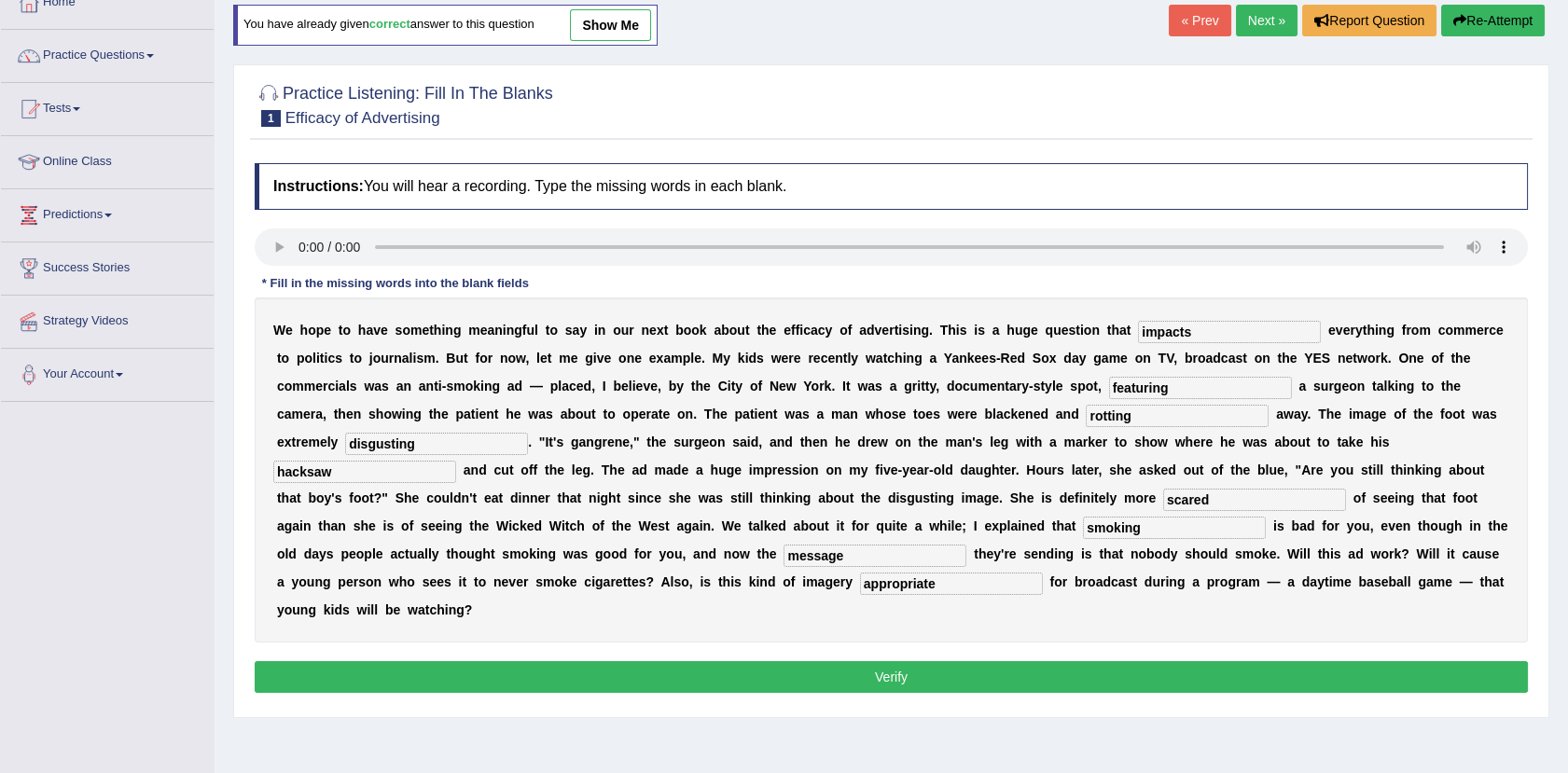
type input "appropriate"
click at [1023, 661] on button "Verify" at bounding box center [891, 676] width 1273 height 32
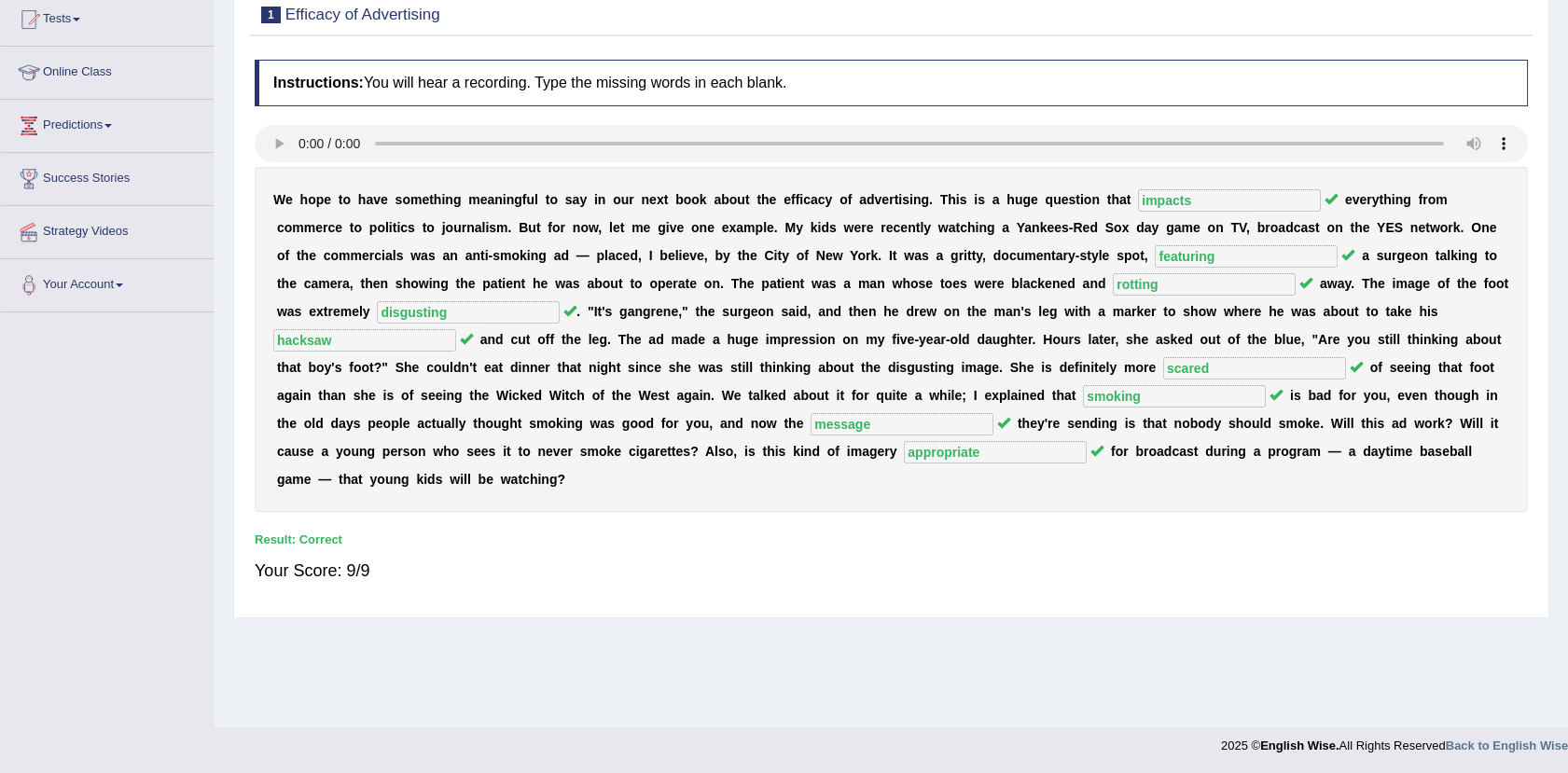
scroll to position [0, 0]
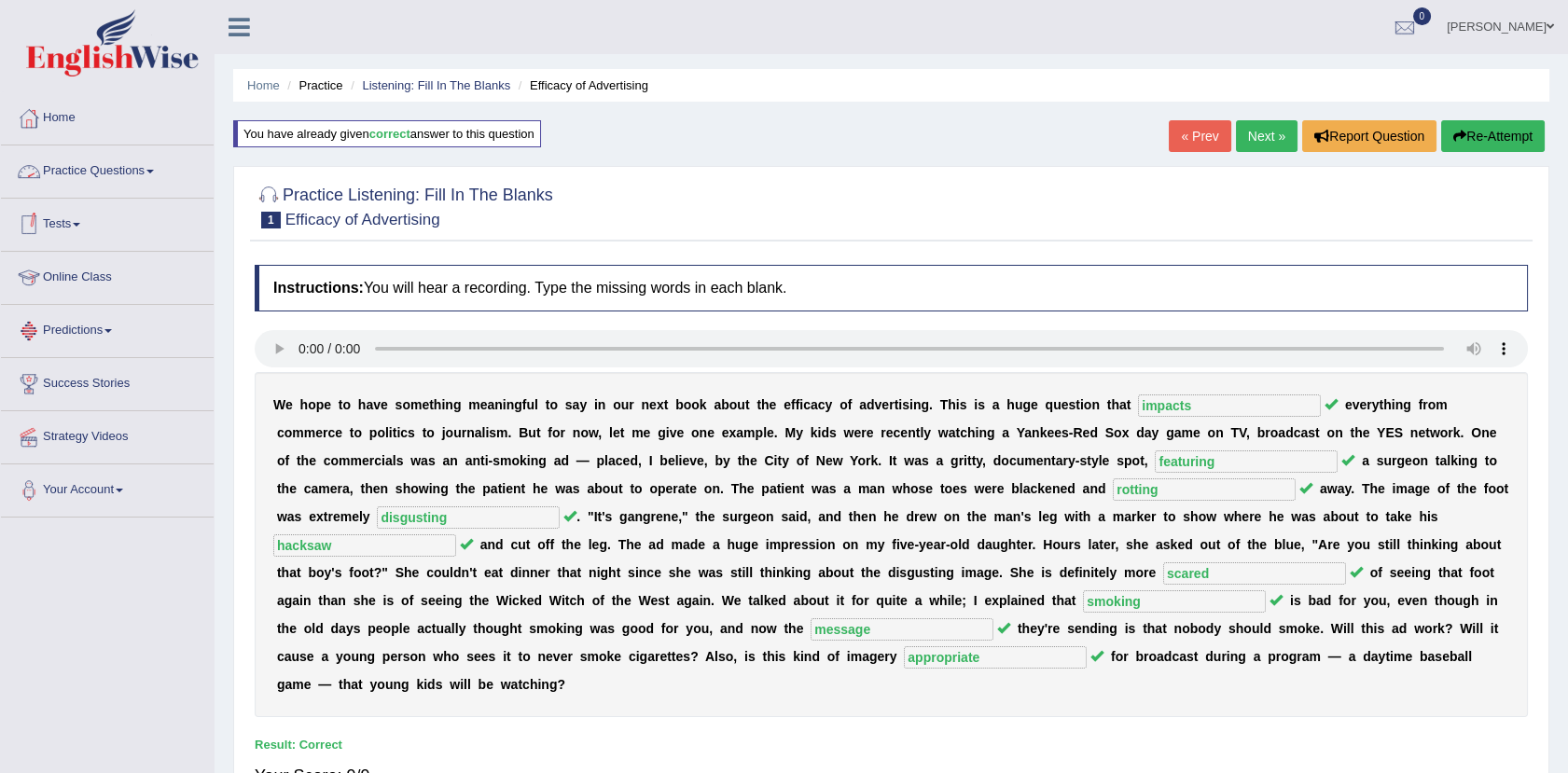
click at [138, 174] on link "Practice Questions" at bounding box center [107, 168] width 213 height 46
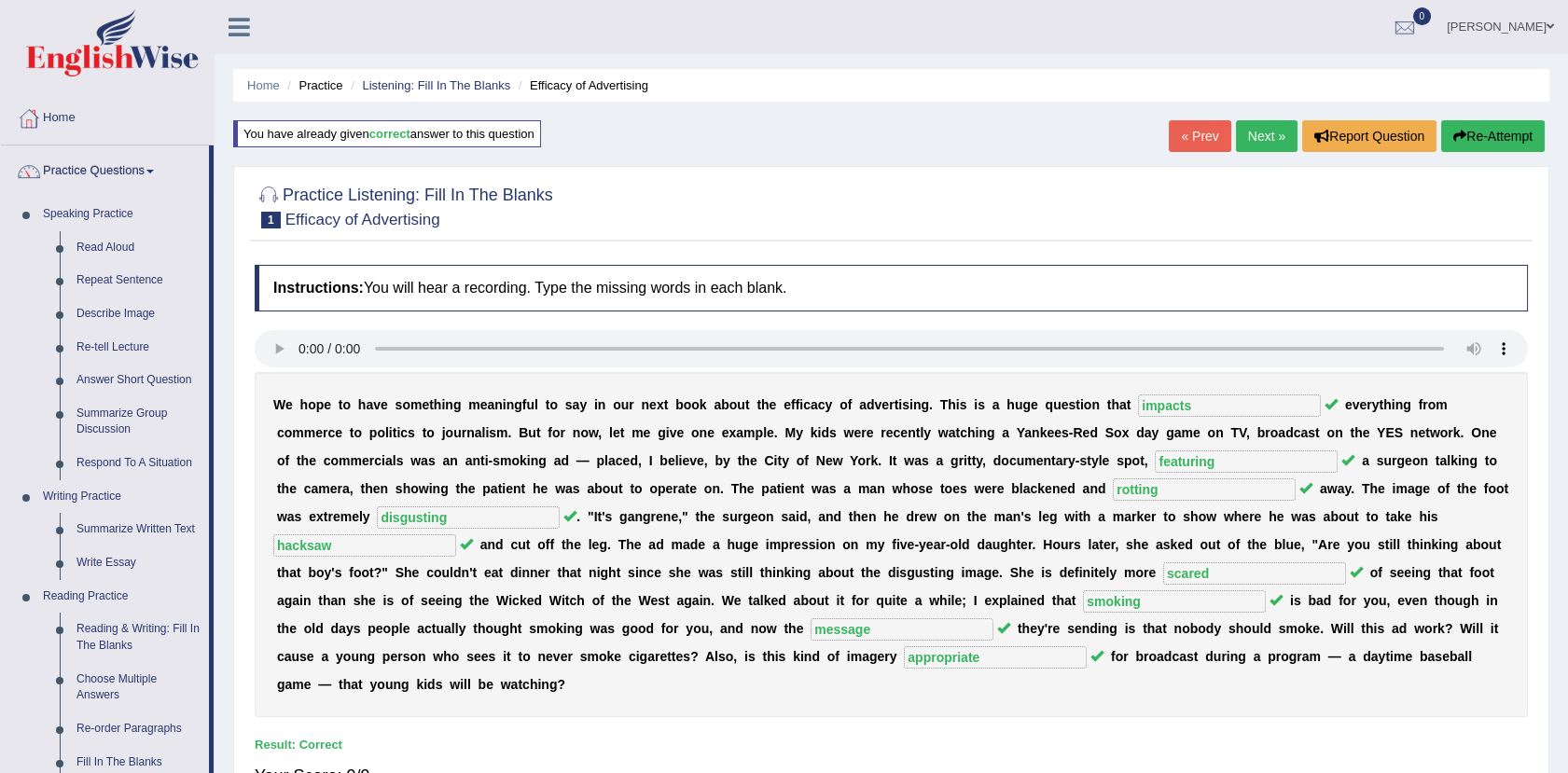
scroll to position [704, 0]
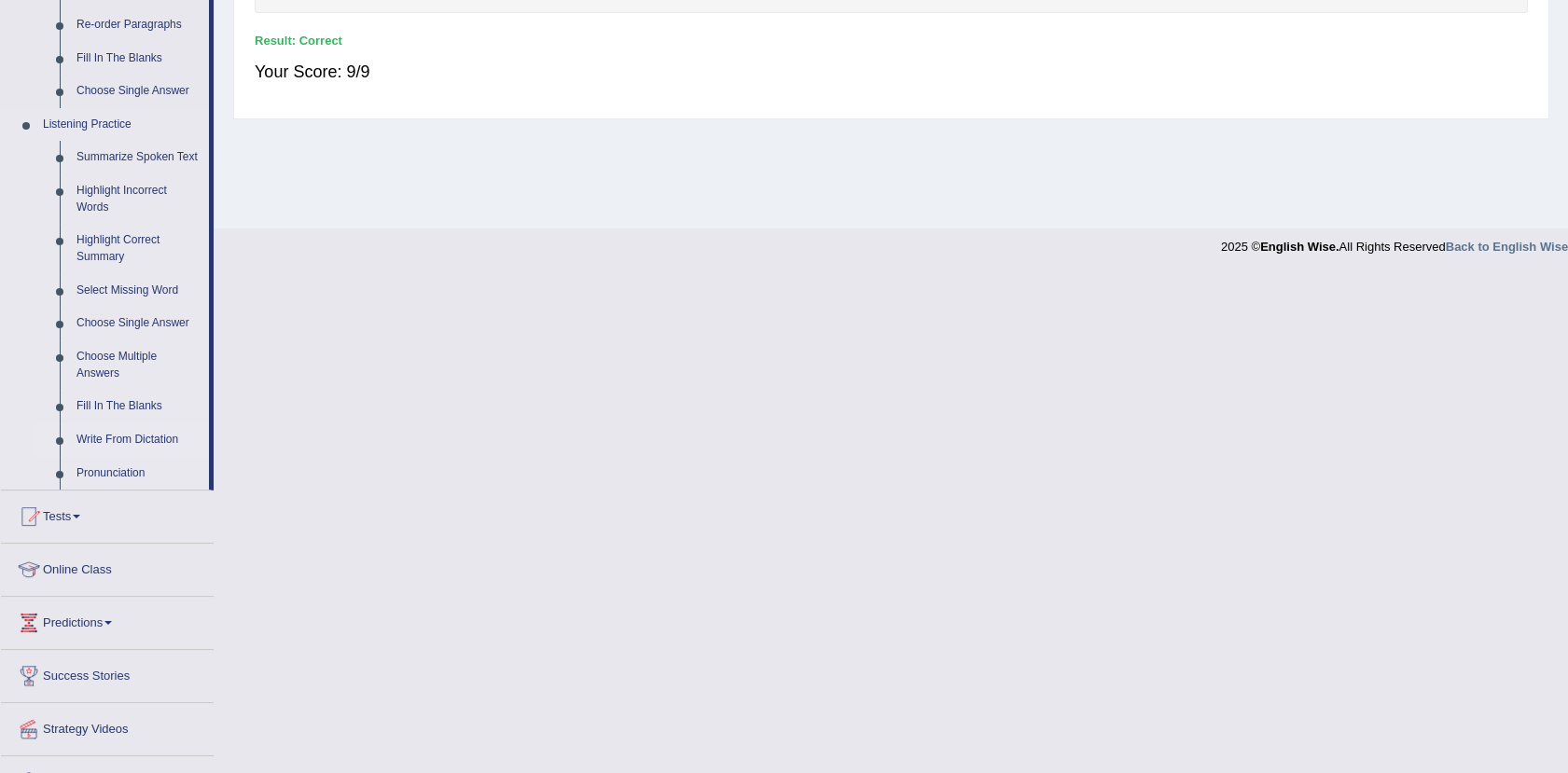
click at [136, 439] on link "Write From Dictation" at bounding box center [139, 439] width 140 height 34
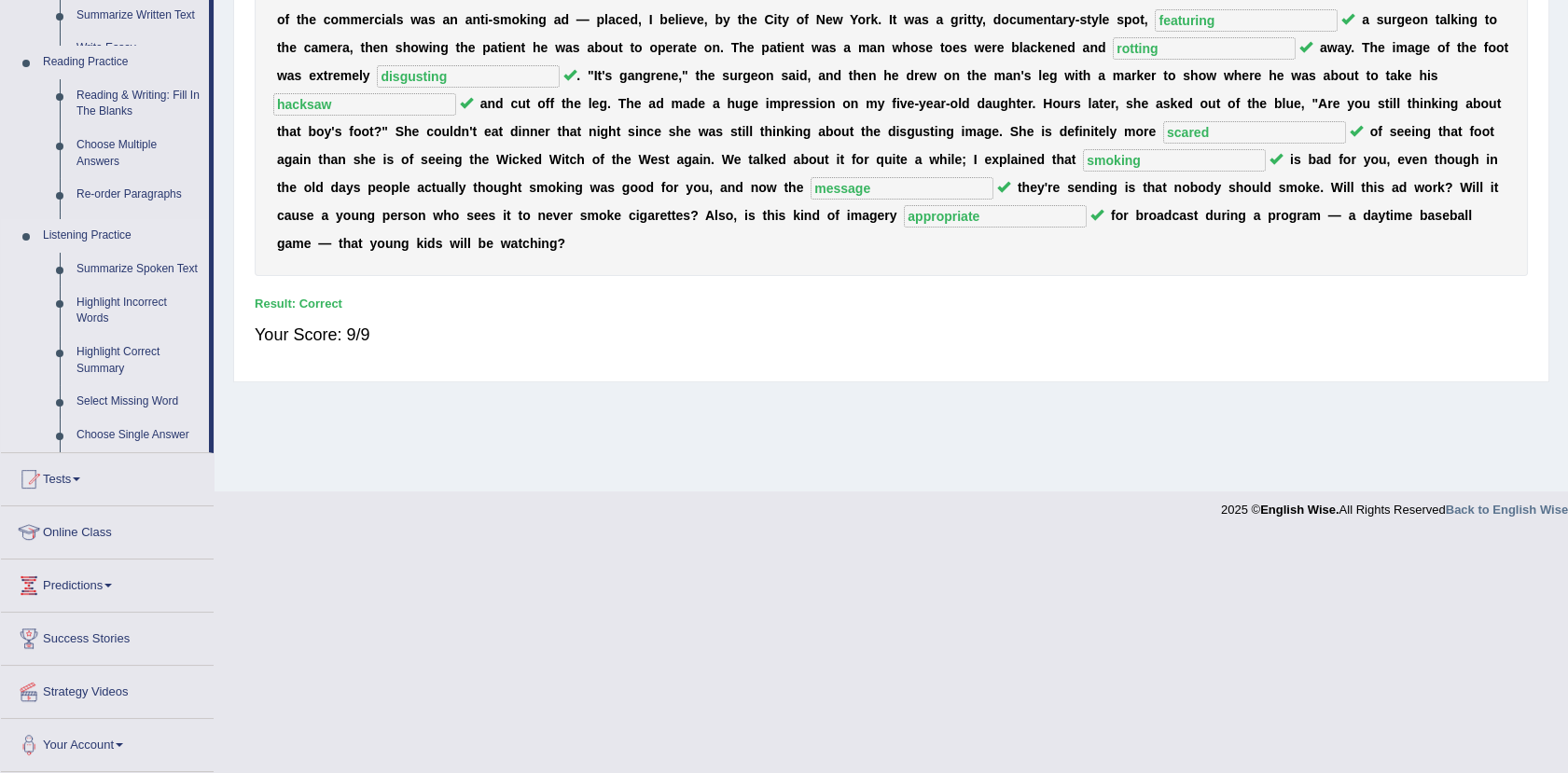
scroll to position [205, 0]
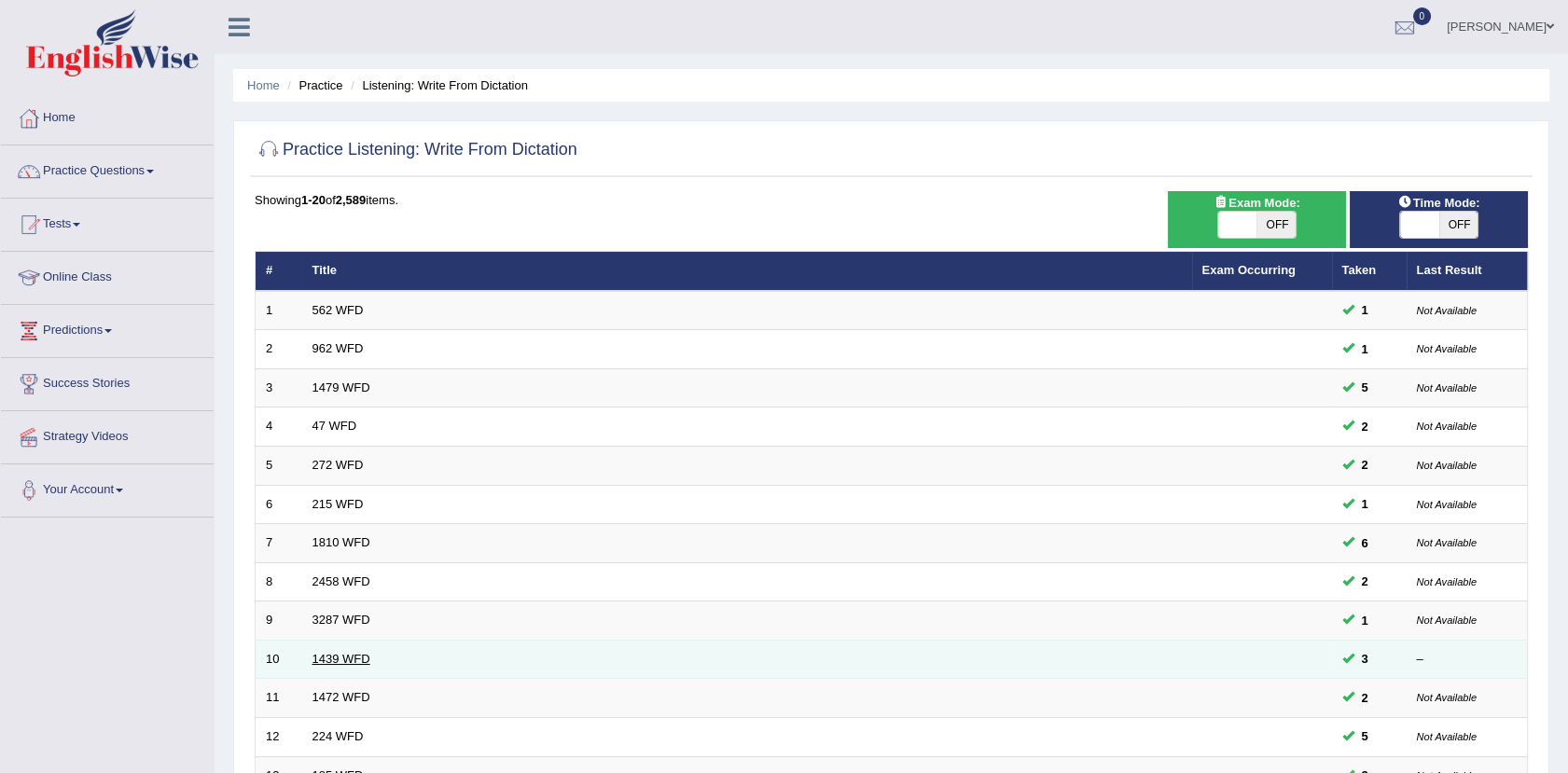
click at [330, 659] on link "1439 WFD" at bounding box center [341, 659] width 58 height 14
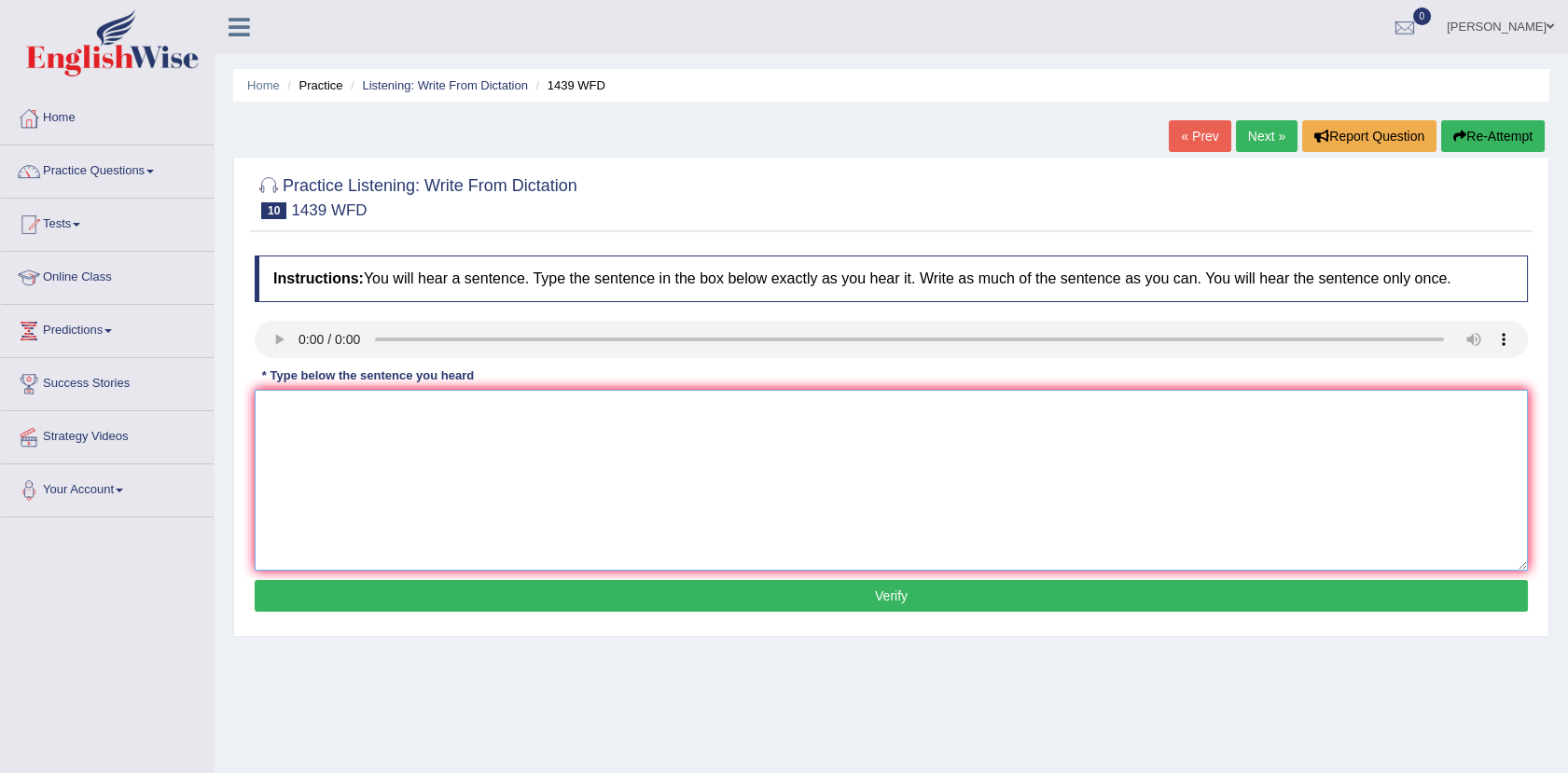
click at [300, 413] on textarea at bounding box center [891, 480] width 1273 height 181
drag, startPoint x: 319, startPoint y: 413, endPoint x: 253, endPoint y: 413, distance: 66.0
click at [253, 413] on div "Instructions: You will hear a sentence. Type the sentence in the box below exac…" at bounding box center [891, 436] width 1282 height 381
click at [334, 441] on textarea "The fiction books are just part past of the counter." at bounding box center [891, 480] width 1273 height 181
click at [397, 436] on textarea "The fiction book books are just part past of the counter." at bounding box center [891, 480] width 1273 height 181
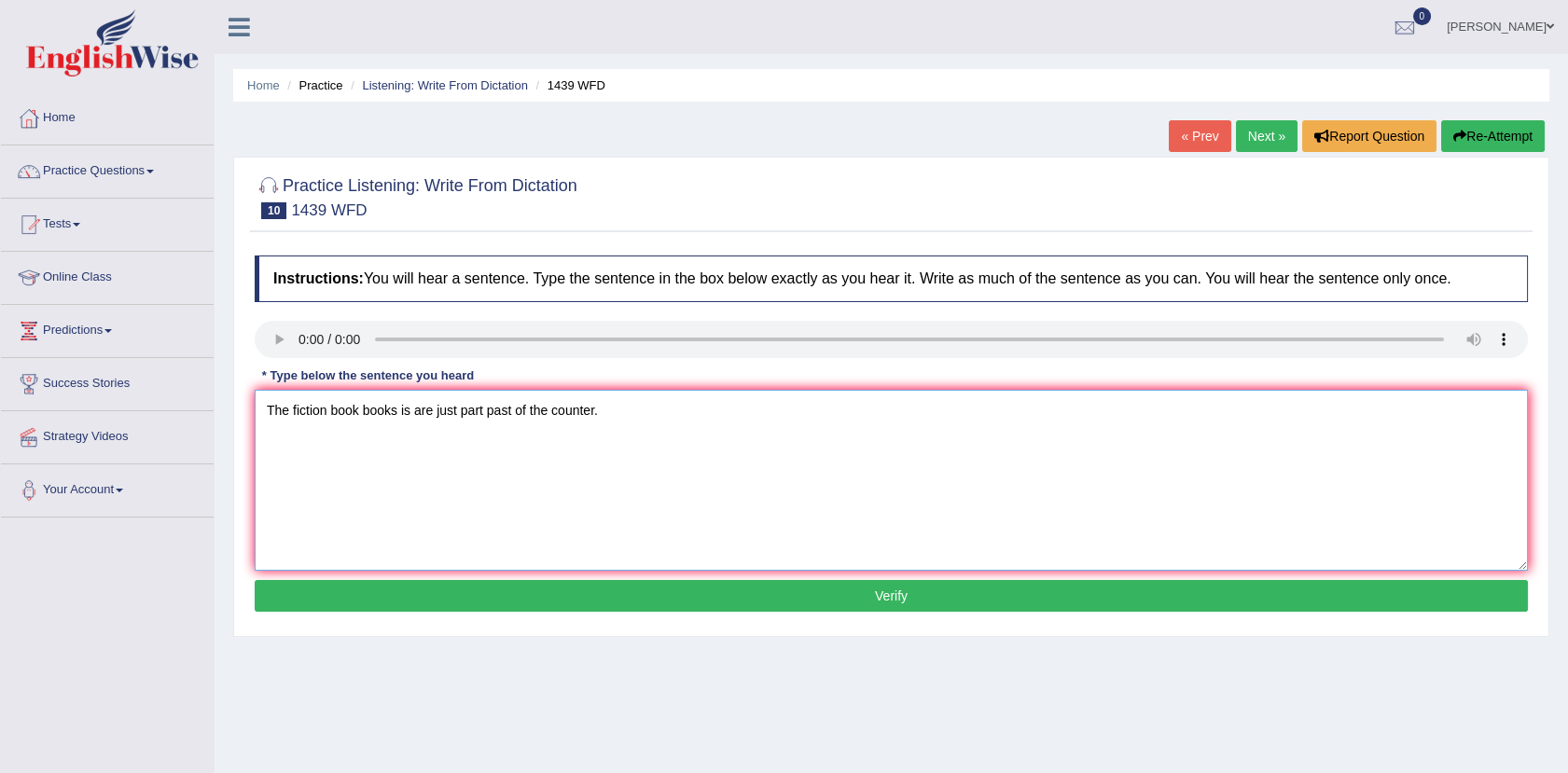
click at [397, 436] on textarea "The fiction book books is are just part past of the counter." at bounding box center [891, 480] width 1273 height 181
type textarea "The fiction book books is are just part past of the counter."
click at [665, 595] on button "Verify" at bounding box center [891, 595] width 1273 height 32
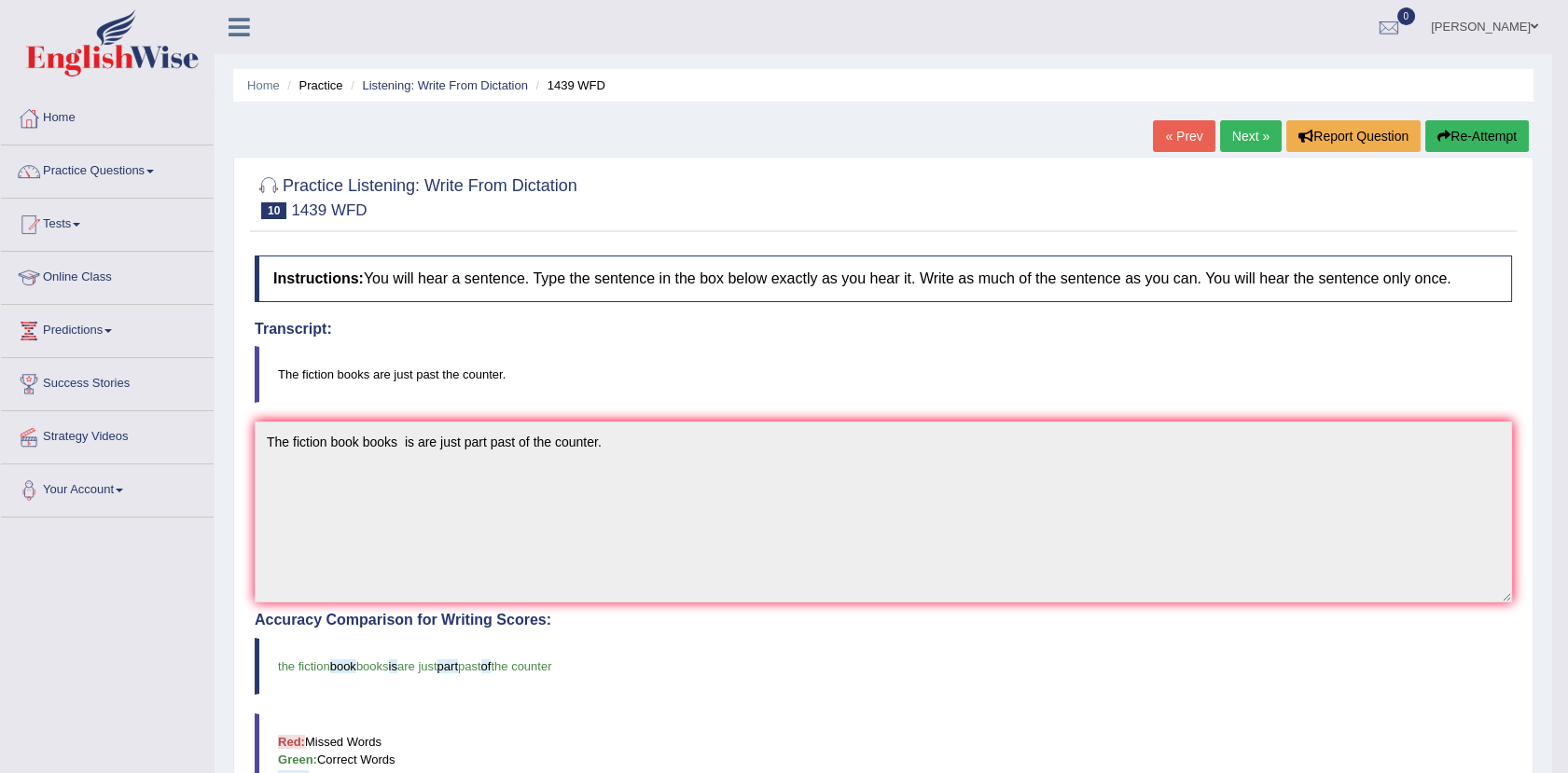
click at [1238, 134] on link "Next »" at bounding box center [1251, 136] width 62 height 32
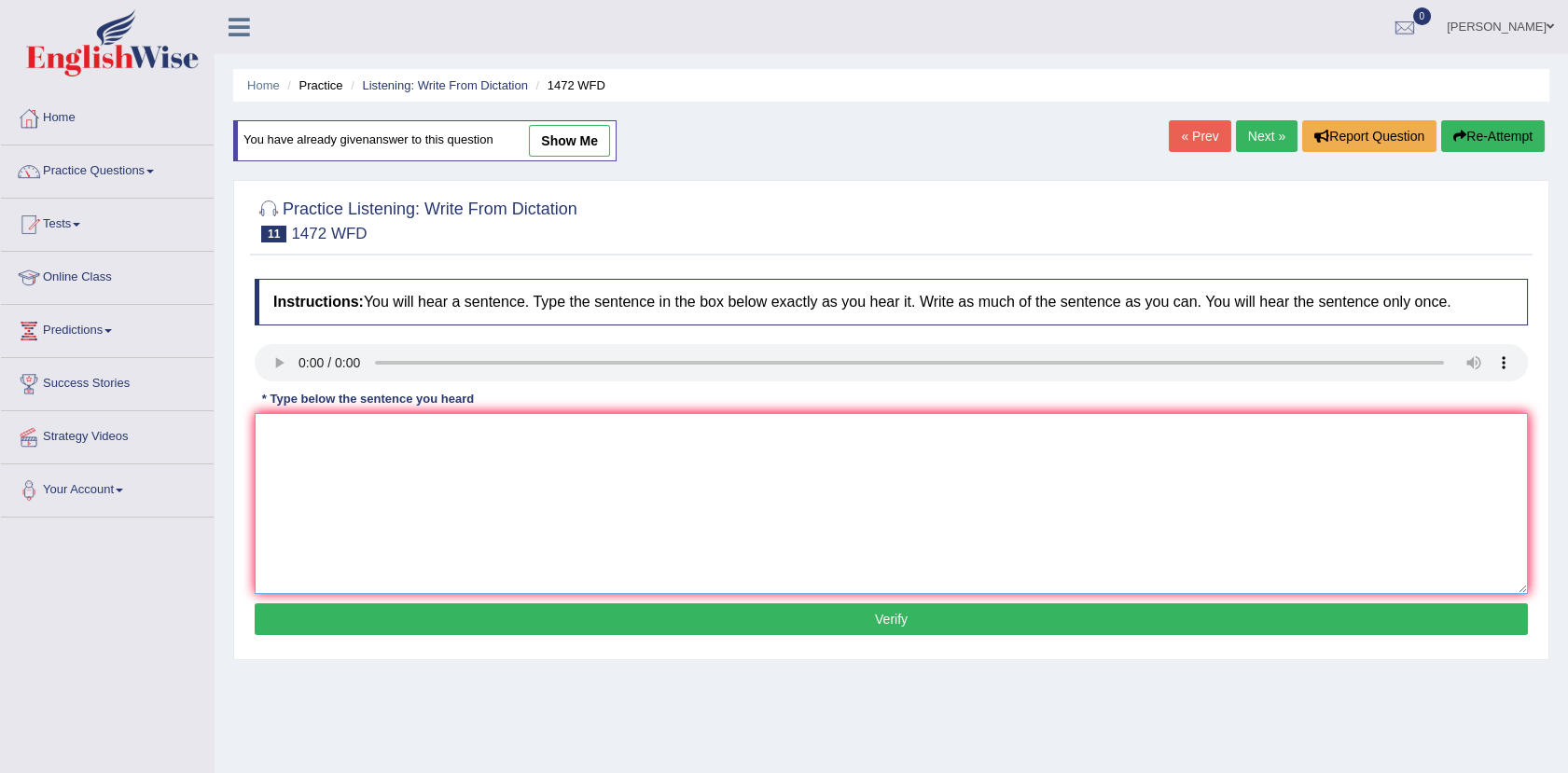
click at [291, 455] on textarea at bounding box center [891, 503] width 1273 height 181
type textarea "t"
click at [291, 436] on textarea "t" at bounding box center [891, 503] width 1273 height 181
drag, startPoint x: 461, startPoint y: 415, endPoint x: 261, endPoint y: 436, distance: 201.1
click at [261, 436] on textarea "the locl hs adt pl fr infdevl The local Government has adopted a plan for infra…" at bounding box center [891, 503] width 1273 height 181
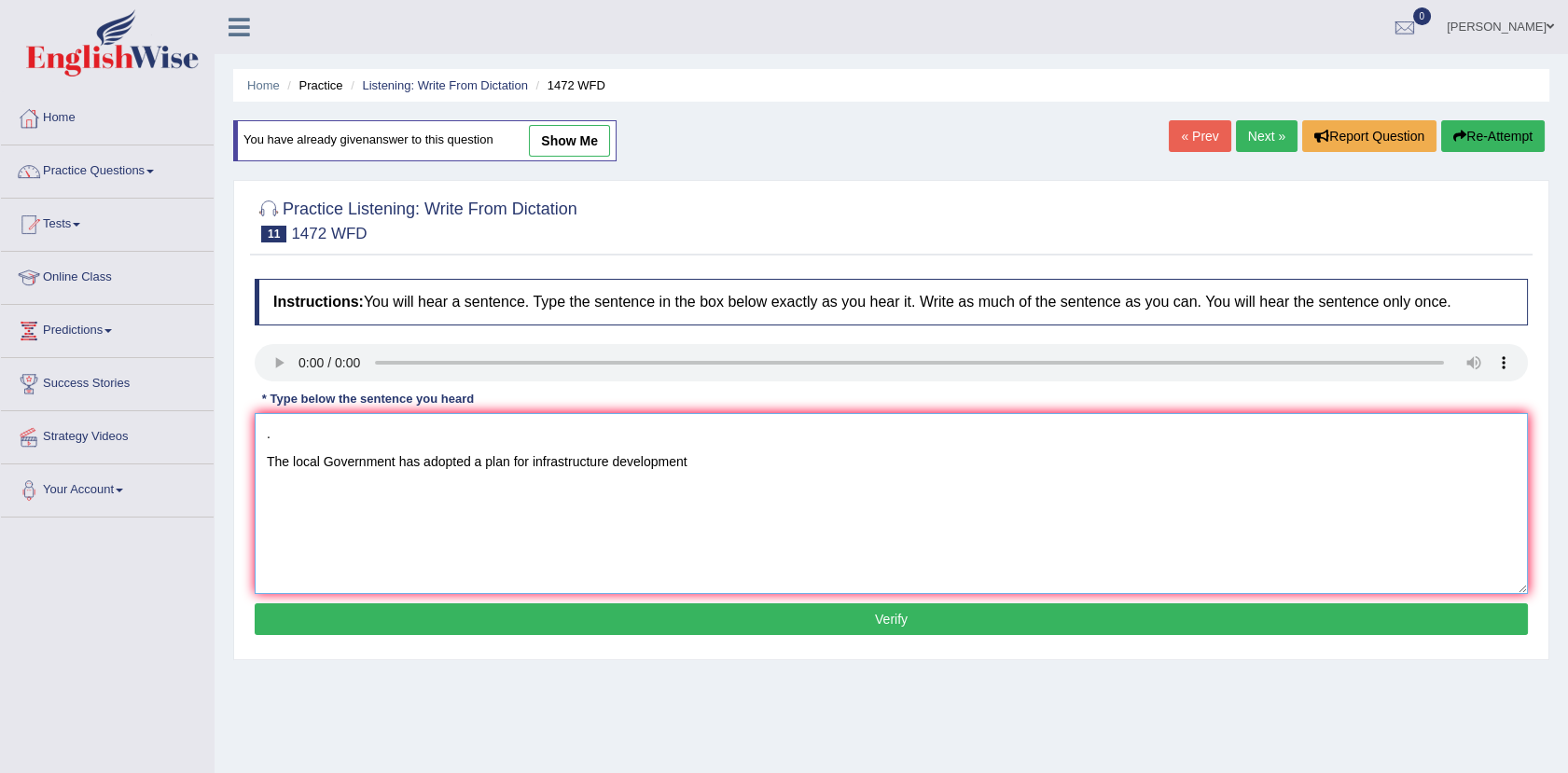
click at [721, 467] on textarea ". The local Government has adopted a plan for infrastructure development" at bounding box center [891, 503] width 1273 height 181
click at [268, 429] on textarea ". The local Government has adopted a plan for infrastructure development." at bounding box center [891, 503] width 1273 height 181
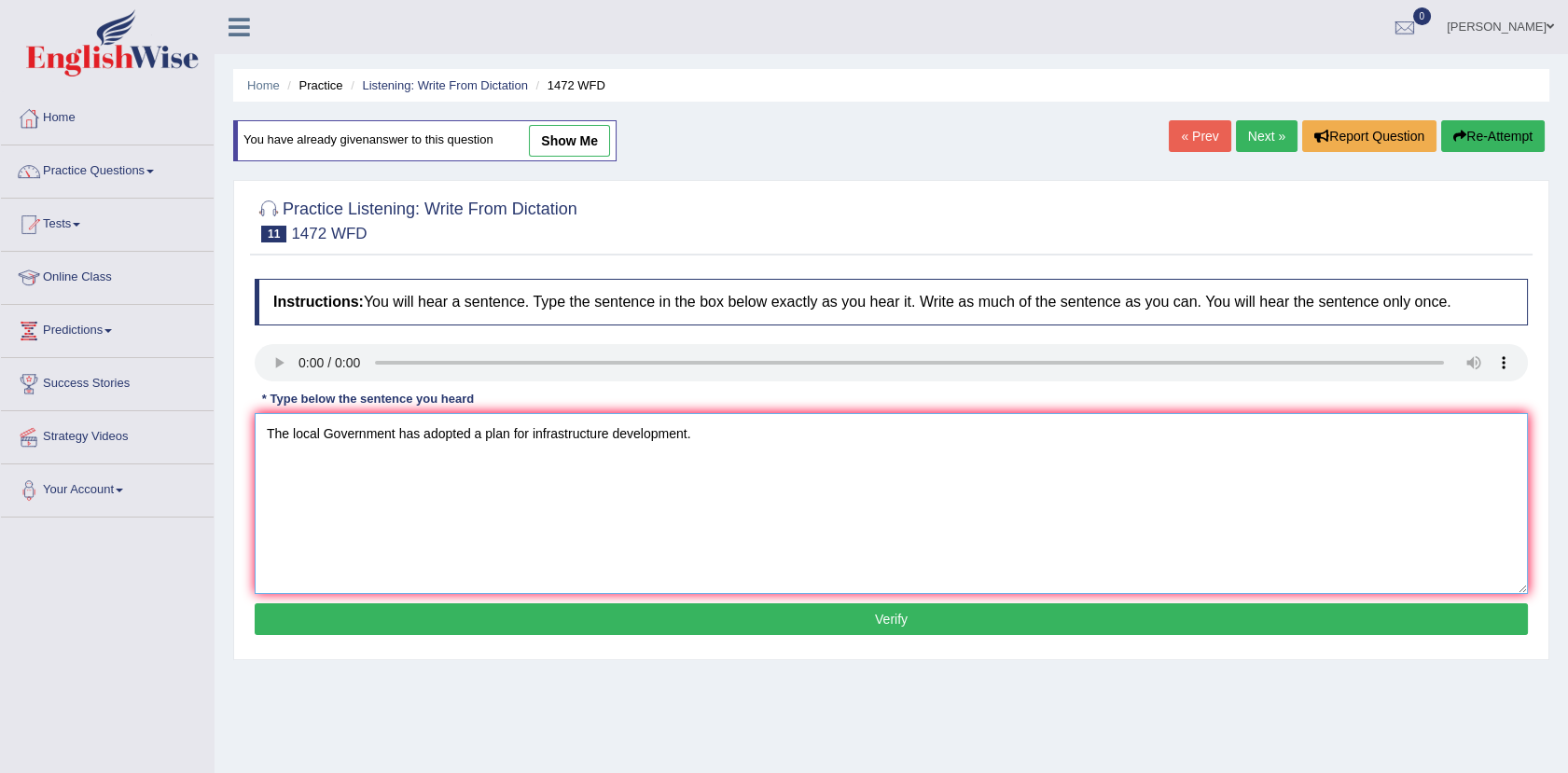
type textarea "The local Government has adopted a plan for infrastructure development."
click at [835, 628] on button "Verify" at bounding box center [891, 618] width 1273 height 32
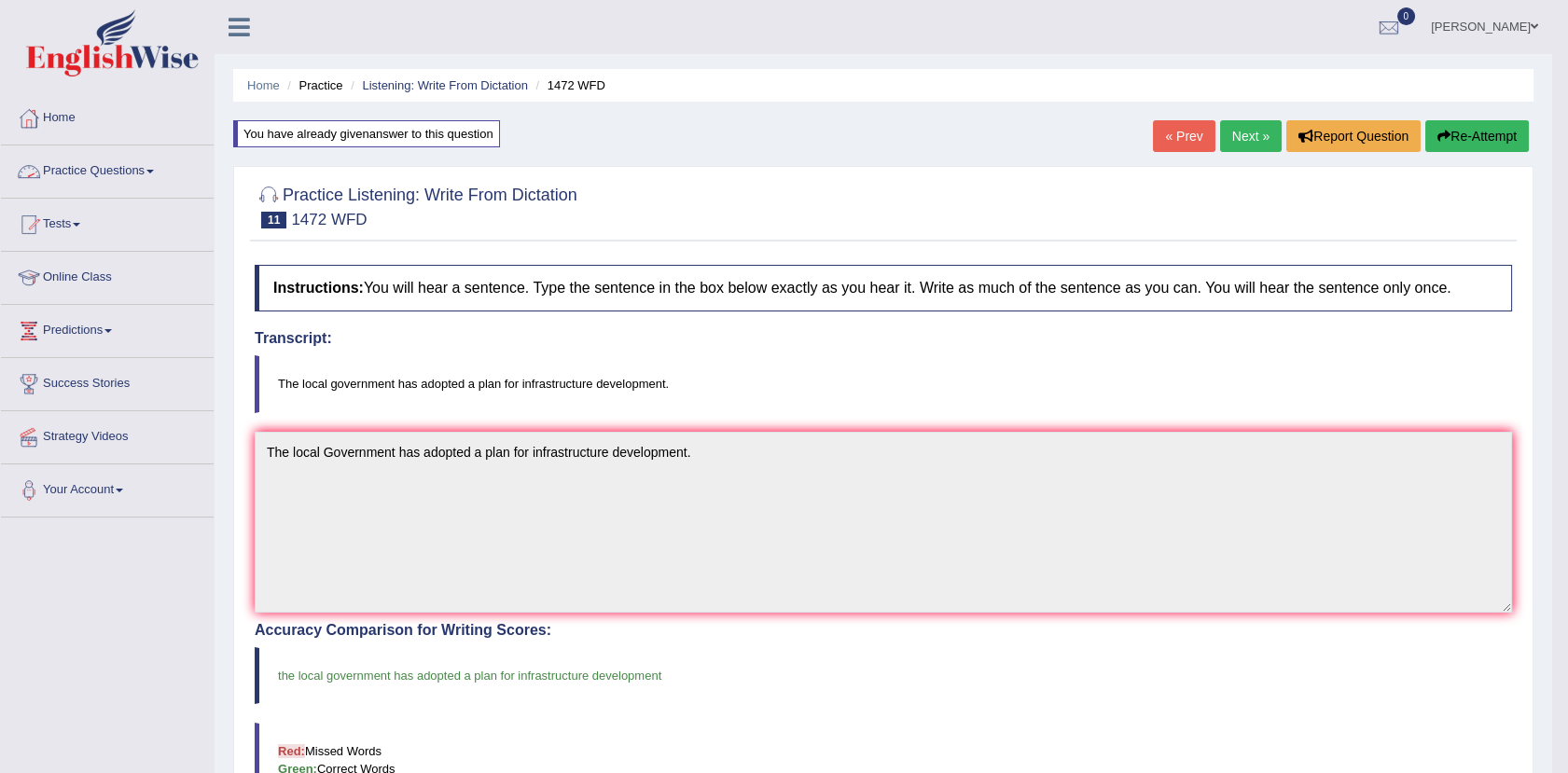
click at [138, 159] on link "Practice Questions" at bounding box center [107, 168] width 213 height 46
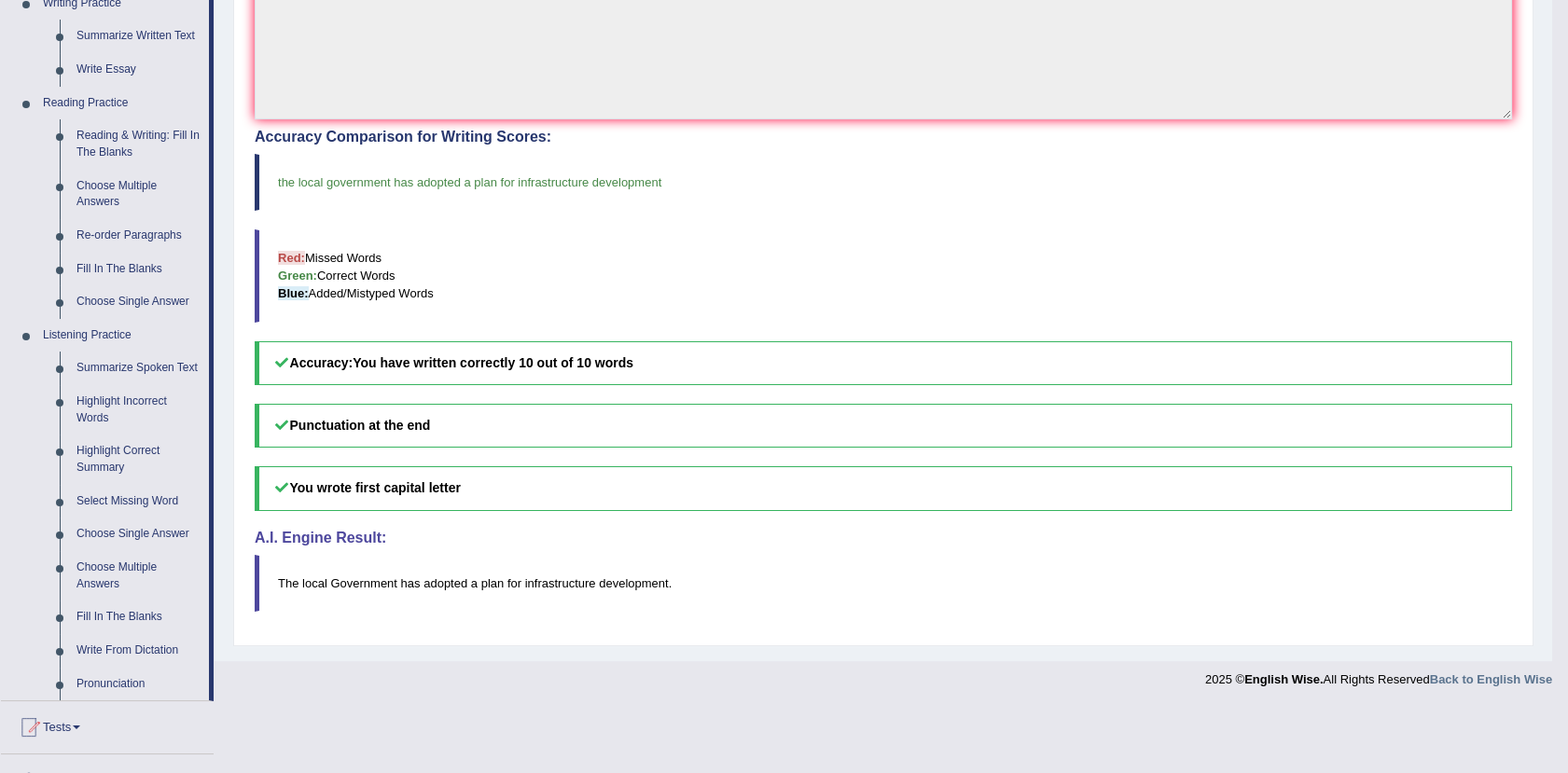
scroll to position [536, 0]
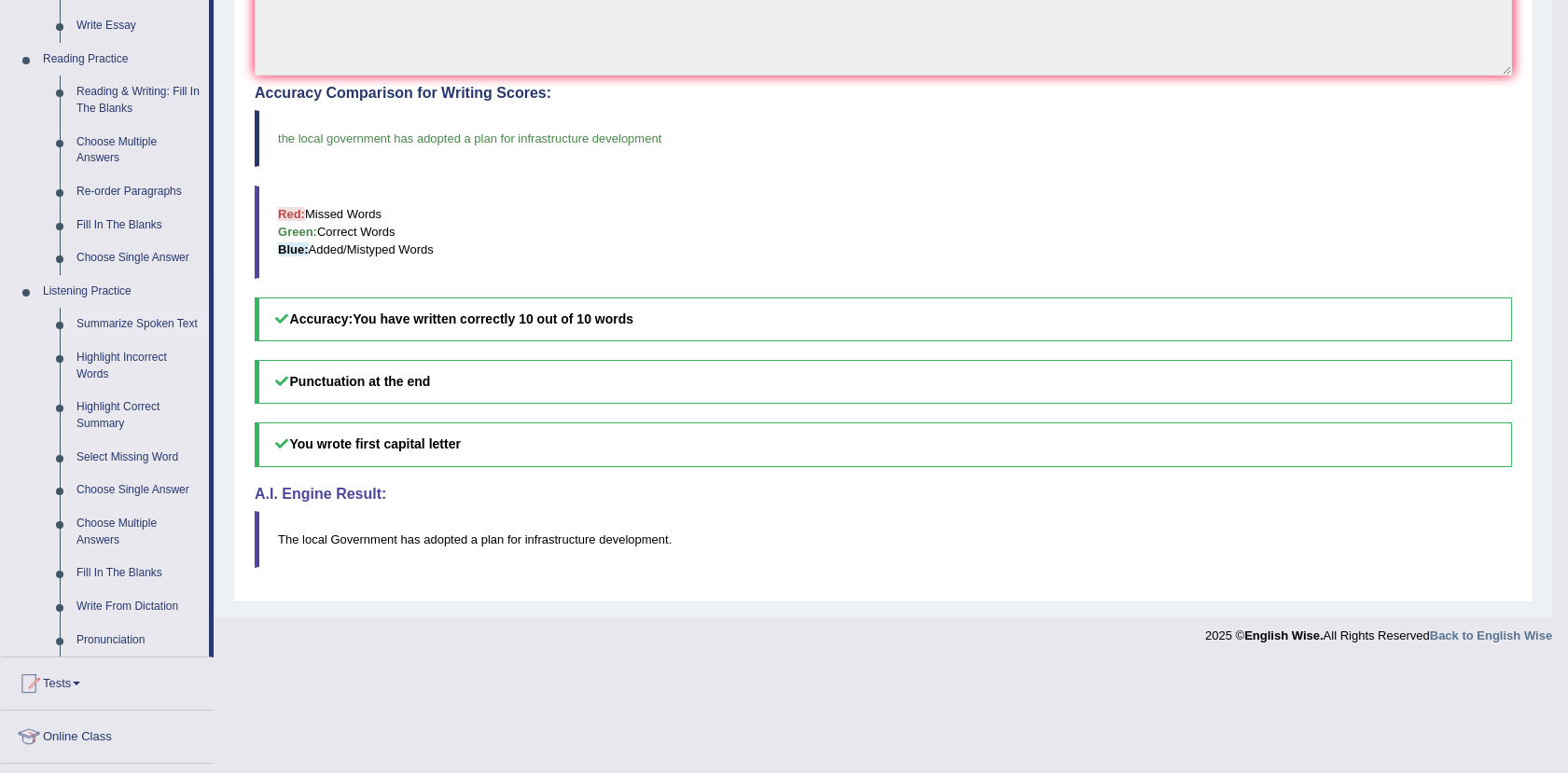
click at [125, 321] on link "Summarize Spoken Text" at bounding box center [139, 324] width 140 height 34
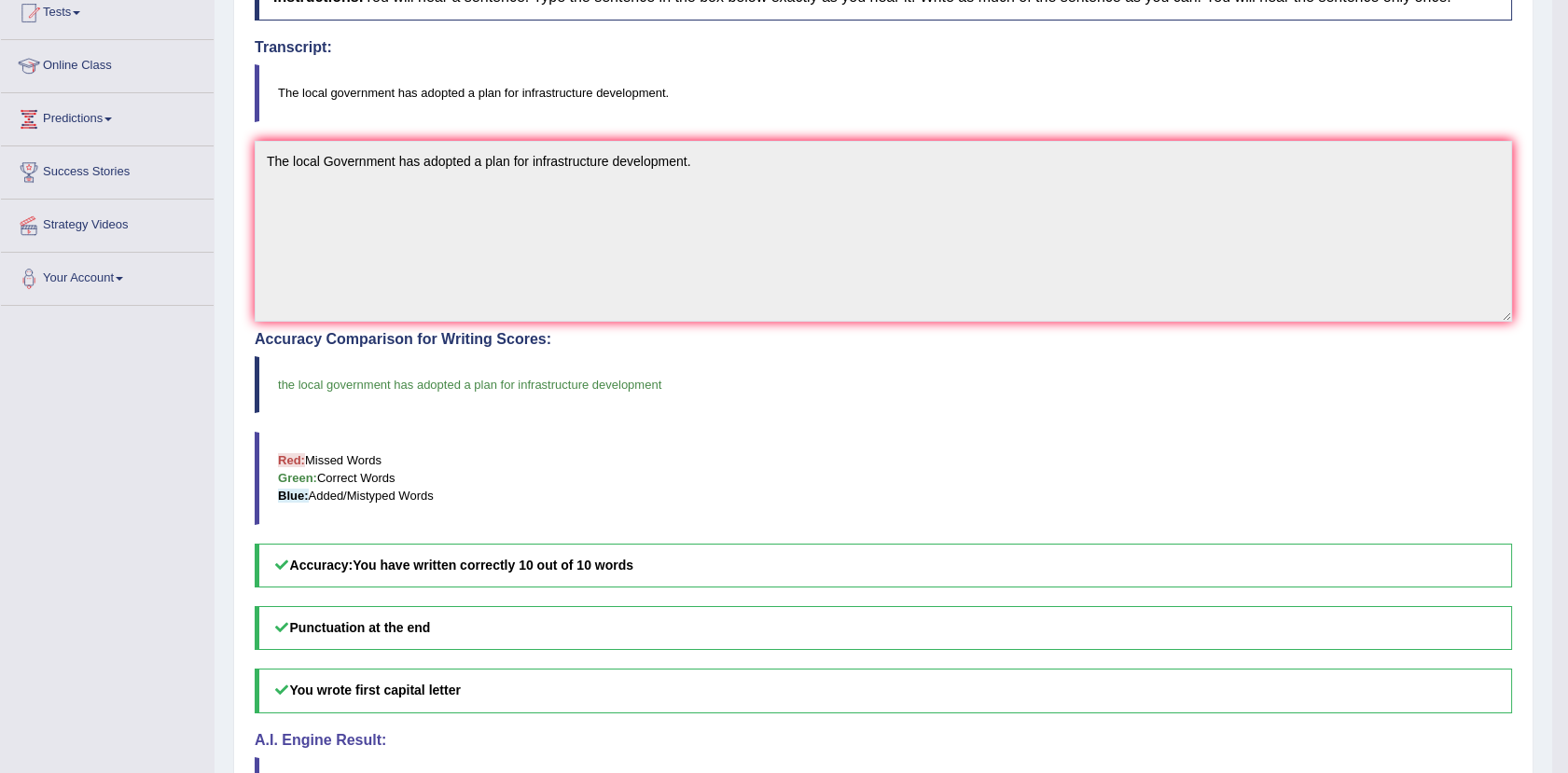
scroll to position [254, 0]
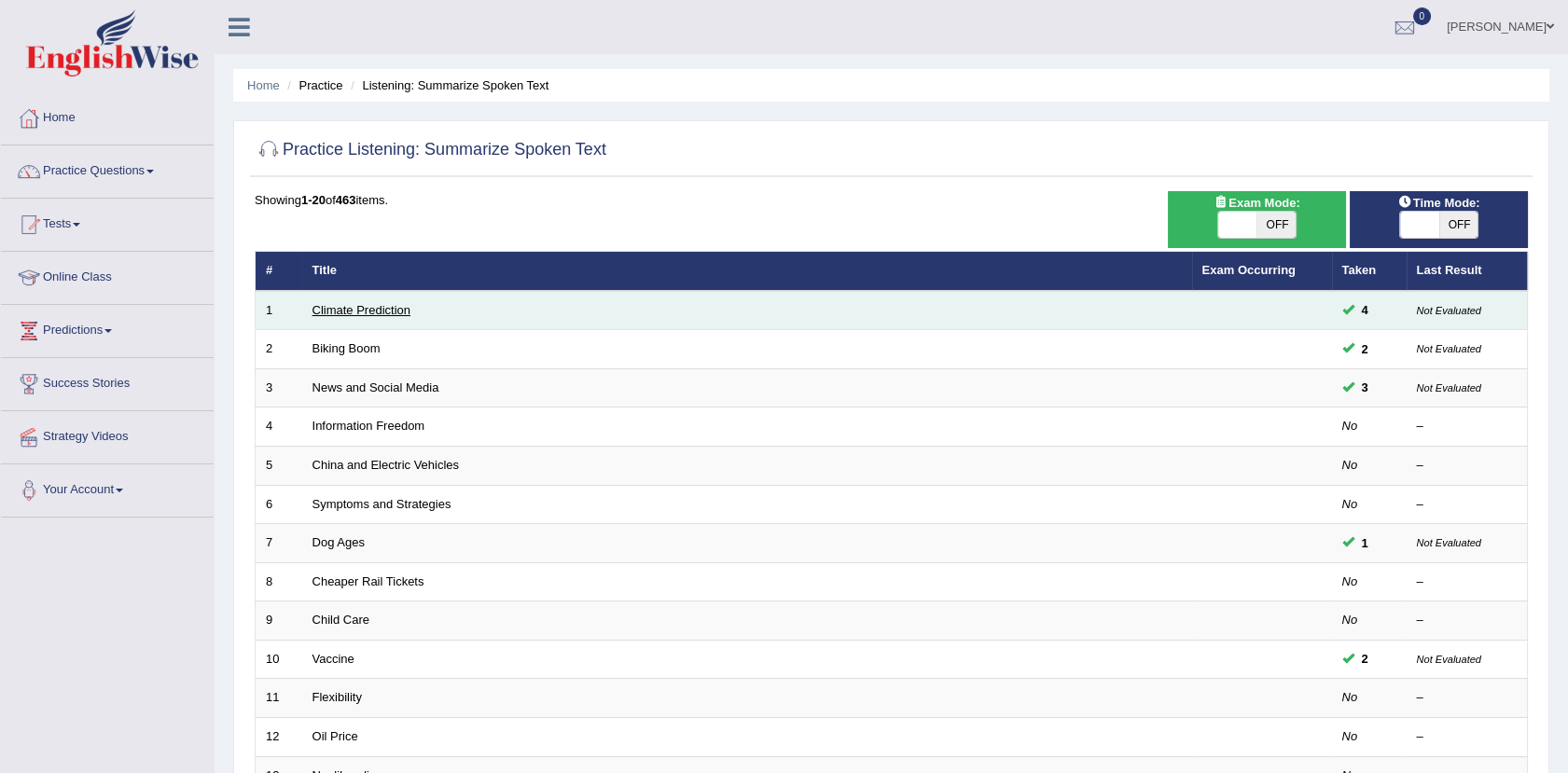
click at [366, 303] on link "Climate Prediction" at bounding box center [362, 310] width 99 height 14
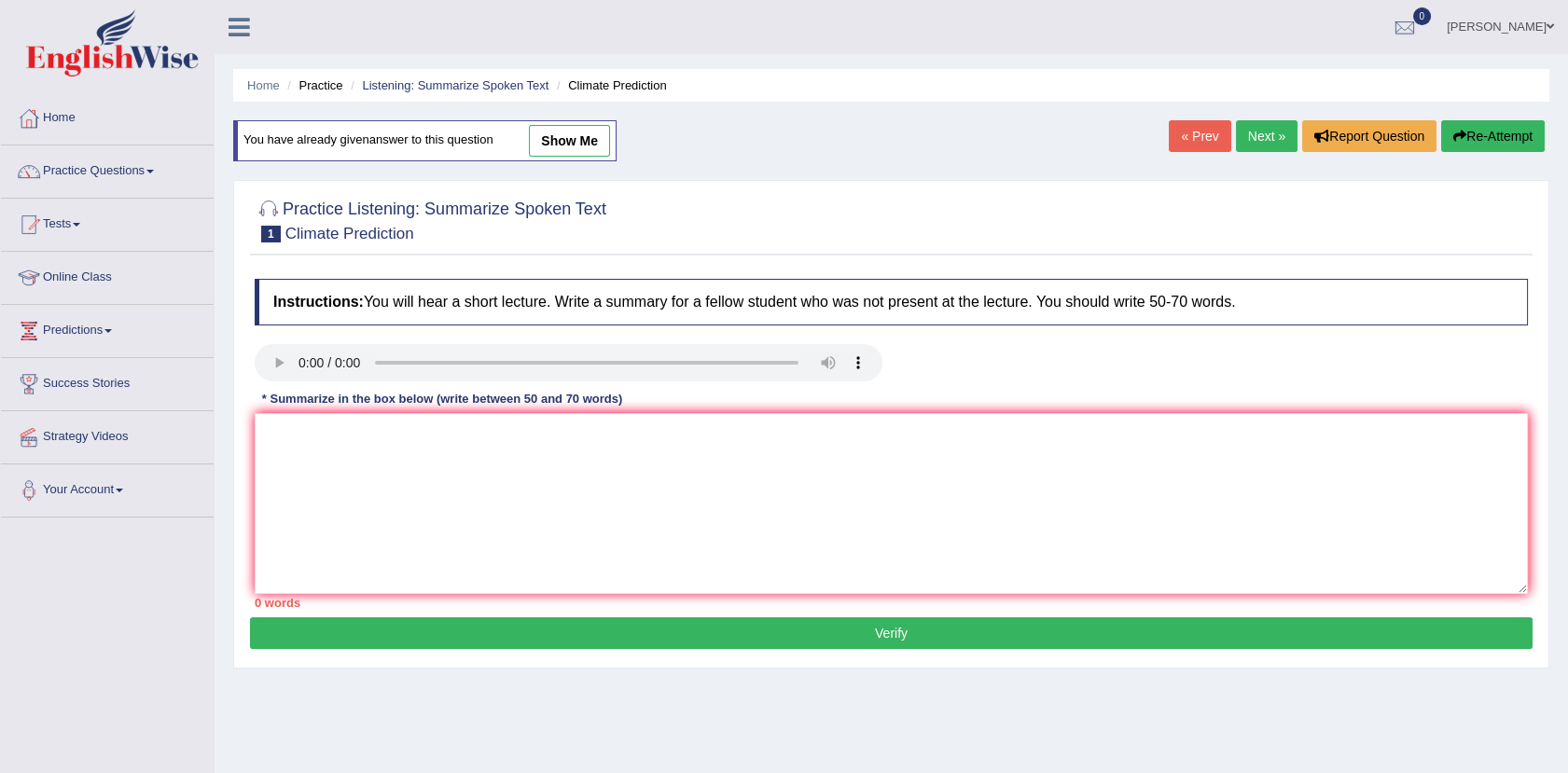
click at [571, 137] on link "show me" at bounding box center [569, 140] width 81 height 32
type textarea "The speaker provided a comprehensive overview of Global Warming, highlighting s…"
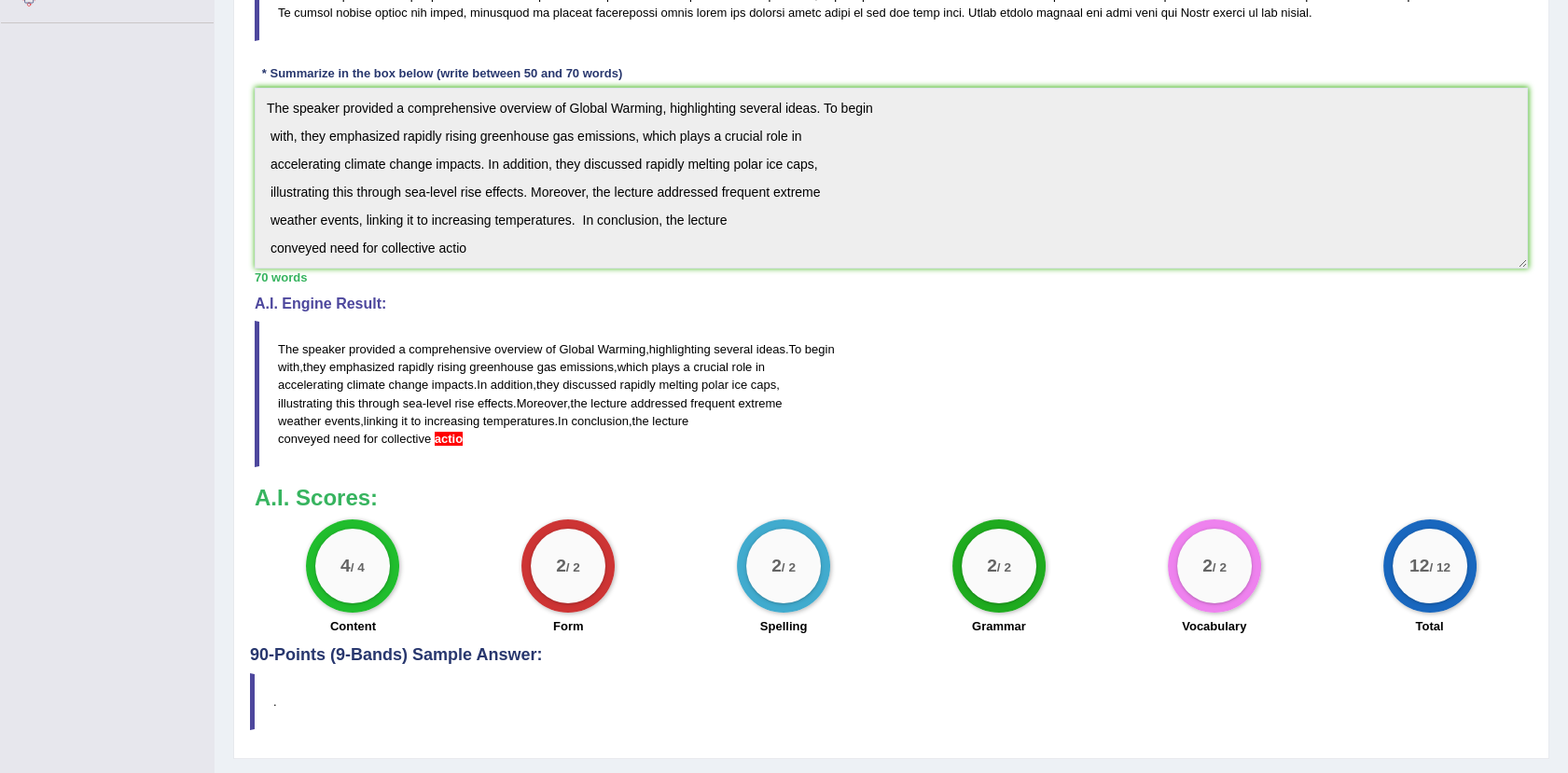
scroll to position [499, 0]
